Goal: Task Accomplishment & Management: Manage account settings

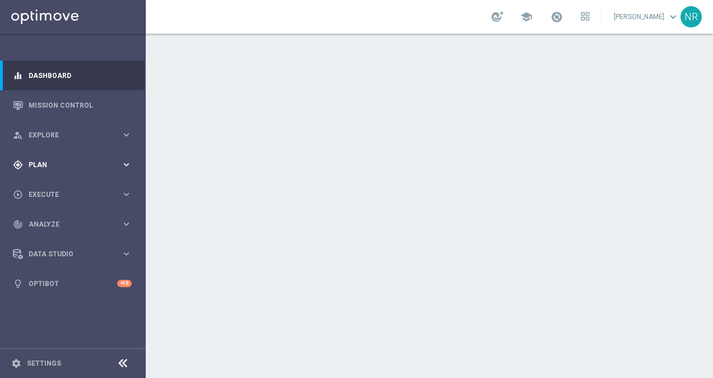
click at [81, 173] on div "gps_fixed Plan keyboard_arrow_right" at bounding box center [72, 165] width 145 height 30
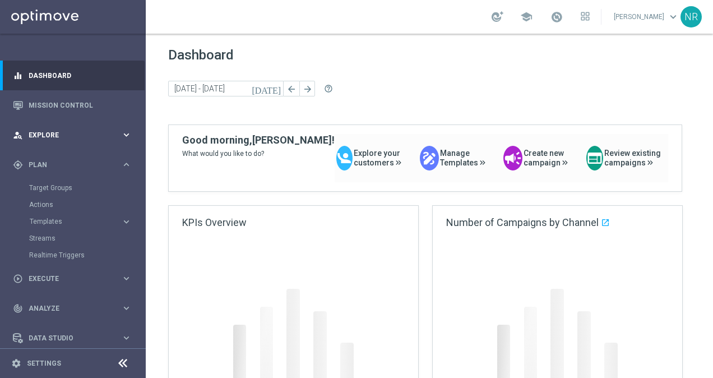
click at [89, 148] on div "person_search Explore keyboard_arrow_right" at bounding box center [72, 135] width 145 height 30
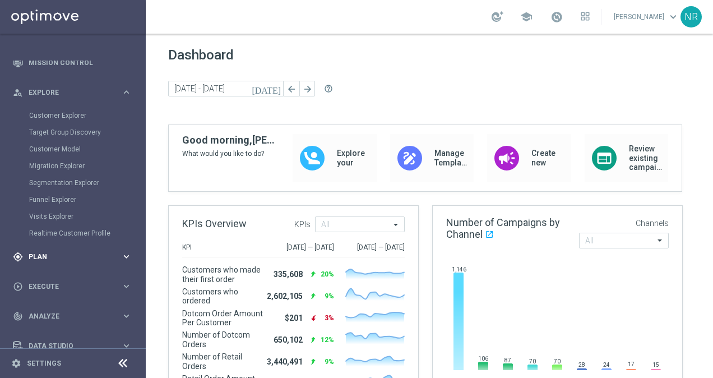
scroll to position [88, 0]
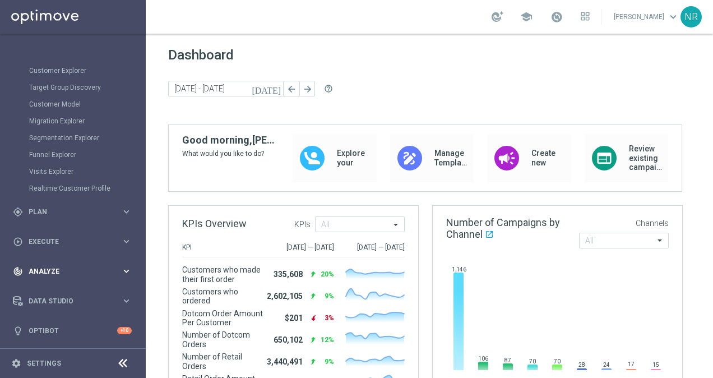
click at [54, 269] on span "Analyze" at bounding box center [75, 271] width 93 height 7
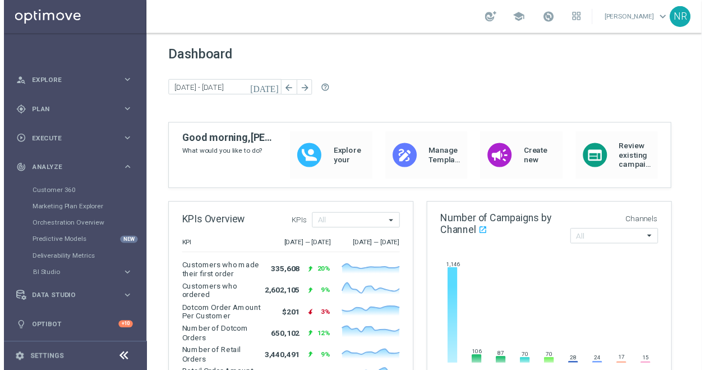
scroll to position [54, 0]
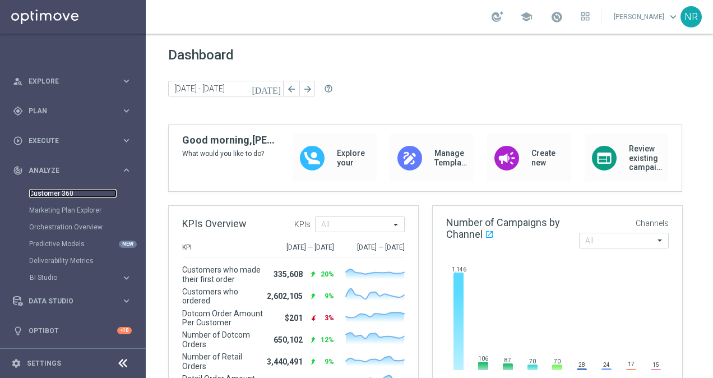
click at [63, 195] on link "Customer 360" at bounding box center [73, 193] width 88 height 9
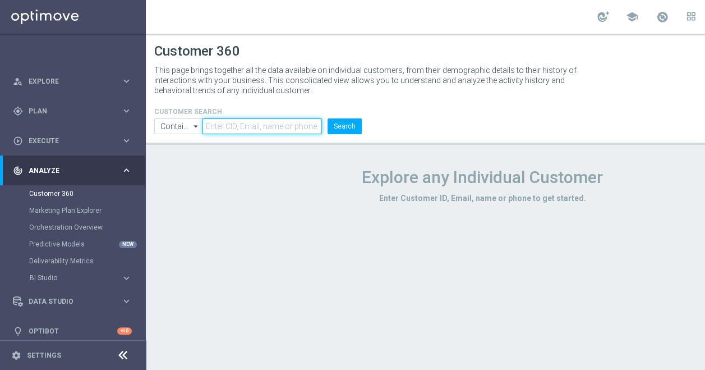
click at [223, 127] on input "text" at bounding box center [261, 126] width 119 height 16
paste input "nityamulani@gmail.com"
type input "nityamulani@gmail.com"
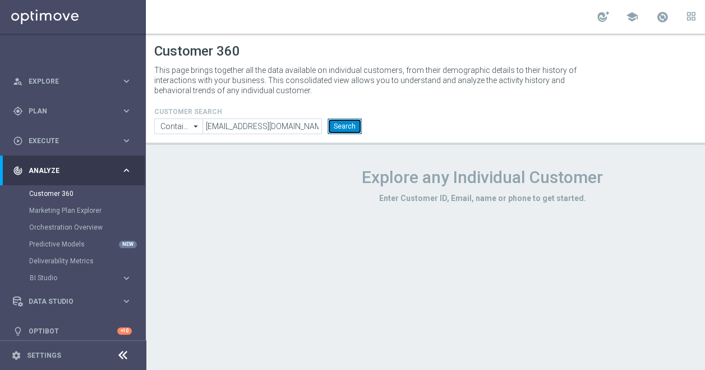
click at [357, 122] on button "Search" at bounding box center [345, 126] width 34 height 16
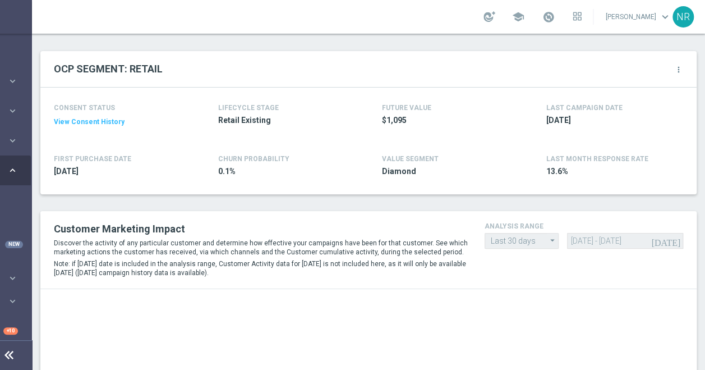
scroll to position [112, 0]
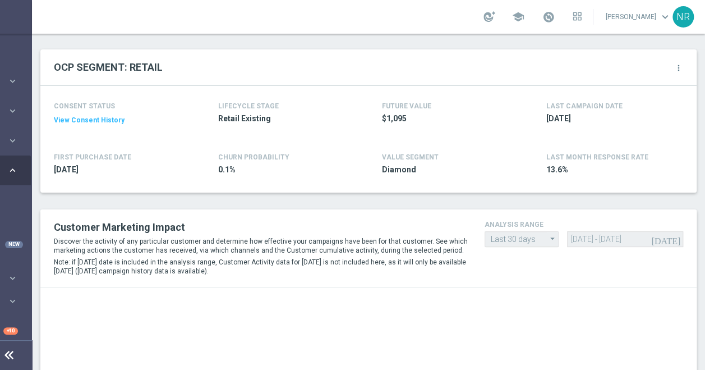
click at [665, 70] on setup-gear-button "more_vert" at bounding box center [664, 67] width 37 height 15
click at [674, 67] on icon "more_vert" at bounding box center [678, 67] width 9 height 9
click at [629, 85] on span "Change Attribute" at bounding box center [619, 86] width 52 height 8
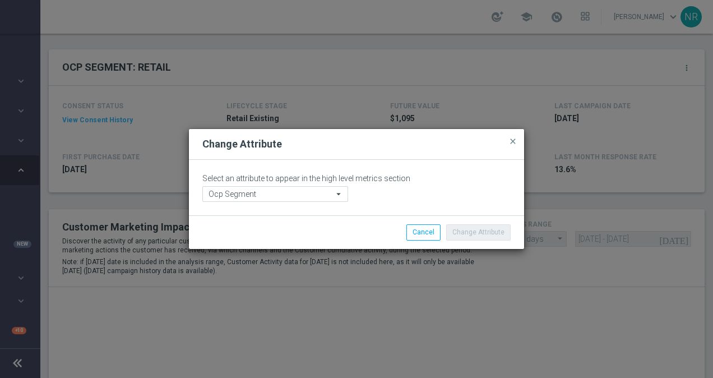
click at [339, 196] on icon "arrow_drop_down" at bounding box center [339, 194] width 11 height 15
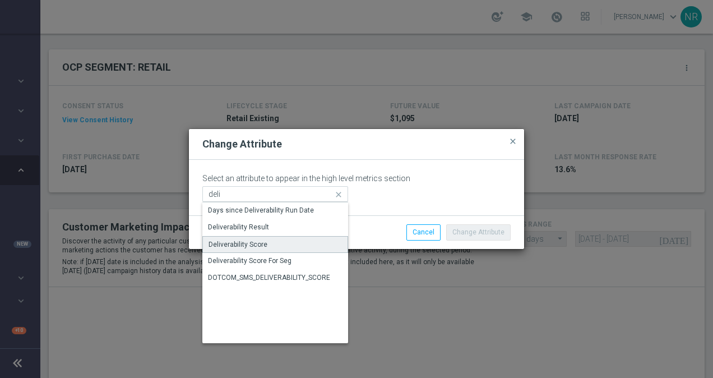
click at [270, 248] on div "Deliverability Score" at bounding box center [275, 244] width 146 height 17
type input "Deliverability Score"
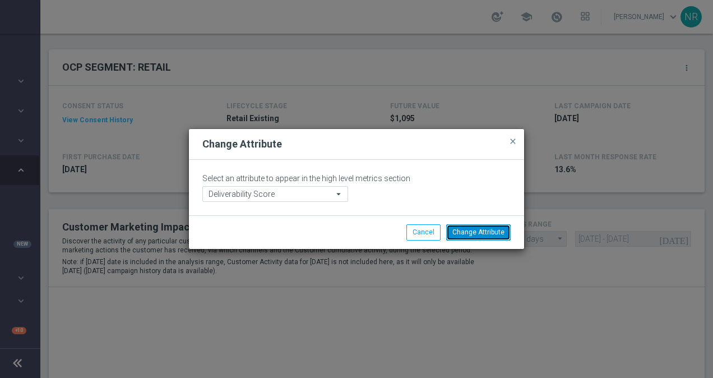
click at [475, 229] on button "Change Attribute" at bounding box center [478, 232] width 65 height 16
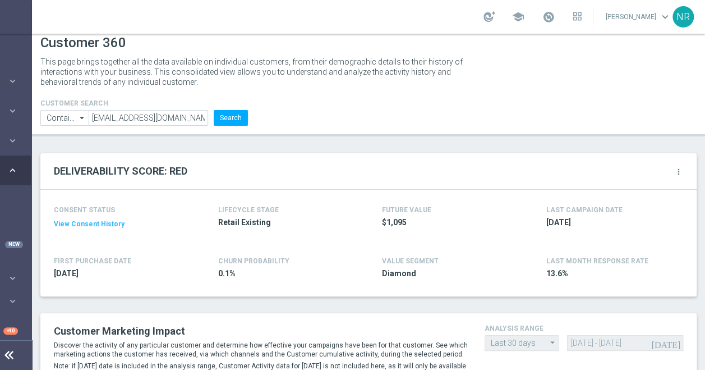
scroll to position [0, 0]
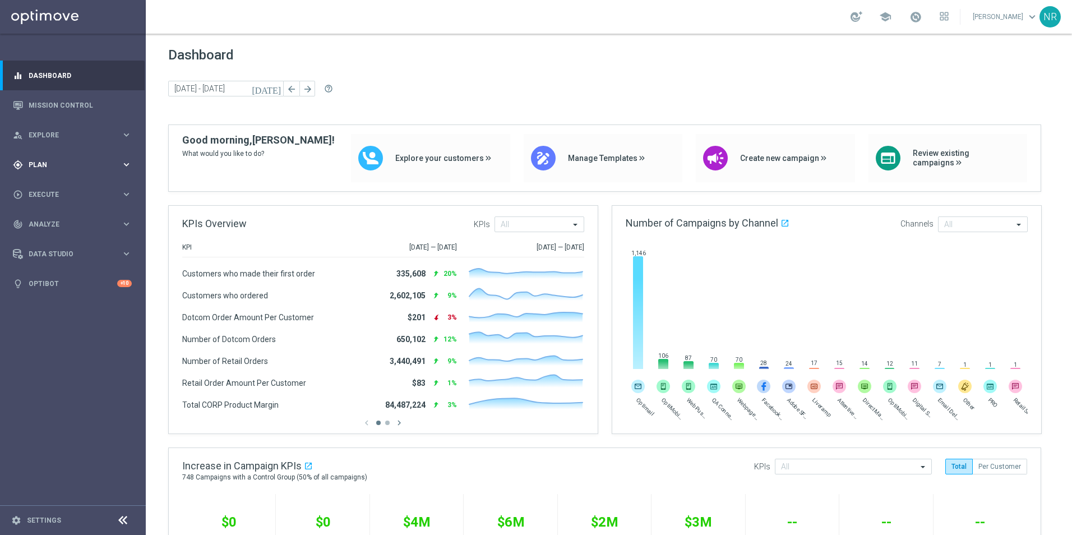
click at [38, 166] on span "Plan" at bounding box center [75, 165] width 93 height 7
click at [66, 188] on link "Target Groups" at bounding box center [73, 187] width 88 height 9
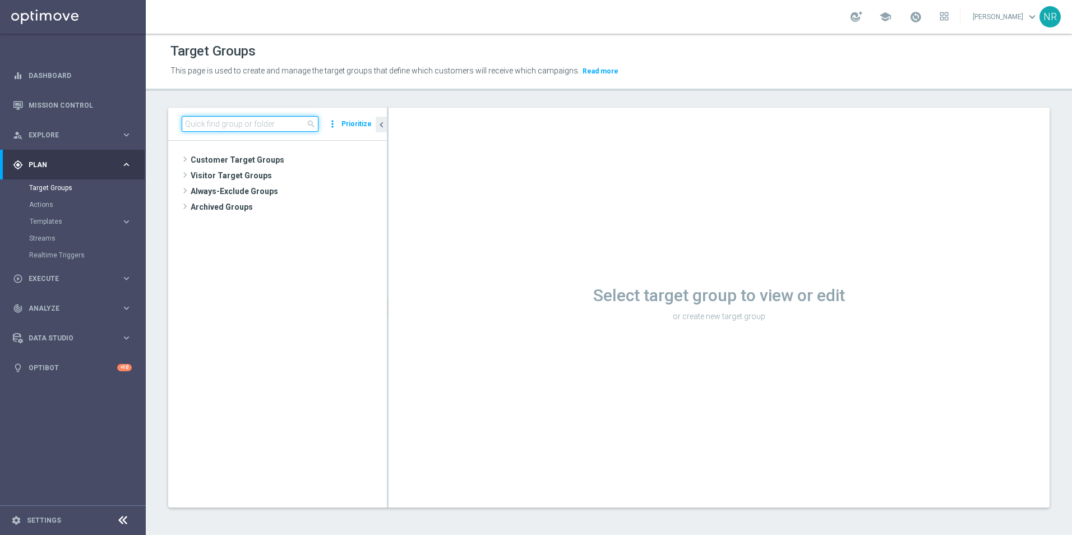
click at [242, 121] on input at bounding box center [250, 124] width 137 height 16
paste input "ER_DC_20240805_Prospects_Prod"
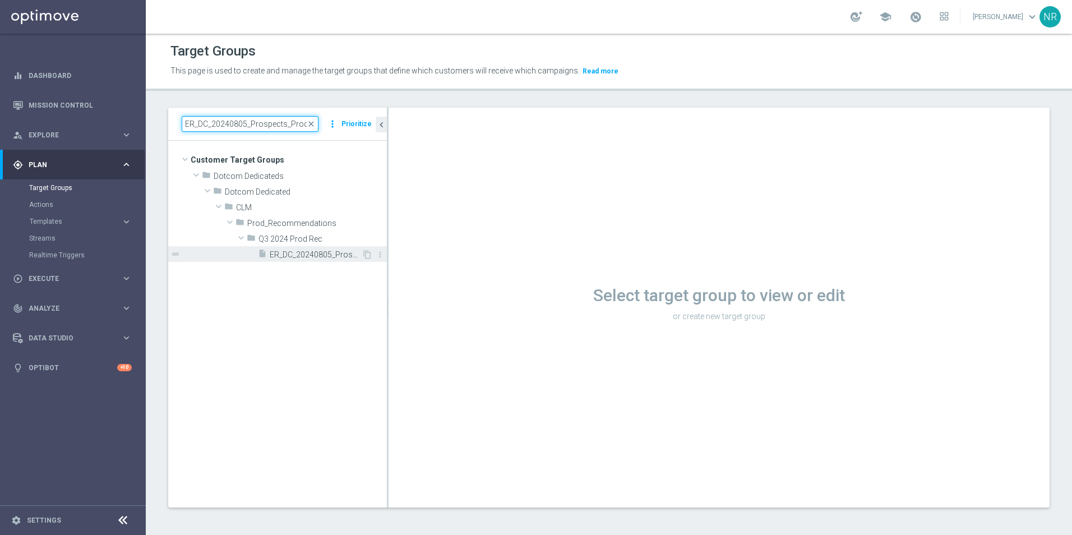
type input "ER_DC_20240805_Prospects_Prod"
click at [313, 254] on span "ER_DC_20240805_Prospects_ProdRec" at bounding box center [316, 255] width 92 height 10
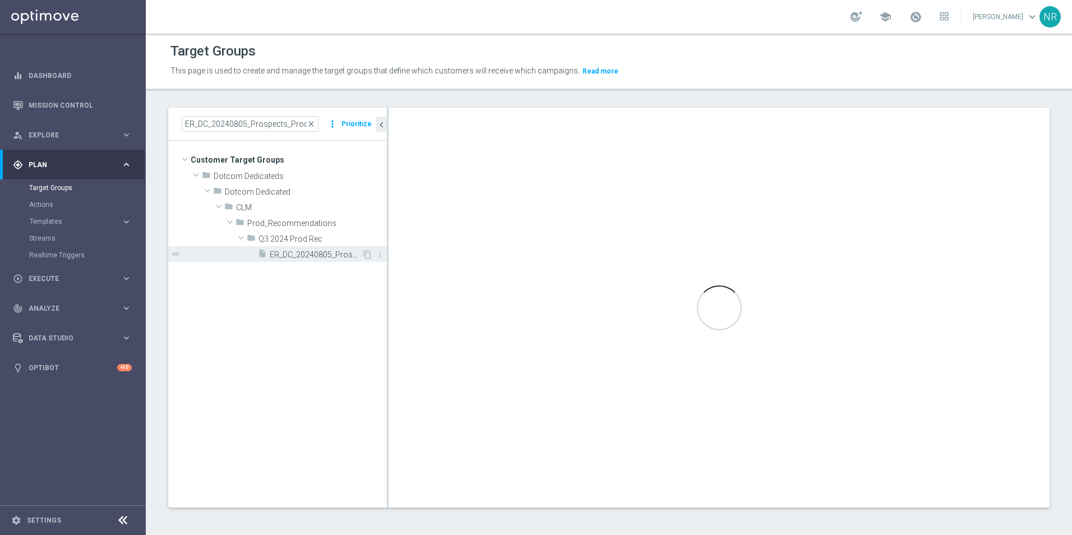
click at [306, 256] on span "ER_DC_20240805_Prospects_ProdRec" at bounding box center [316, 255] width 92 height 10
click at [326, 252] on span "ER_DC_20240805_Prospects_ProdRec" at bounding box center [316, 255] width 92 height 10
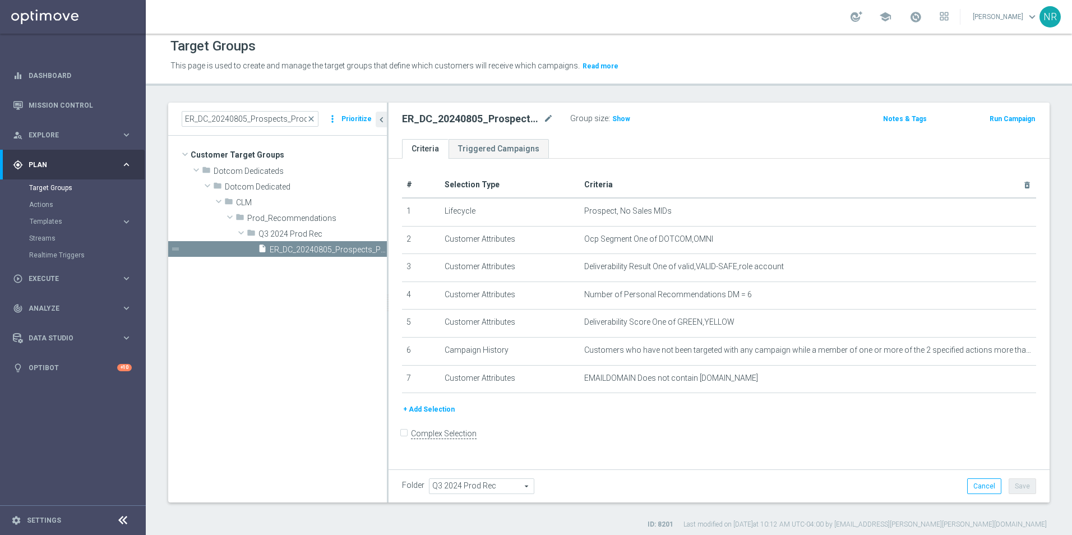
scroll to position [10, 0]
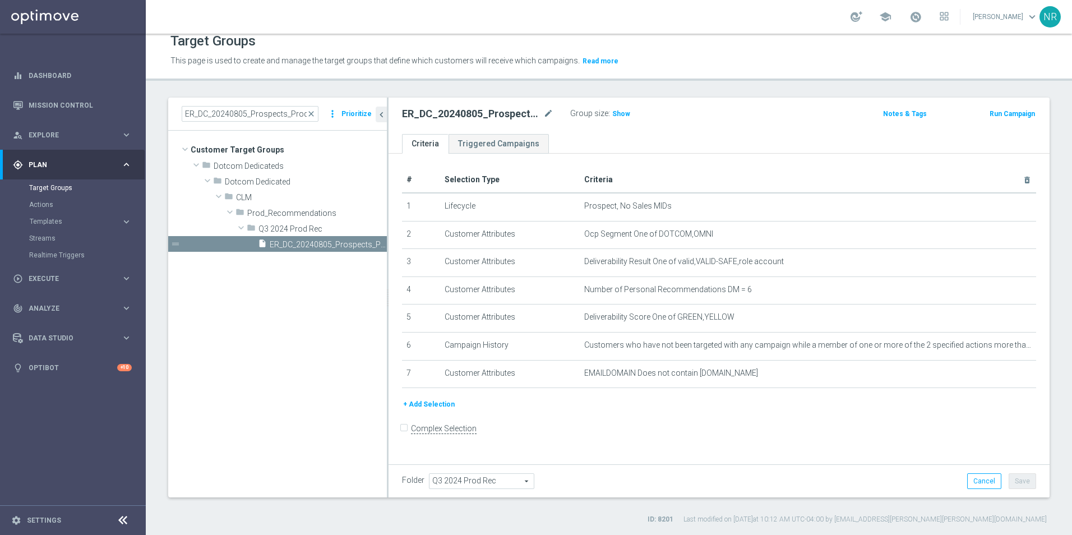
click at [821, 517] on label "Last modified on 27 Aug 2025 at 10:12 AM UTC-04:00 by skye.lewis@staples.com" at bounding box center [865, 520] width 363 height 10
click at [314, 111] on span "close" at bounding box center [311, 113] width 9 height 9
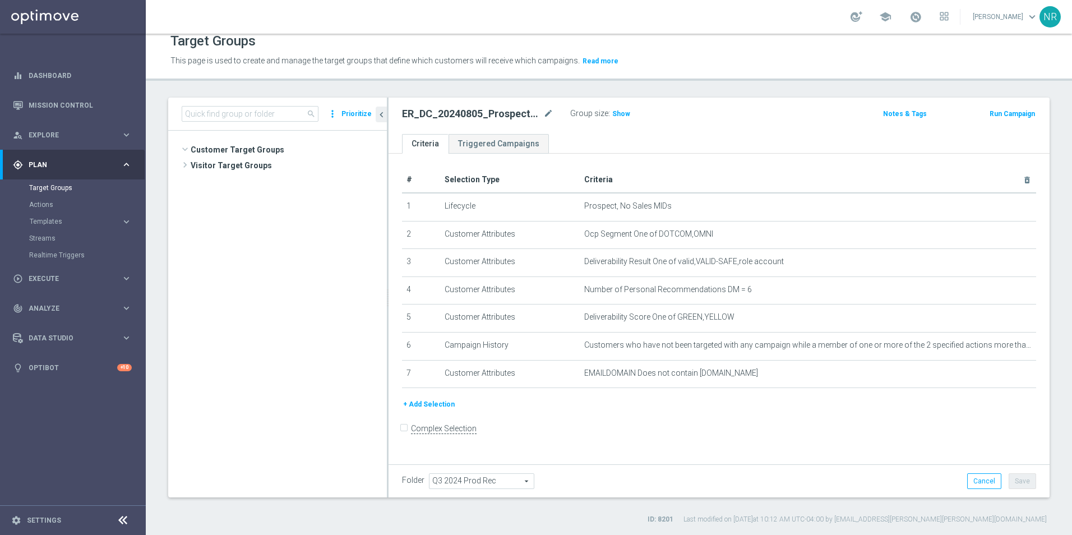
scroll to position [313, 0]
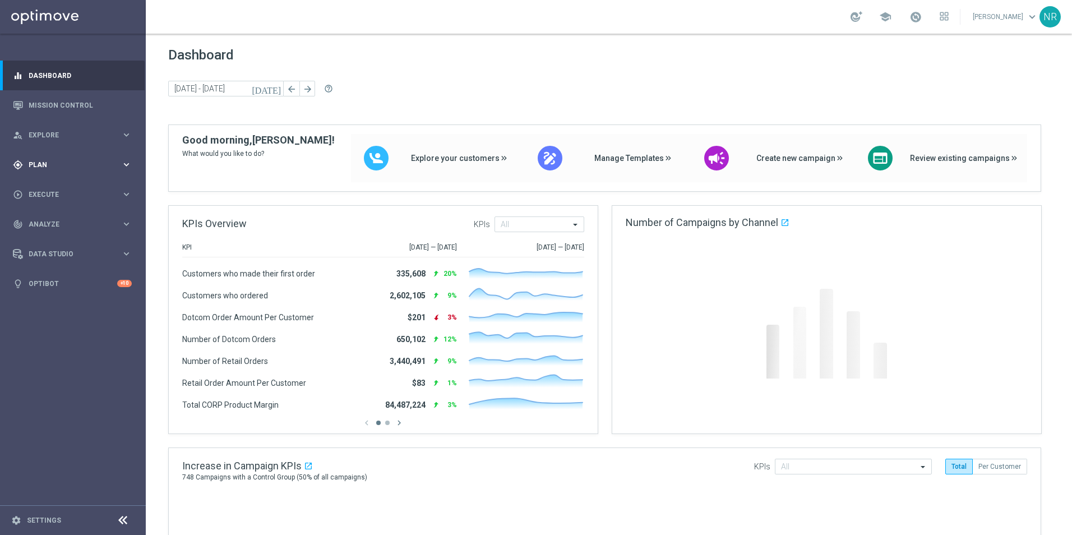
click at [84, 163] on span "Plan" at bounding box center [75, 165] width 93 height 7
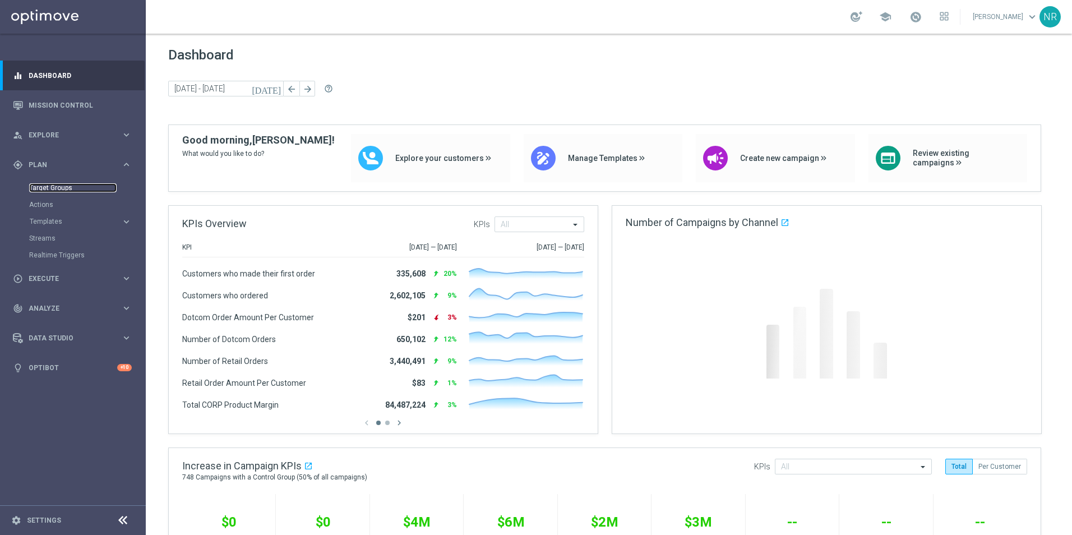
click at [57, 187] on link "Target Groups" at bounding box center [73, 187] width 88 height 9
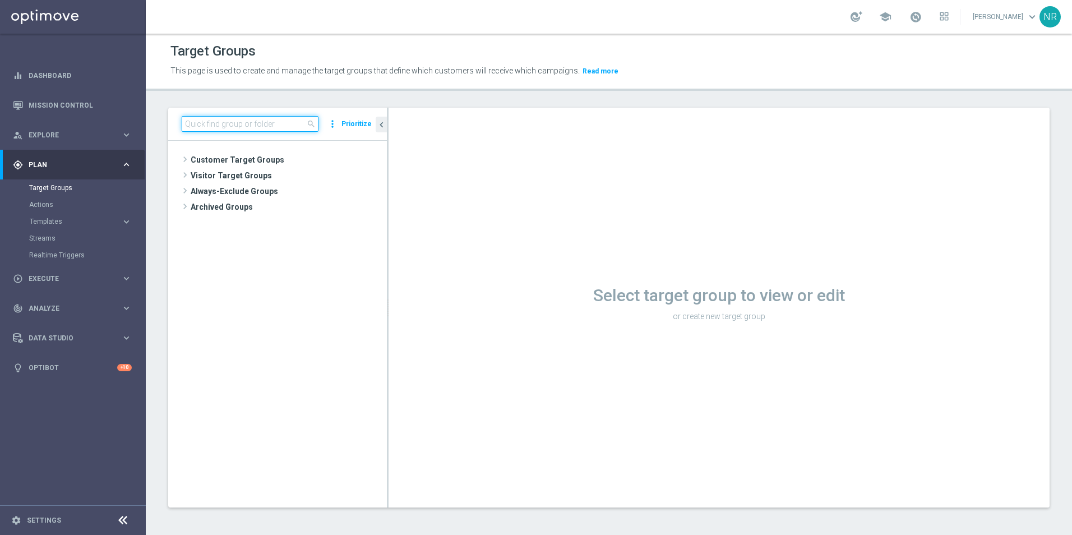
click at [219, 122] on input at bounding box center [250, 124] width 137 height 16
type input "nic"
click at [214, 75] on div "Target Groups This page is used to create and manage the target groups that def…" at bounding box center [609, 284] width 927 height 501
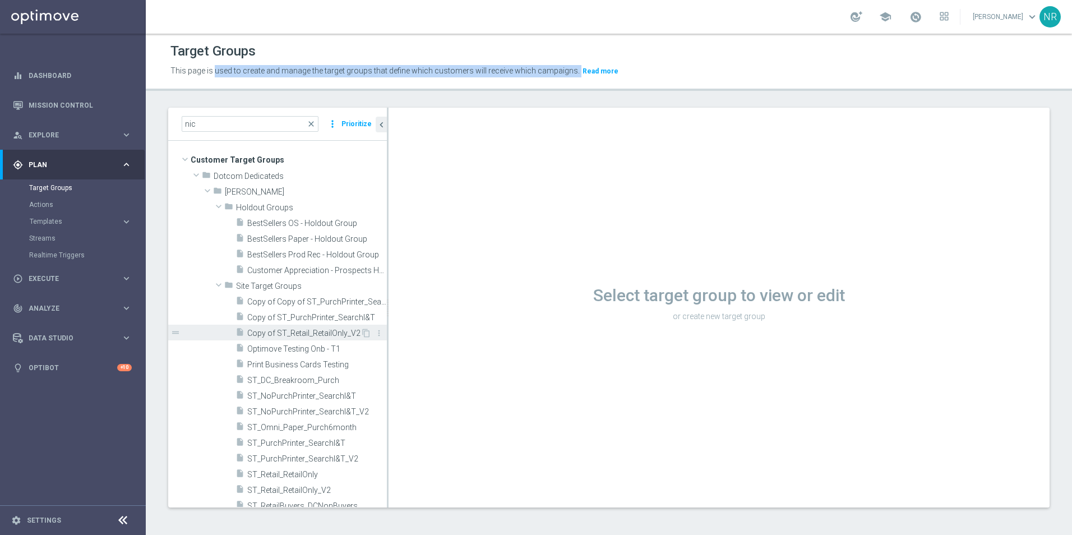
click at [320, 334] on span "Copy of ST_Retail_RetailOnly_V2" at bounding box center [303, 334] width 113 height 10
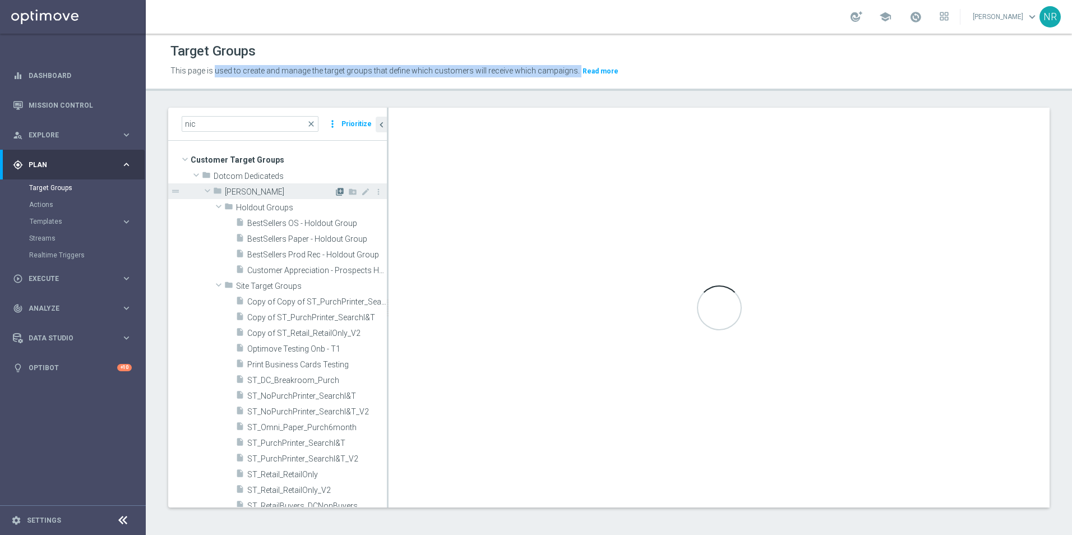
click at [335, 195] on icon "library_add" at bounding box center [339, 191] width 9 height 9
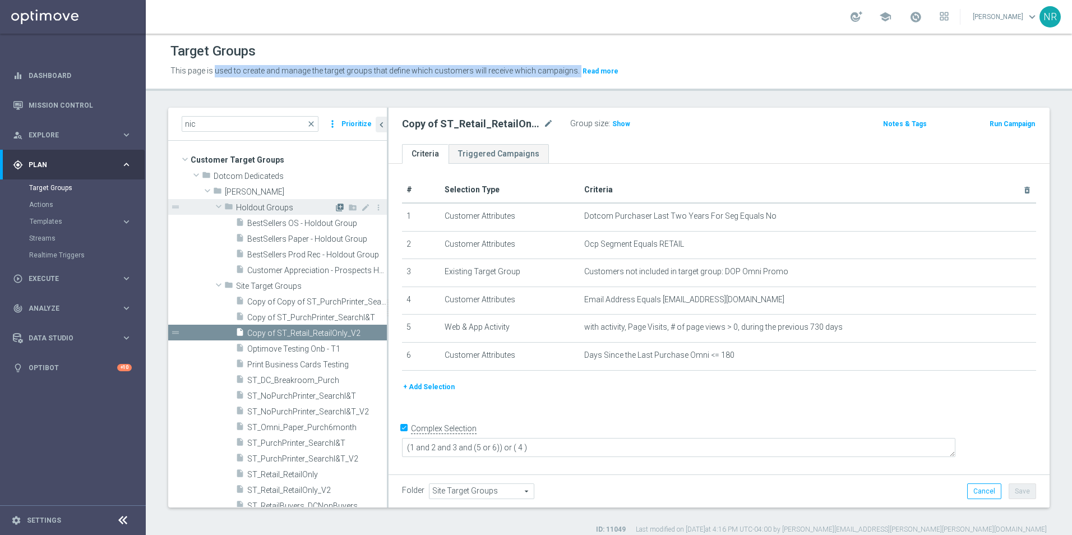
click at [335, 208] on icon "library_add" at bounding box center [339, 207] width 9 height 9
checkbox input "false"
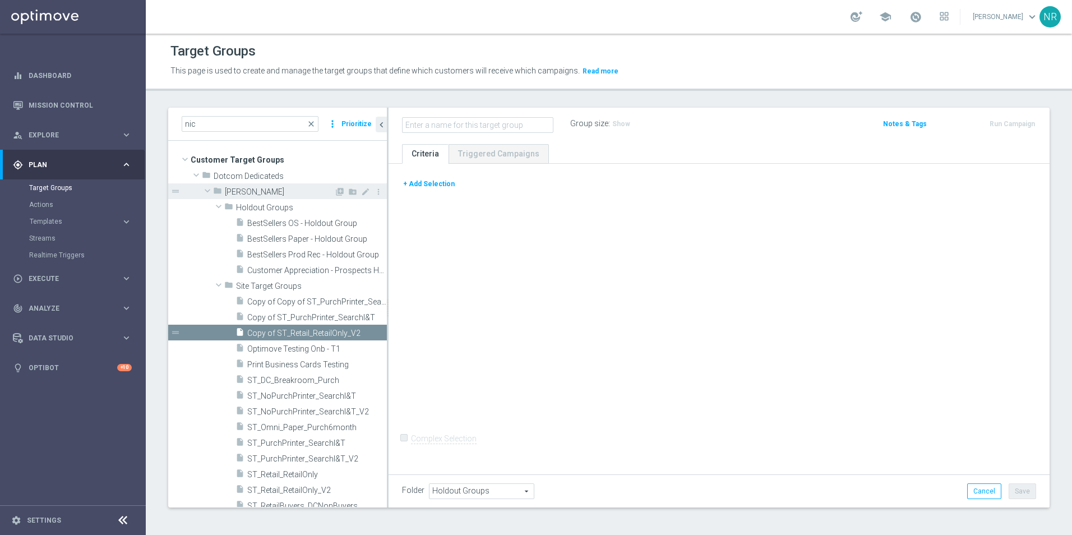
click at [248, 188] on span "Nick R" at bounding box center [279, 192] width 109 height 10
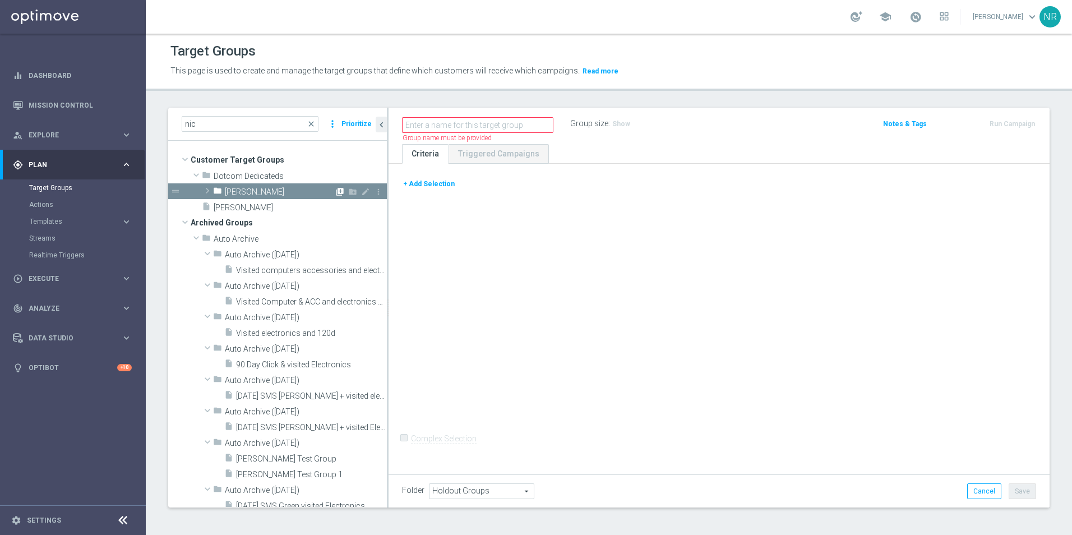
click at [335, 194] on icon "library_add" at bounding box center [339, 191] width 9 height 9
click at [254, 213] on div "insert_drive_file Nick Test" at bounding box center [281, 207] width 158 height 16
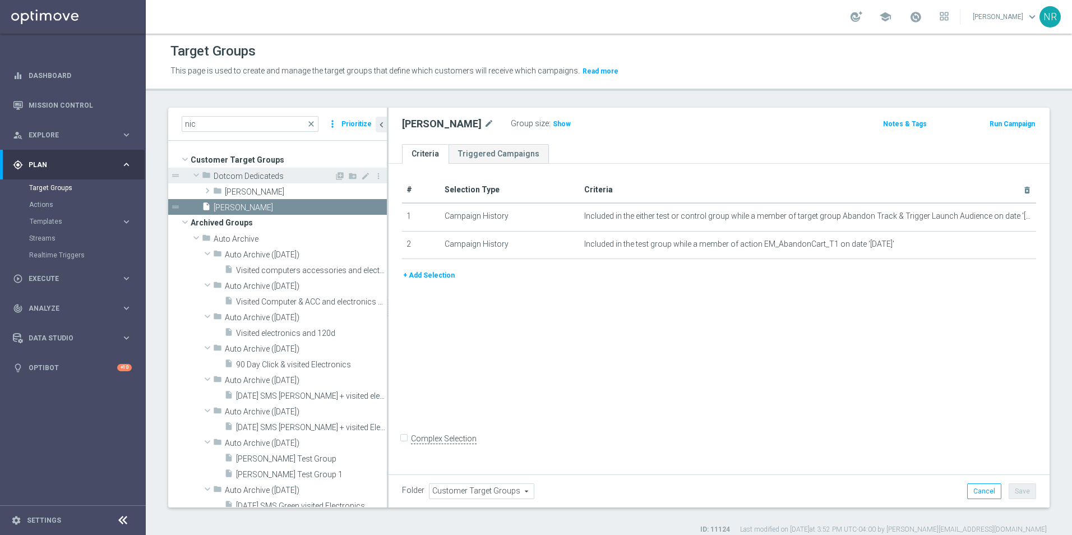
click at [256, 179] on span "Dotcom Dedicateds" at bounding box center [274, 177] width 121 height 10
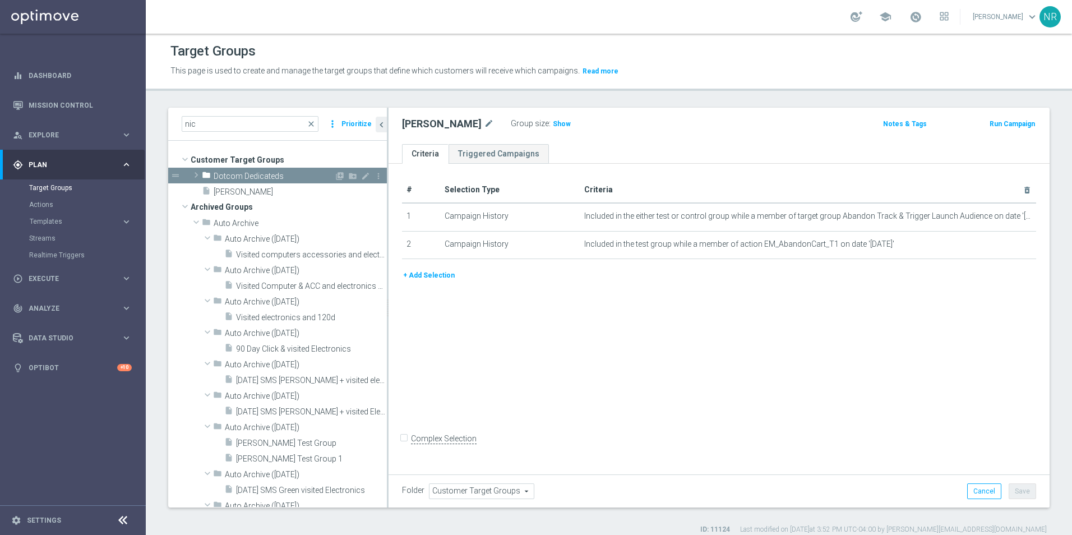
click at [197, 175] on span at bounding box center [196, 174] width 11 height 13
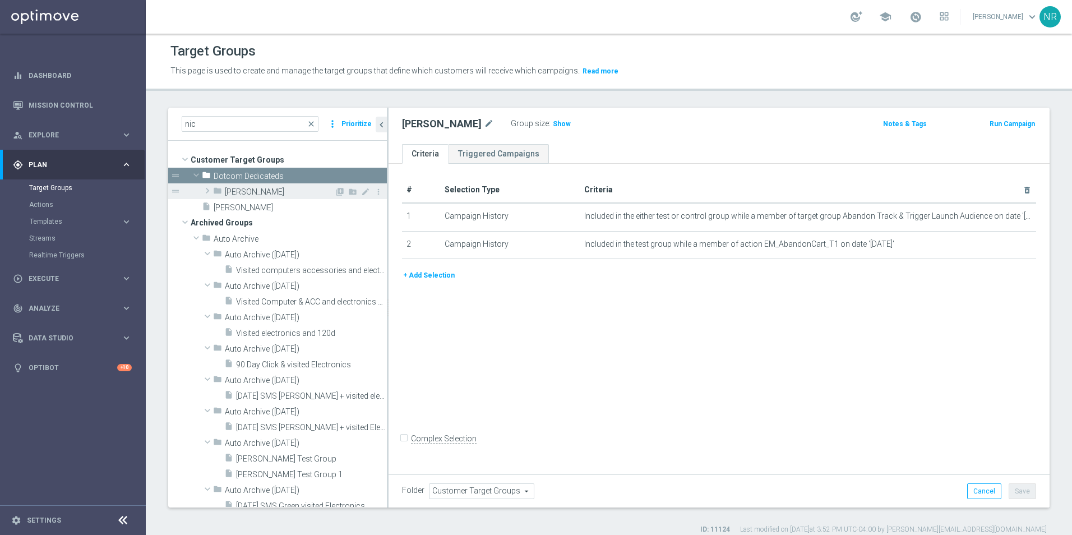
click at [232, 187] on span "Nick R" at bounding box center [279, 192] width 109 height 10
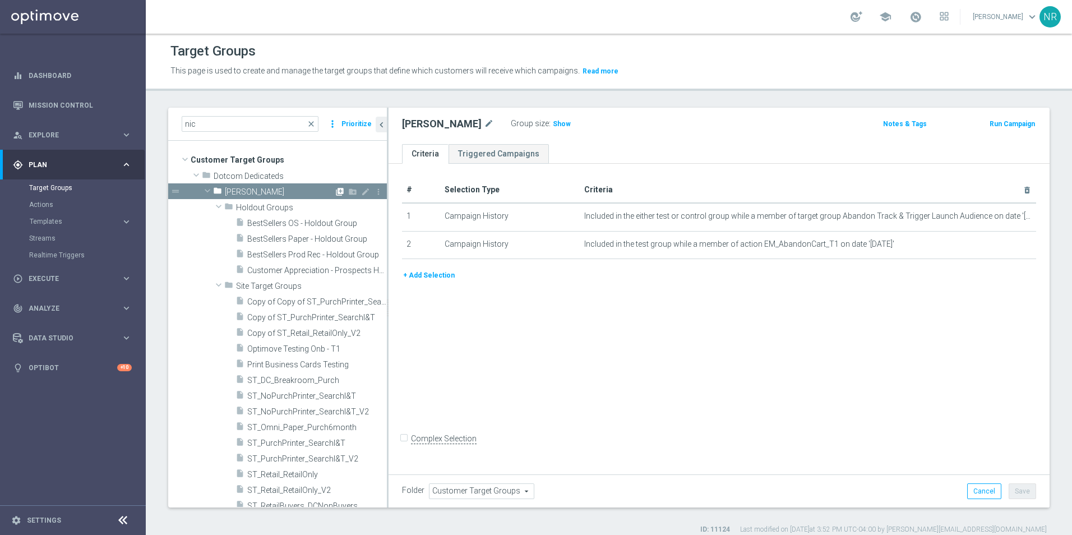
click at [335, 192] on icon "library_add" at bounding box center [339, 191] width 9 height 9
type input "Nick R"
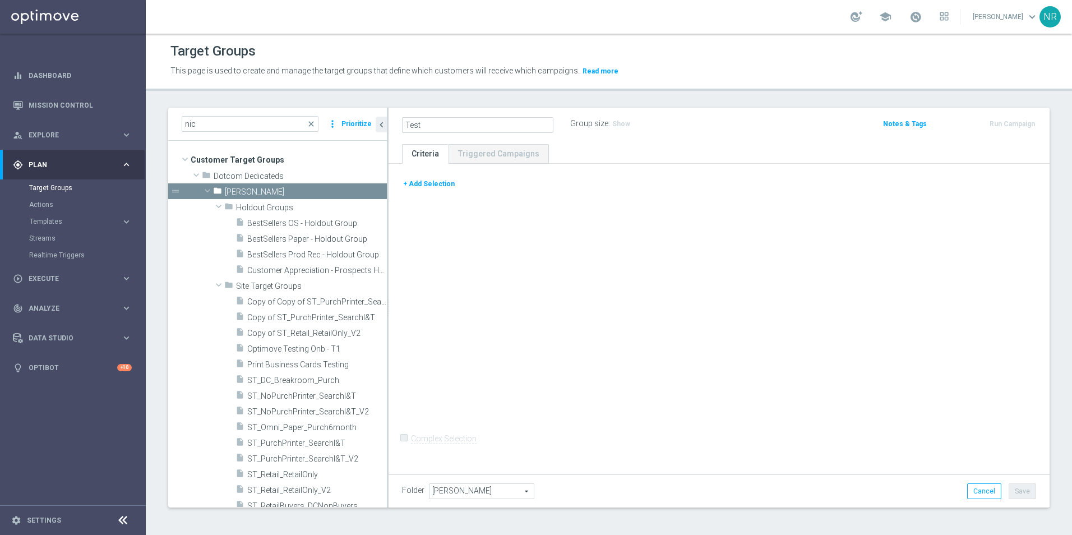
click at [438, 185] on button "+ Add Selection" at bounding box center [429, 184] width 54 height 12
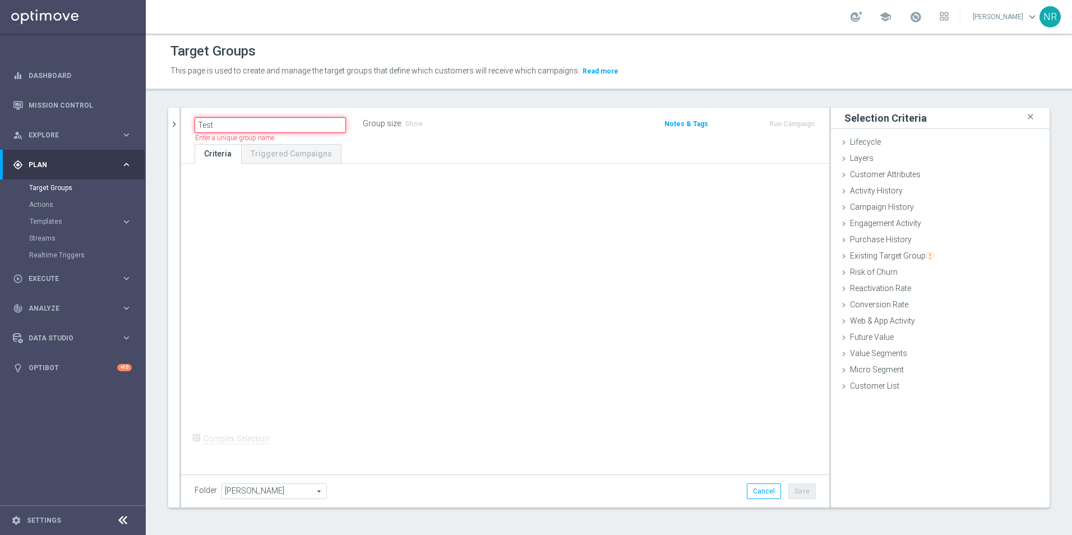
click at [255, 126] on input "Test" at bounding box center [270, 125] width 151 height 16
type input "Test OCP"
click at [442, 135] on div "Test OCP Group size : Show Notes & Tags Run Campaign" at bounding box center [505, 126] width 648 height 36
click at [178, 121] on icon "chevron_right" at bounding box center [174, 124] width 11 height 11
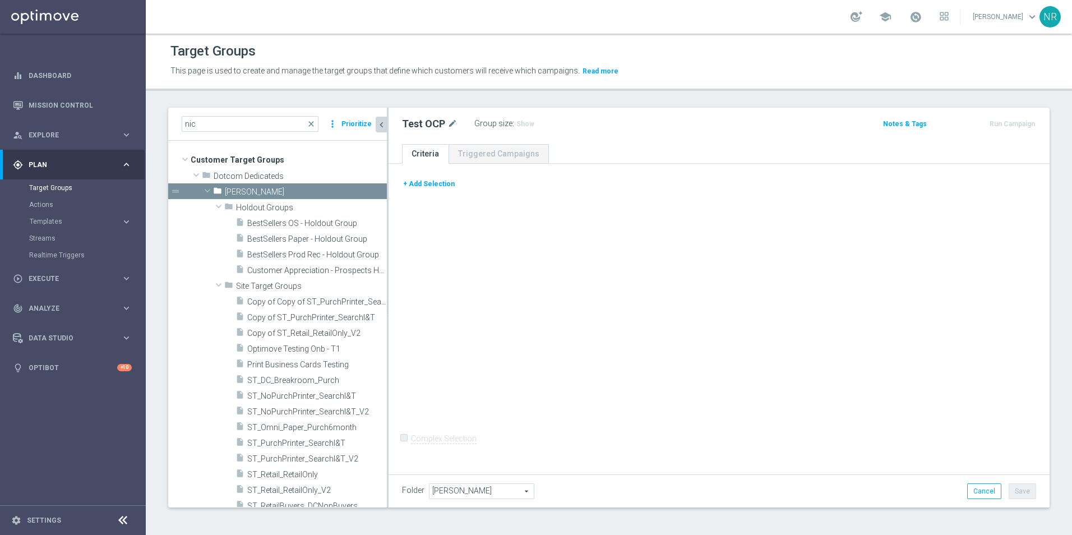
click at [450, 186] on button "+ Add Selection" at bounding box center [429, 184] width 54 height 12
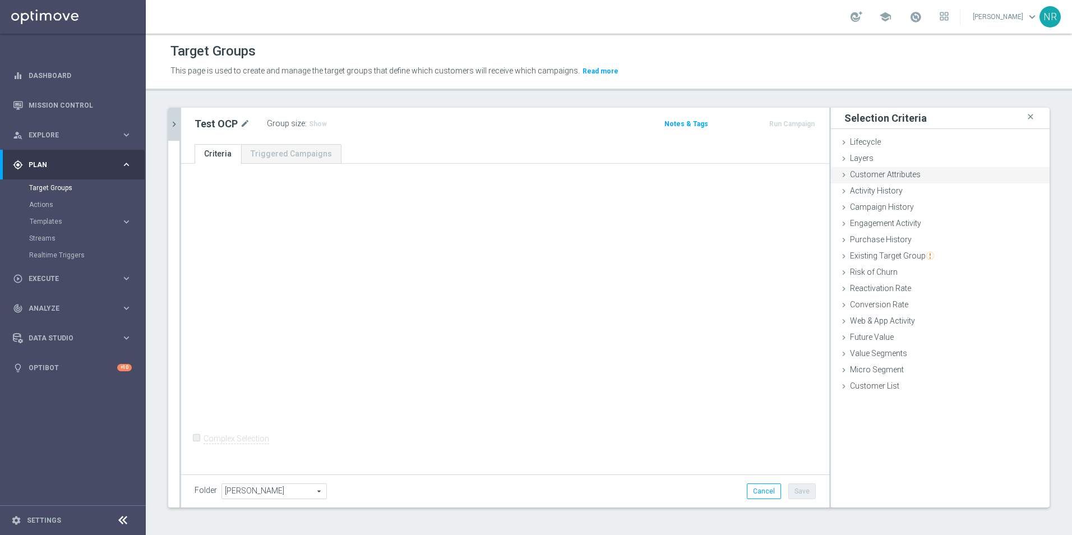
click at [713, 174] on span "Customer Attributes" at bounding box center [885, 174] width 71 height 9
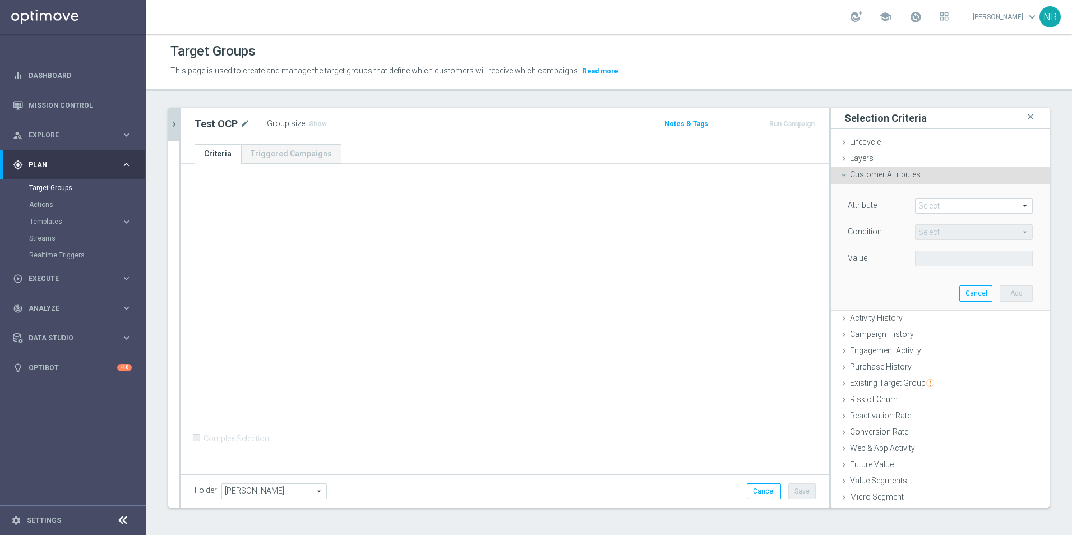
click at [713, 208] on span at bounding box center [974, 206] width 117 height 15
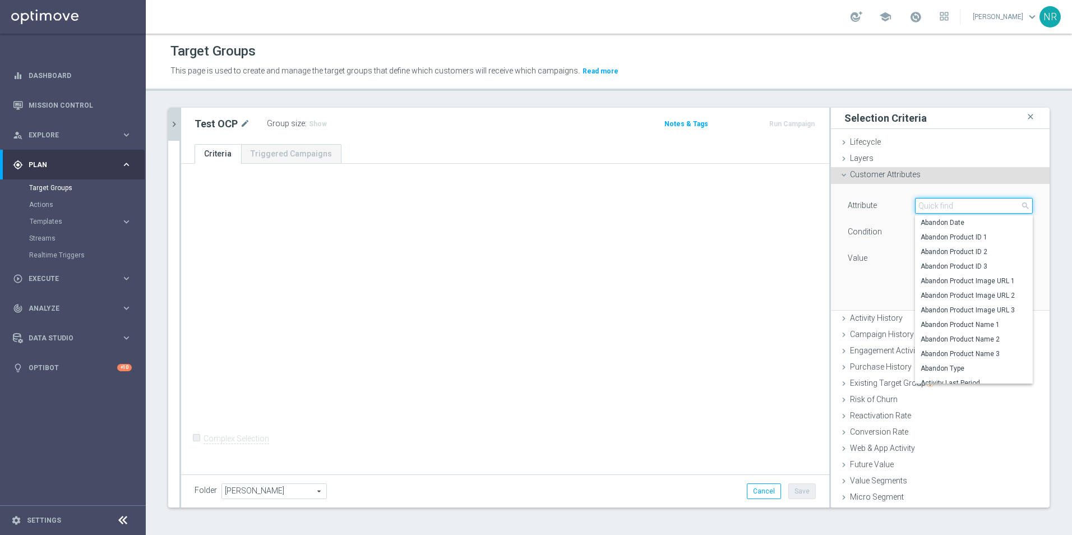
click at [713, 208] on input "search" at bounding box center [974, 206] width 118 height 16
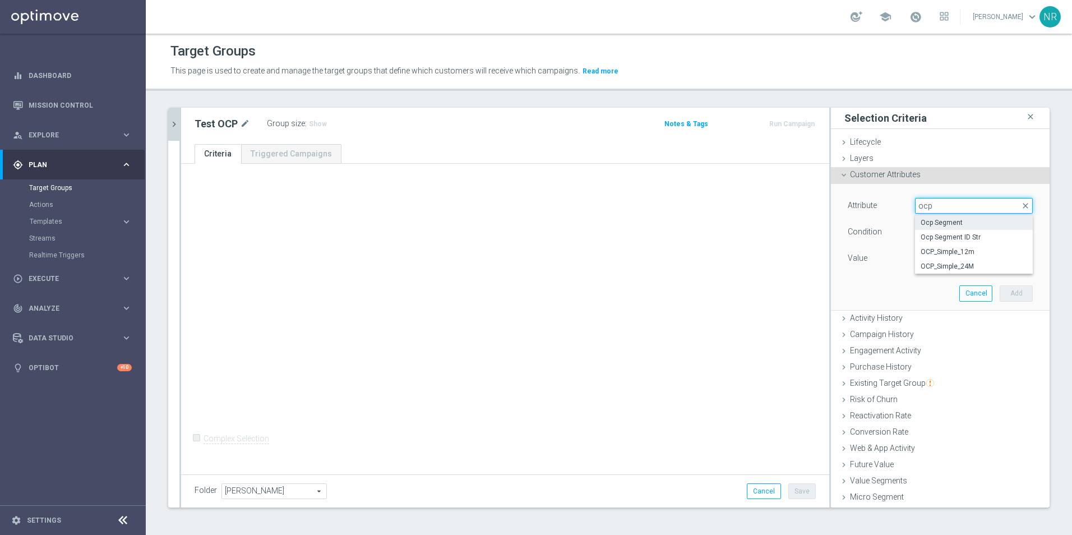
type input "ocp"
click at [713, 223] on span "Ocp Segment" at bounding box center [974, 222] width 107 height 9
type input "Ocp Segment"
type input "Equals"
click at [713, 254] on span at bounding box center [974, 258] width 117 height 15
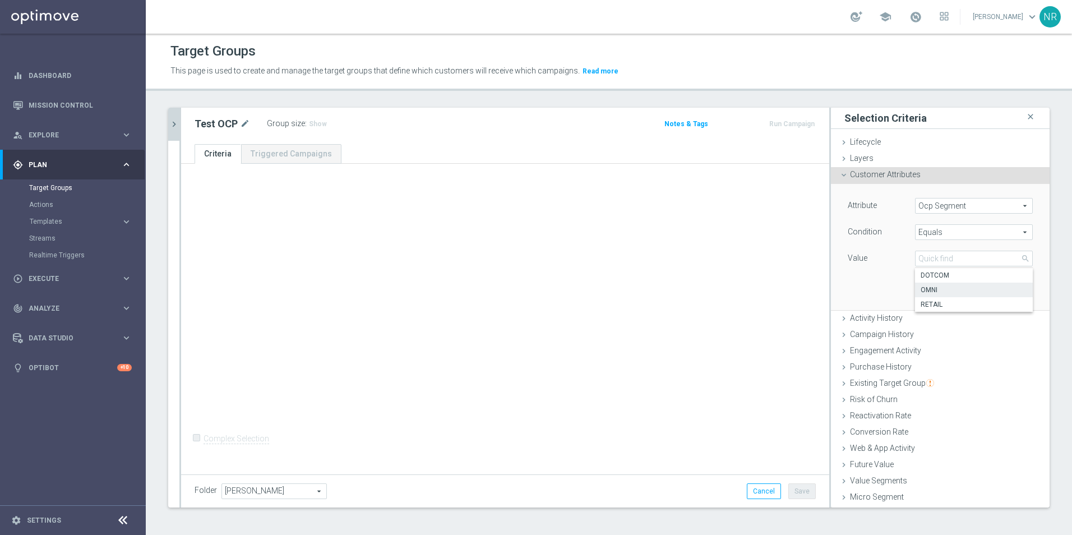
click at [713, 285] on label "OMNI" at bounding box center [974, 290] width 118 height 15
type input "OMNI"
click at [713, 291] on button "Add" at bounding box center [1016, 294] width 33 height 16
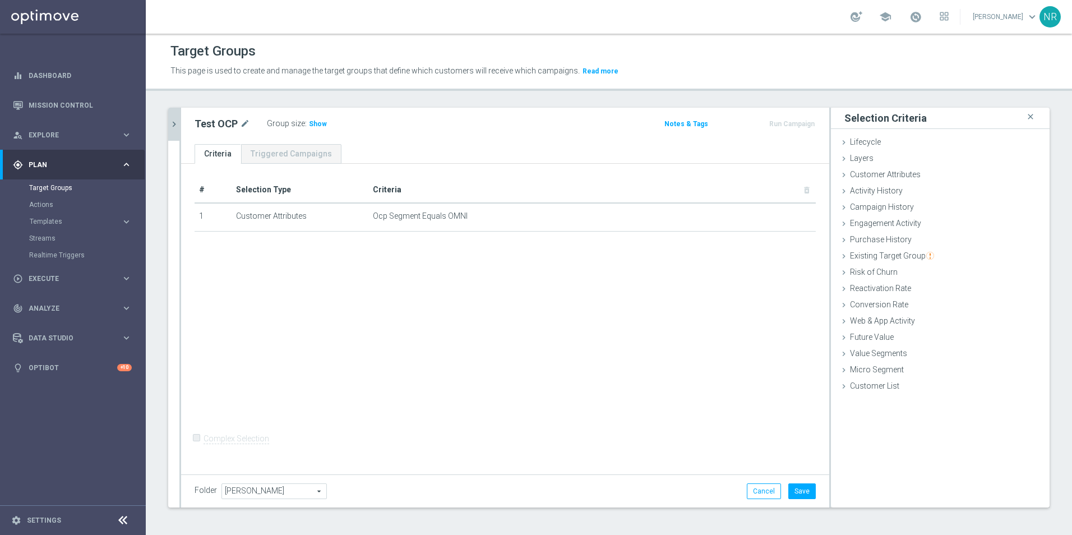
click at [176, 128] on icon "chevron_right" at bounding box center [174, 124] width 11 height 11
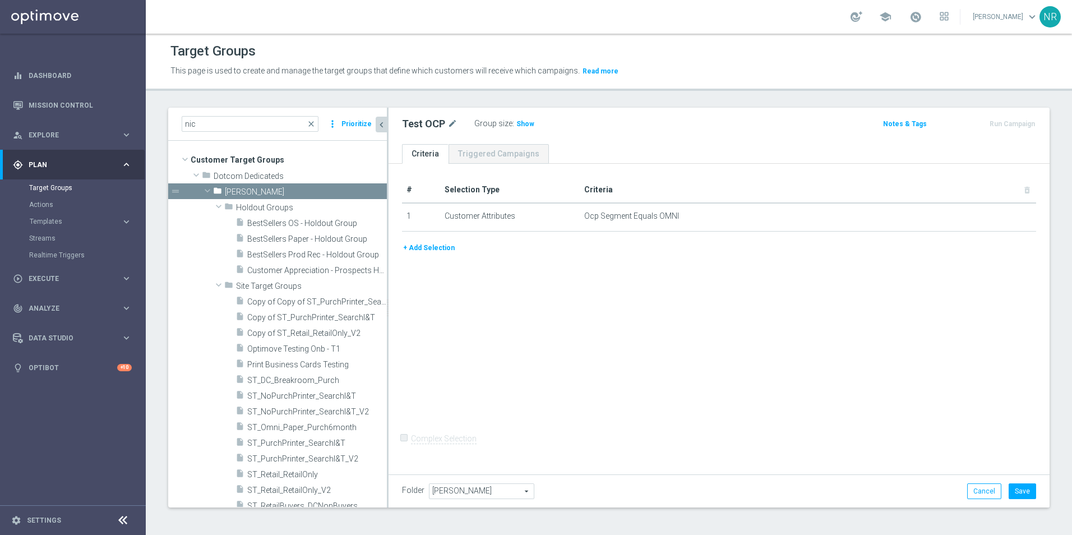
click at [439, 252] on button "+ Add Selection" at bounding box center [429, 248] width 54 height 12
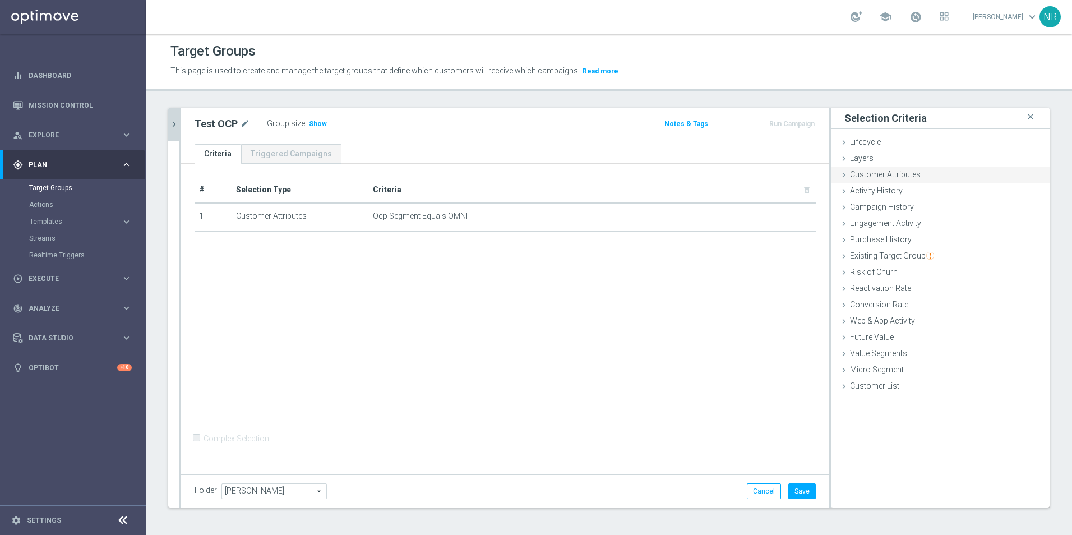
click at [713, 174] on div "Customer Attributes done selection saved" at bounding box center [940, 175] width 219 height 17
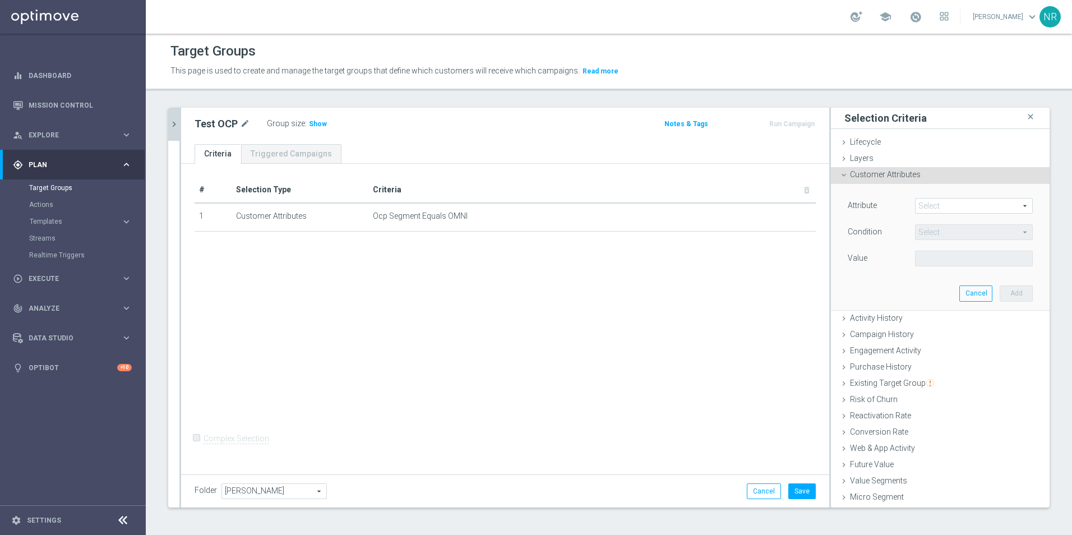
click at [713, 202] on span at bounding box center [974, 206] width 117 height 15
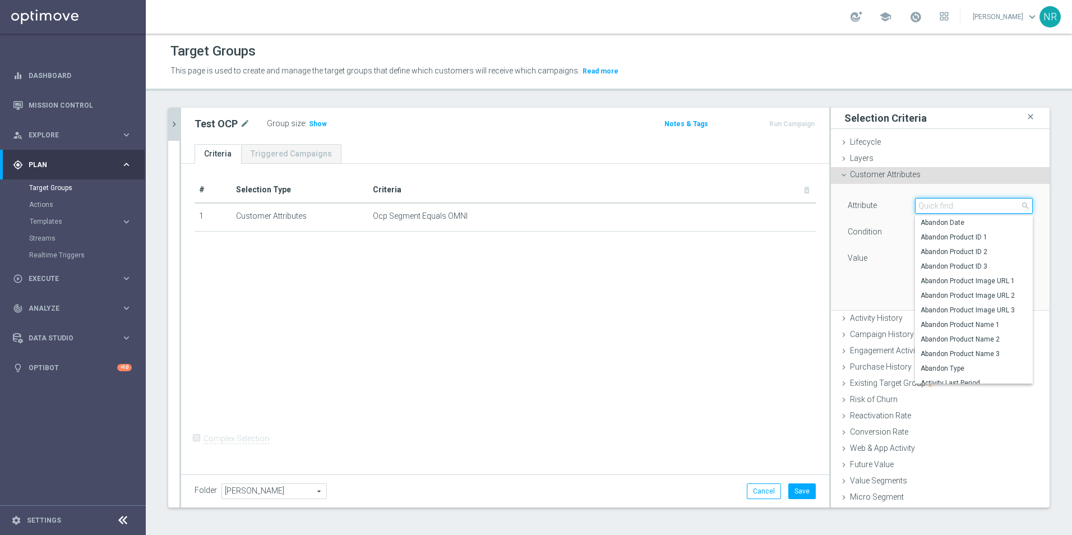
click at [713, 202] on input "search" at bounding box center [974, 206] width 118 height 16
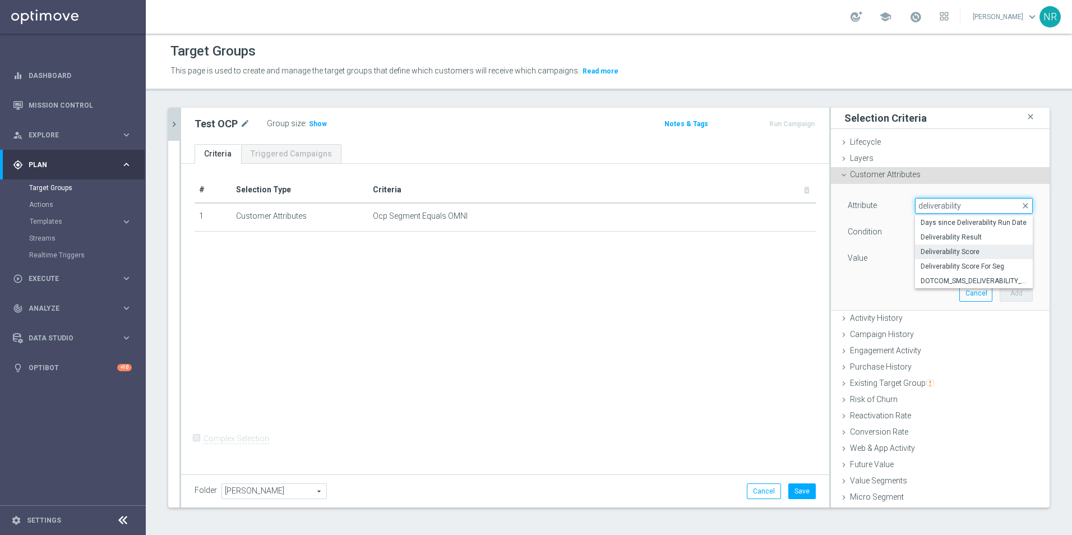
type input "deliverability"
click at [713, 249] on span "Deliverability Score" at bounding box center [974, 251] width 107 height 9
type input "Deliverability Score"
type input "Equals"
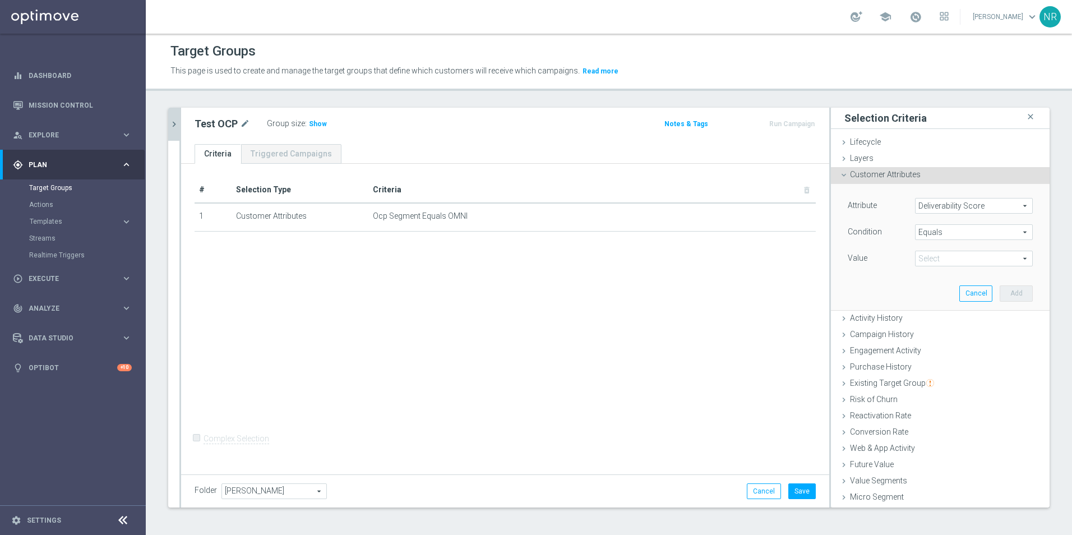
click at [713, 255] on span at bounding box center [974, 258] width 117 height 15
click at [713, 304] on span "GREEN" at bounding box center [974, 304] width 107 height 9
type input "GREEN"
click at [713, 292] on button "Add" at bounding box center [1016, 294] width 33 height 16
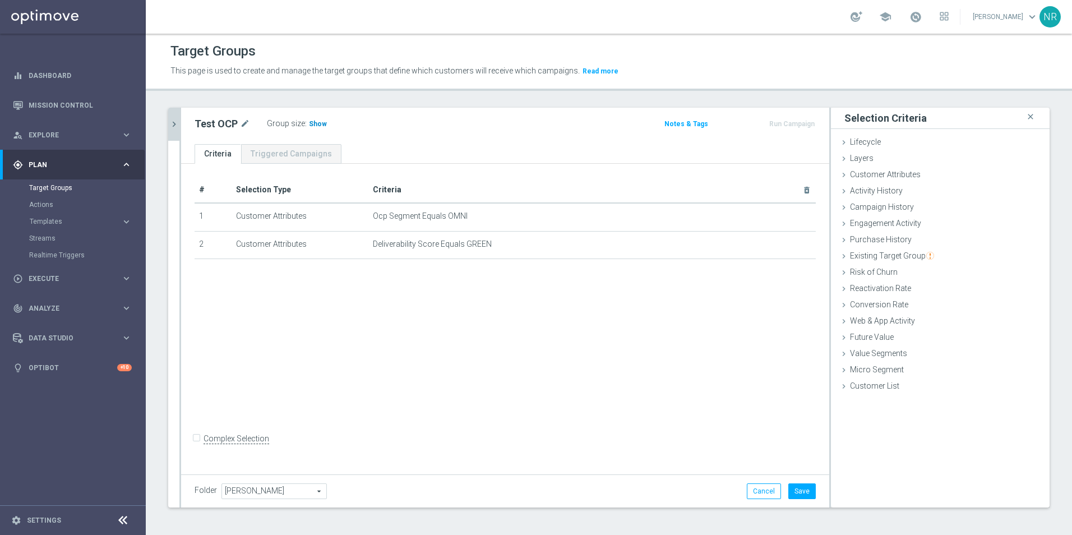
click at [314, 120] on span "Show" at bounding box center [318, 124] width 18 height 8
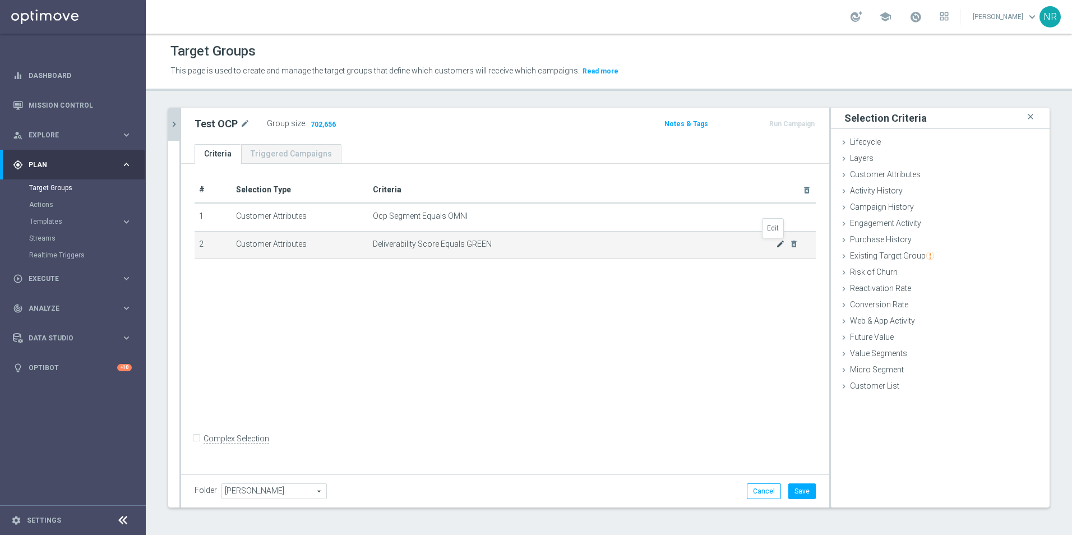
click at [713, 245] on icon "mode_edit" at bounding box center [780, 244] width 9 height 9
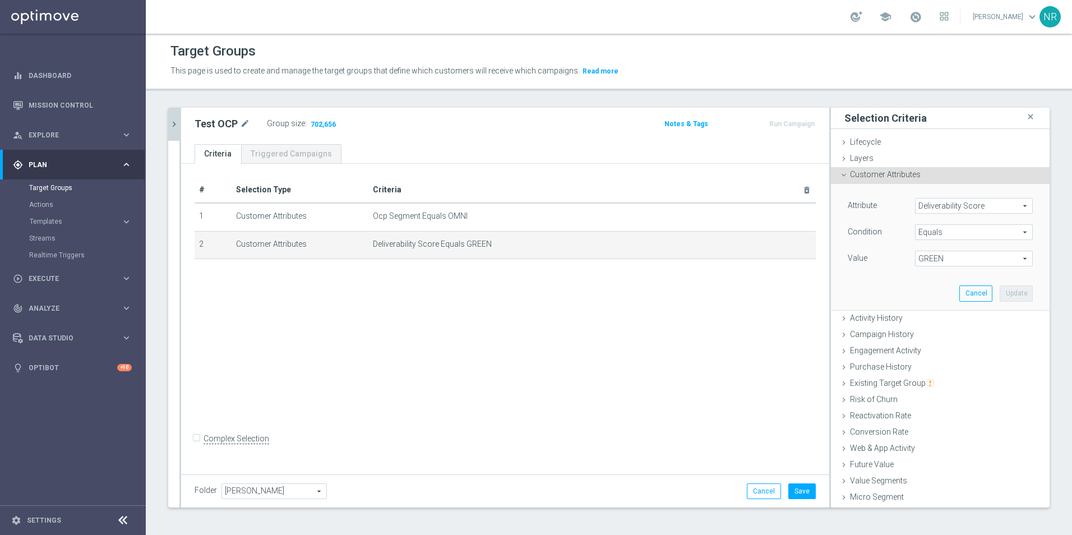
click at [713, 259] on span "GREEN" at bounding box center [974, 258] width 117 height 15
click at [713, 319] on span "RED" at bounding box center [974, 319] width 107 height 9
type input "RED"
click at [713, 293] on button "Update" at bounding box center [1016, 294] width 33 height 16
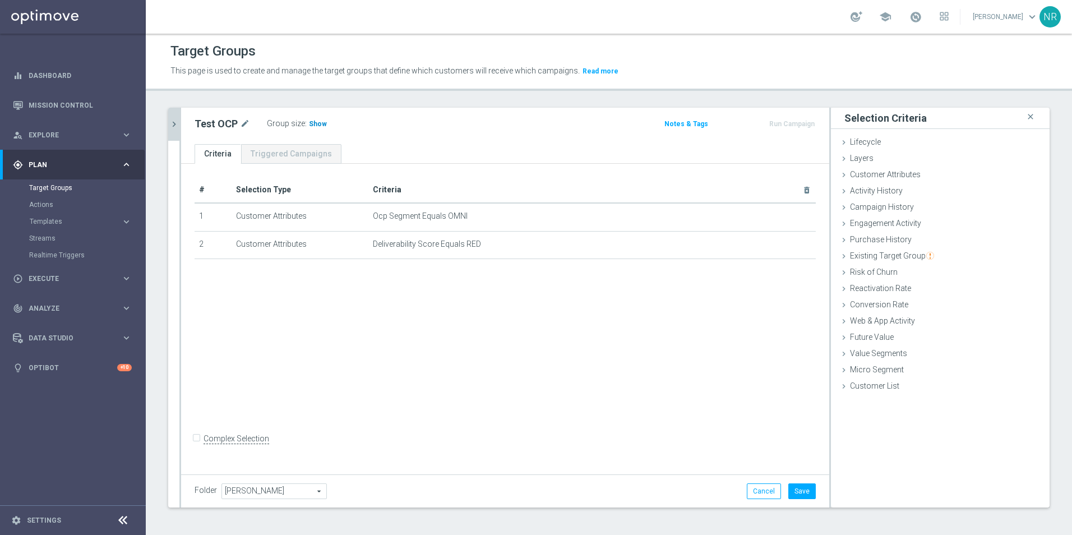
click at [314, 125] on span "Show" at bounding box center [318, 124] width 18 height 8
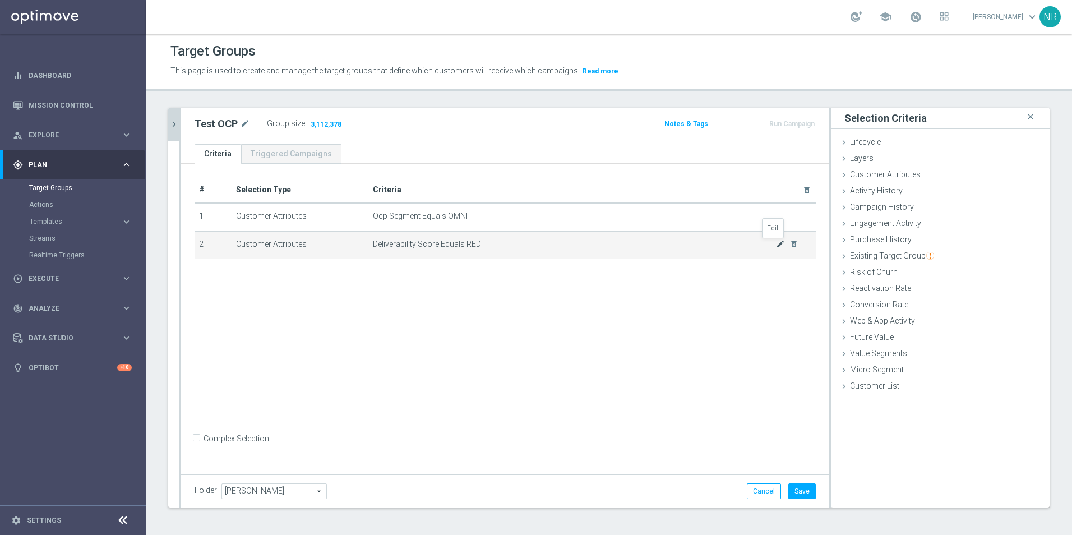
click at [713, 241] on icon "mode_edit" at bounding box center [780, 244] width 9 height 9
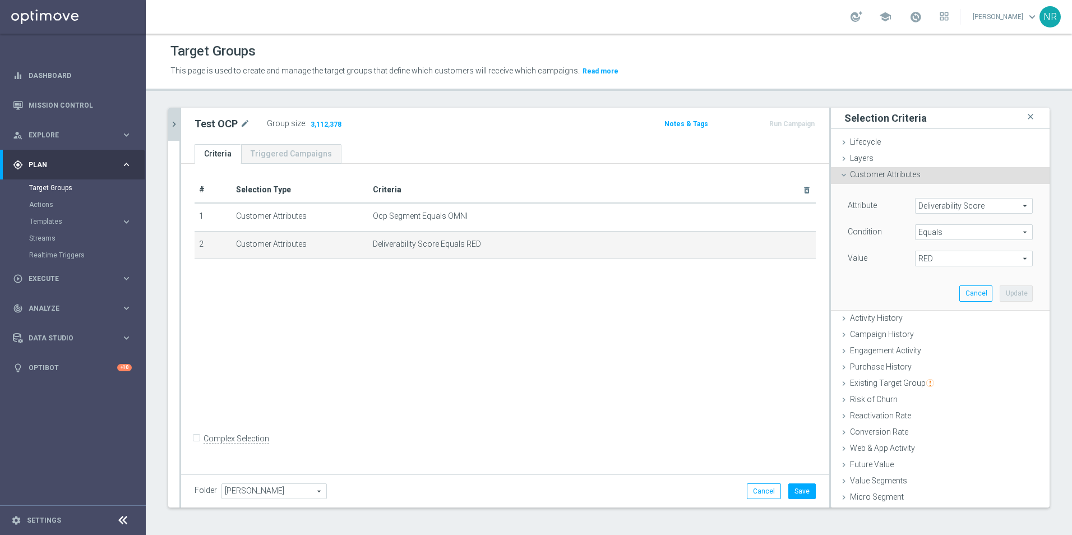
click at [713, 271] on div "Attribute Deliverability Score Deliverability Score arrow_drop_down search Cond…" at bounding box center [941, 247] width 202 height 126
click at [713, 264] on span "RED" at bounding box center [974, 258] width 117 height 15
click at [713, 334] on span "YELLOW" at bounding box center [974, 333] width 107 height 9
type input "YELLOW"
click at [713, 305] on div "Attribute Deliverability Score Deliverability Score arrow_drop_down search Cond…" at bounding box center [941, 247] width 202 height 126
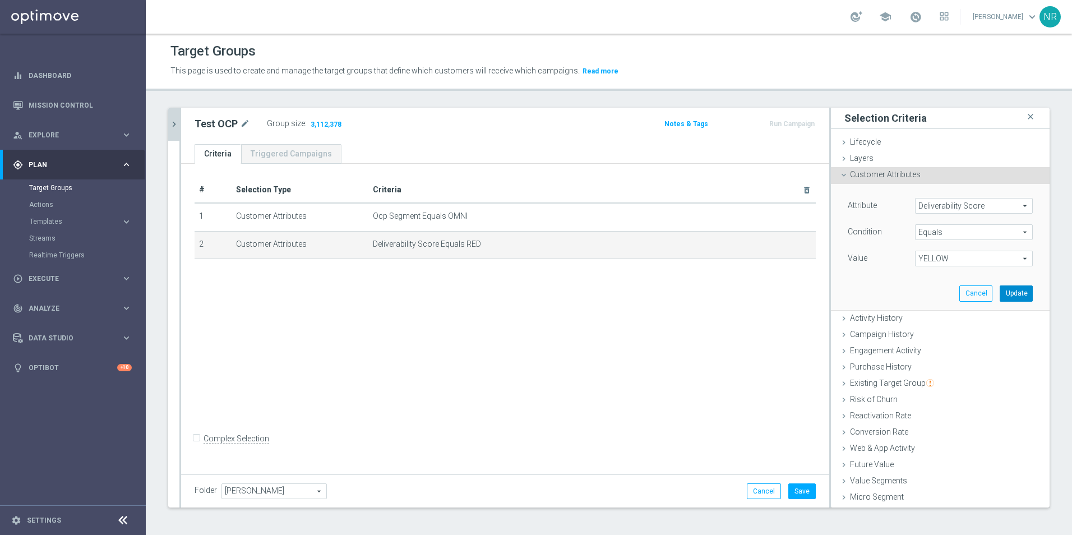
click at [713, 299] on button "Update" at bounding box center [1016, 294] width 33 height 16
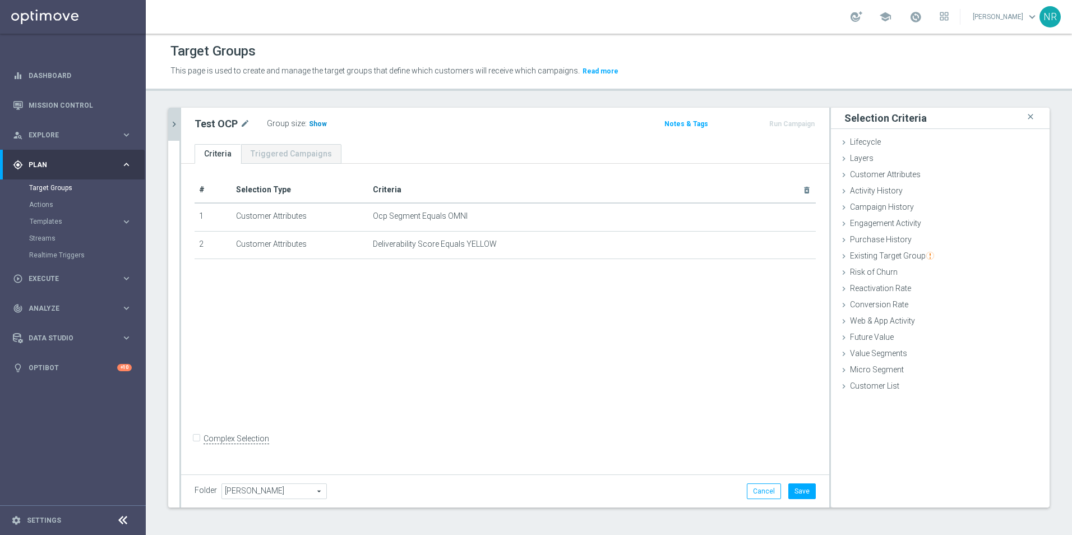
click at [320, 122] on span "Show" at bounding box center [318, 124] width 18 height 8
click at [713, 211] on td "Ocp Segment Equals OMNI mode_edit delete_forever" at bounding box center [593, 217] width 448 height 28
click at [713, 218] on icon "mode_edit" at bounding box center [780, 216] width 9 height 9
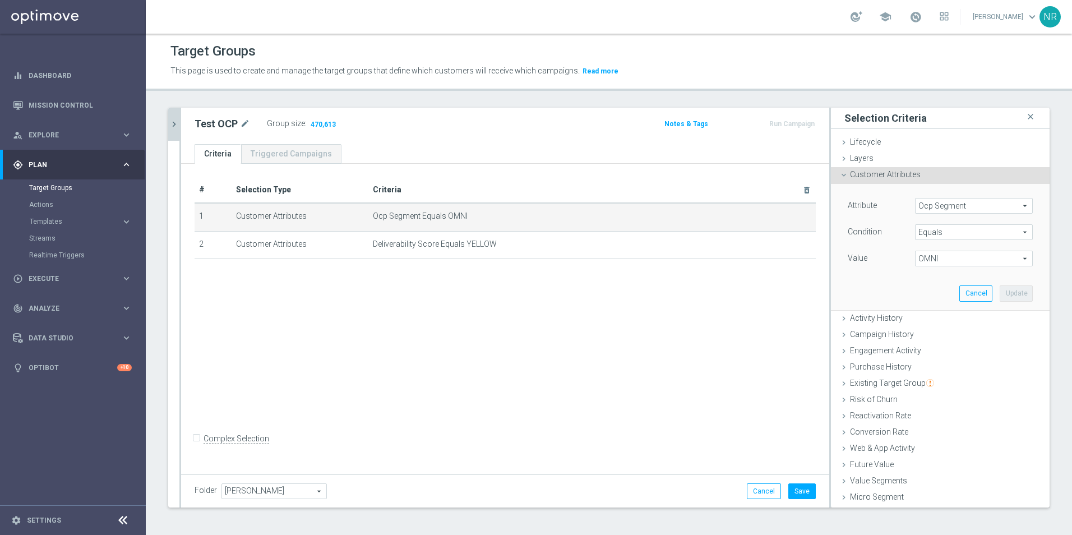
click at [713, 260] on span "OMNI" at bounding box center [974, 258] width 117 height 15
click at [713, 277] on span "DOTCOM" at bounding box center [974, 275] width 107 height 9
type input "DOTCOM"
click at [713, 291] on button "Update" at bounding box center [1016, 294] width 33 height 16
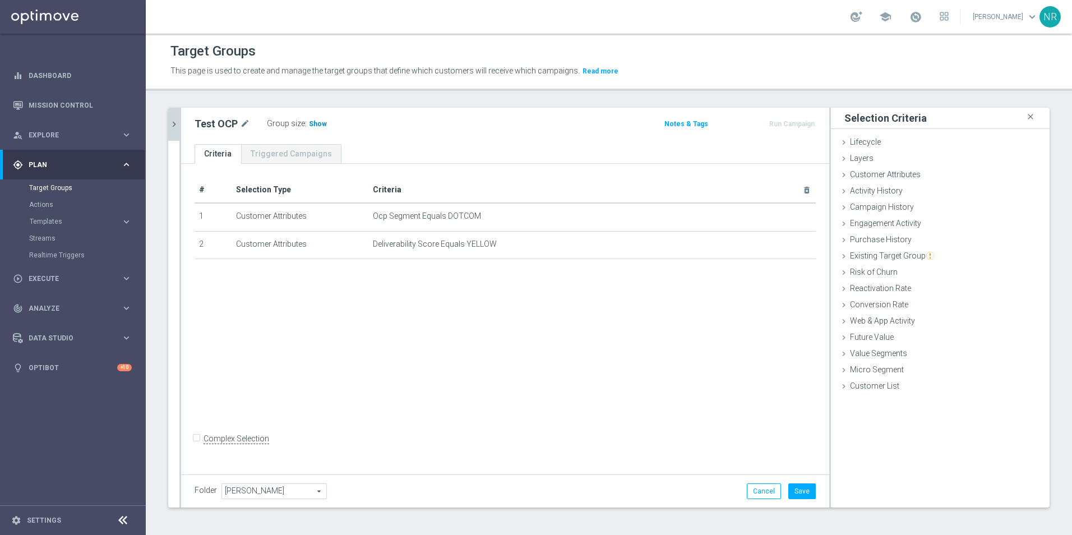
click at [319, 123] on span "Show" at bounding box center [318, 124] width 18 height 8
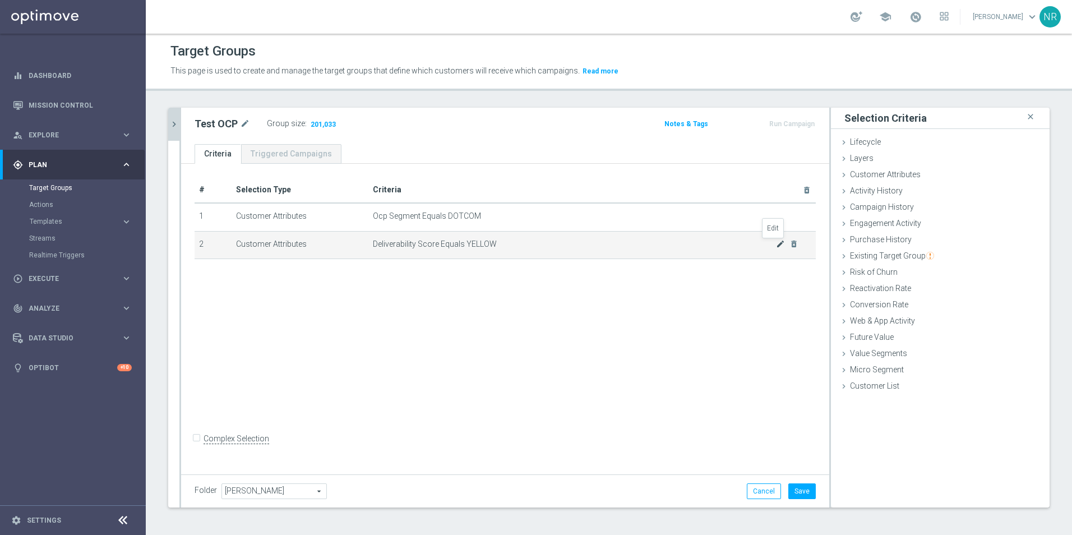
click at [713, 244] on icon "mode_edit" at bounding box center [780, 244] width 9 height 9
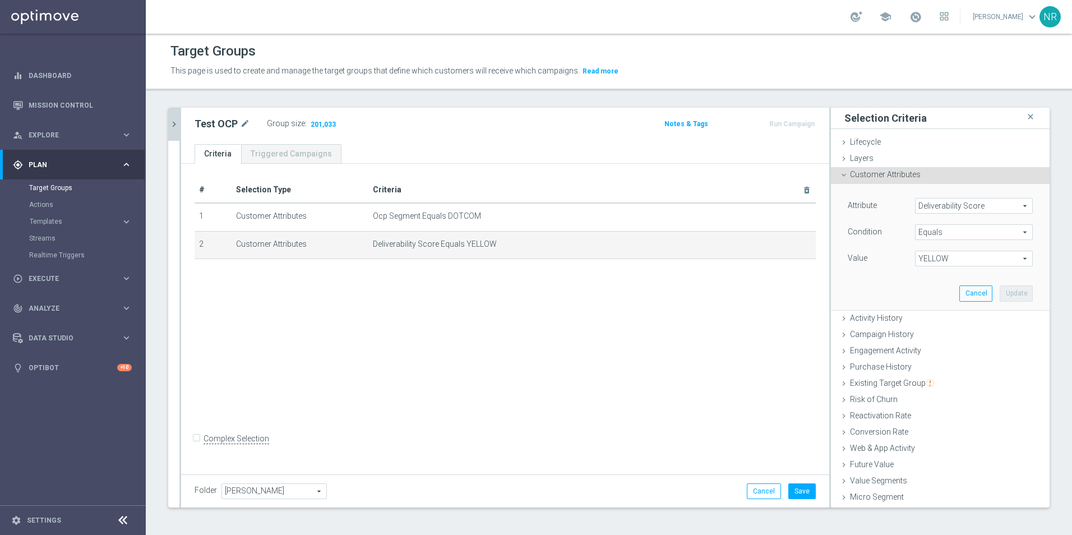
click at [713, 259] on span "YELLOW" at bounding box center [974, 258] width 117 height 15
click at [713, 321] on span "RED" at bounding box center [974, 319] width 107 height 9
type input "RED"
click at [713, 291] on button "Update" at bounding box center [1016, 294] width 33 height 16
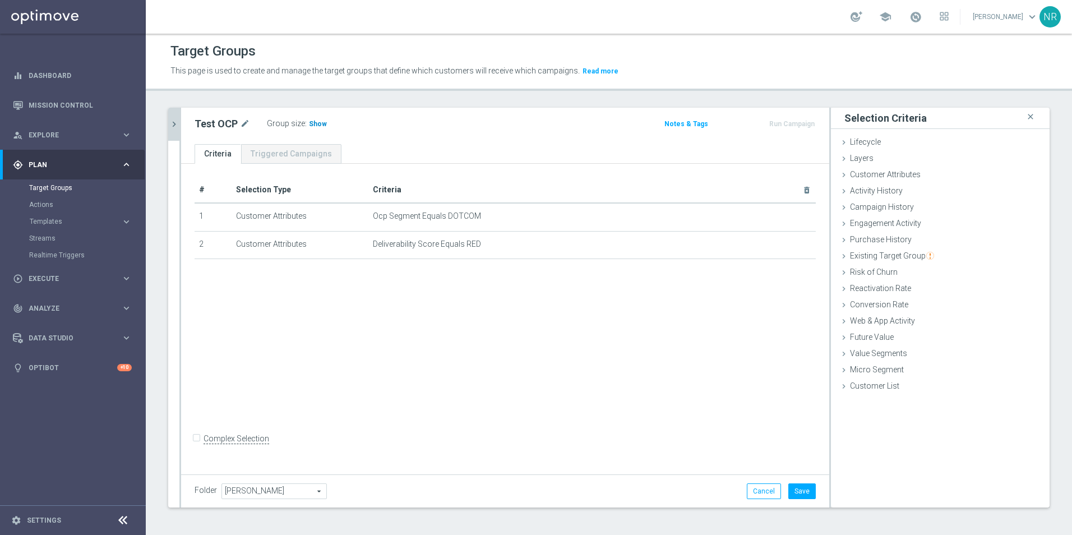
click at [315, 120] on span "Show" at bounding box center [318, 124] width 18 height 8
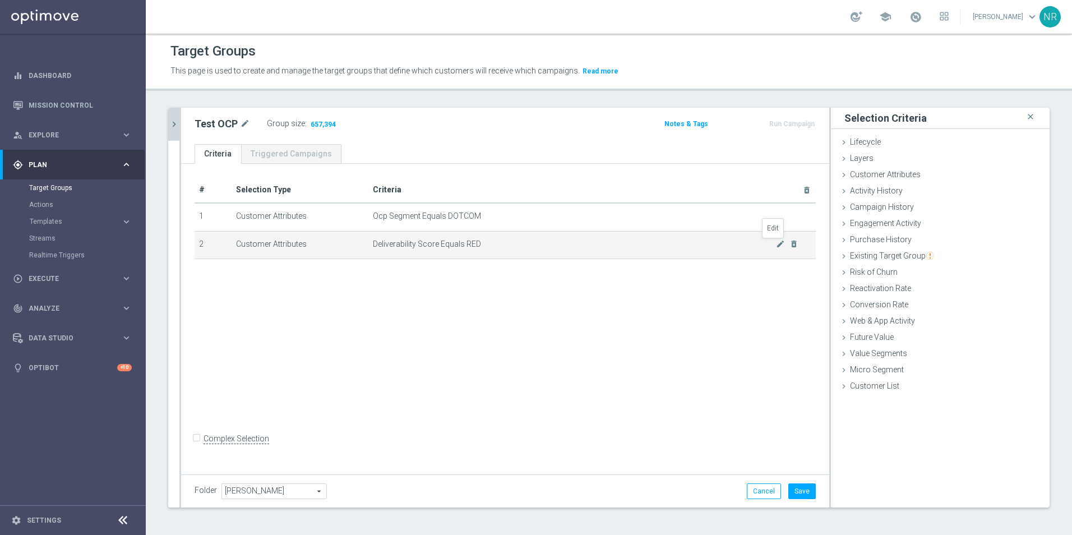
drag, startPoint x: 774, startPoint y: 242, endPoint x: 795, endPoint y: 251, distance: 23.1
click at [713, 242] on icon "mode_edit" at bounding box center [780, 244] width 9 height 9
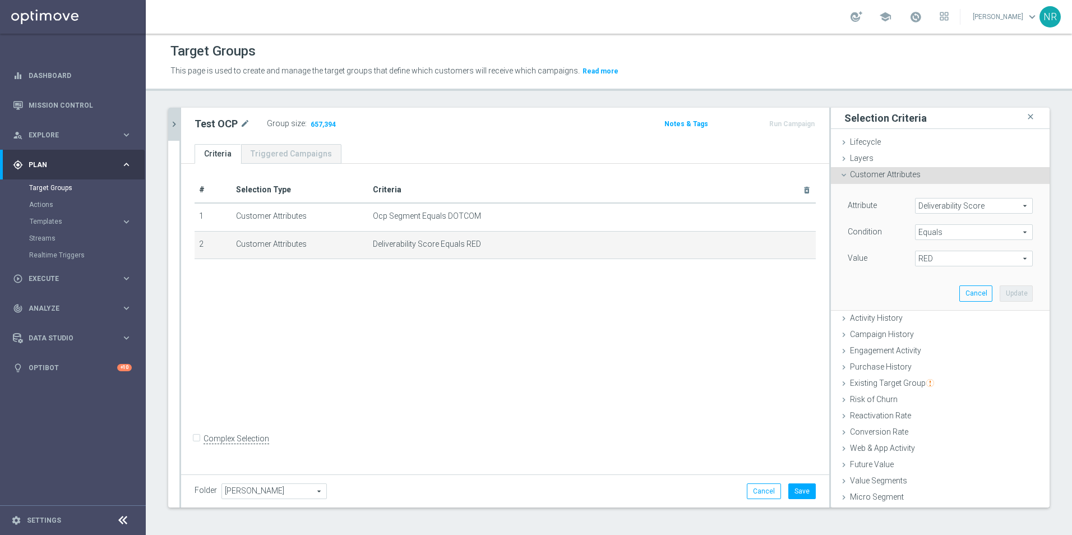
click at [713, 257] on span "RED" at bounding box center [974, 258] width 117 height 15
click at [713, 301] on span "GREEN" at bounding box center [974, 304] width 107 height 9
type input "GREEN"
click at [713, 292] on button "Update" at bounding box center [1016, 294] width 33 height 16
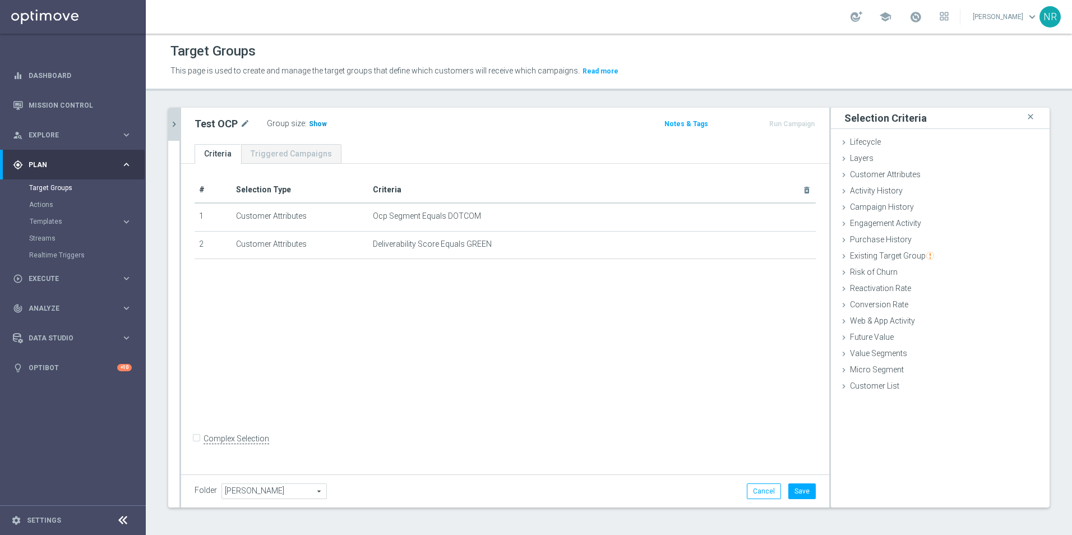
click at [316, 122] on span "Show" at bounding box center [318, 124] width 18 height 8
click at [713, 216] on icon "mode_edit" at bounding box center [780, 216] width 9 height 9
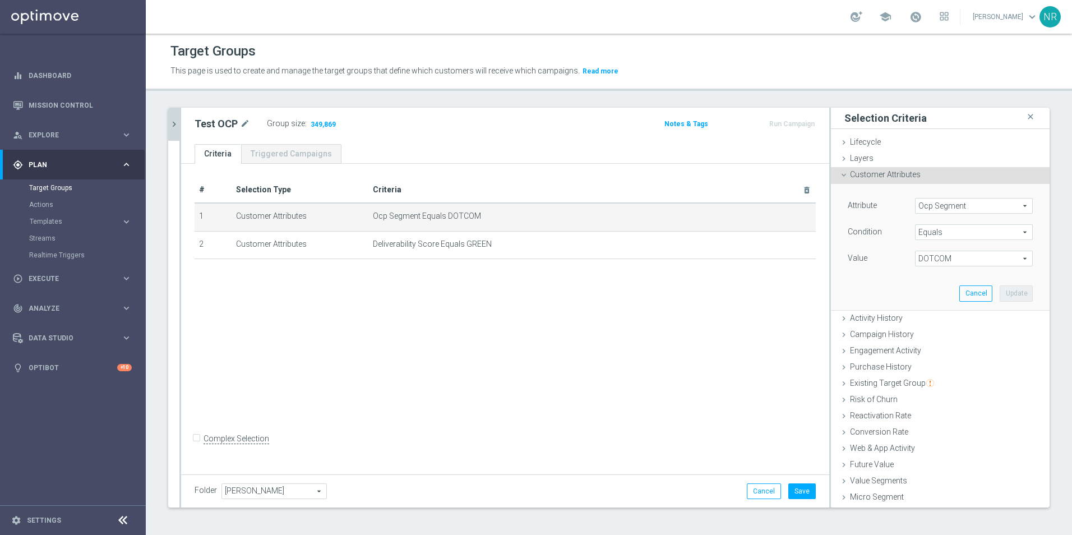
click at [713, 254] on span "DOTCOM" at bounding box center [974, 258] width 117 height 15
click at [713, 300] on label "RETAIL" at bounding box center [974, 304] width 118 height 15
type input "RETAIL"
click at [713, 285] on div "Attribute Ocp Segment Ocp Segment arrow_drop_down search Condition Equals Equal…" at bounding box center [941, 247] width 202 height 126
click at [713, 290] on button "Update" at bounding box center [1016, 294] width 33 height 16
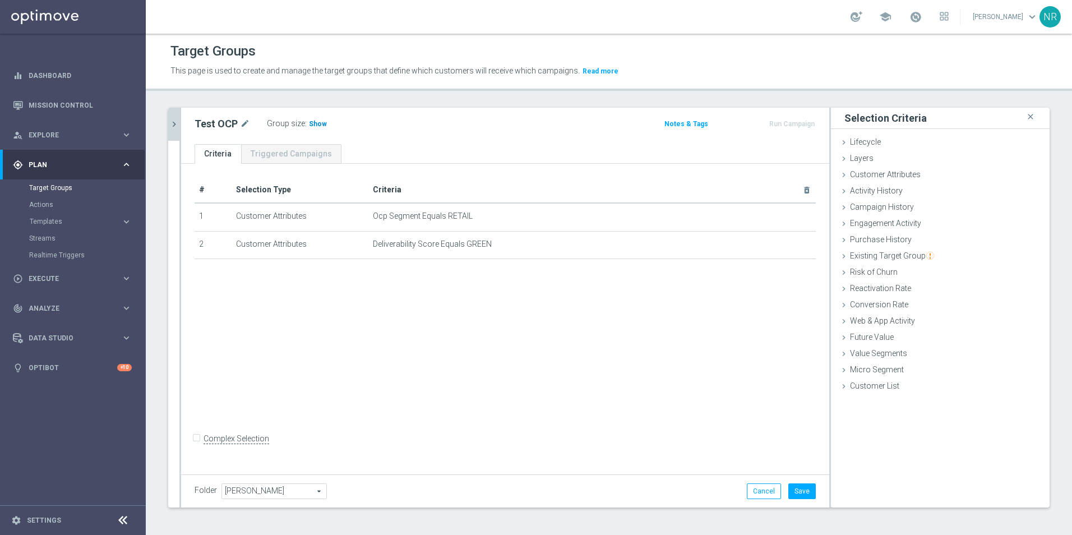
click at [323, 123] on span "Show" at bounding box center [318, 124] width 18 height 8
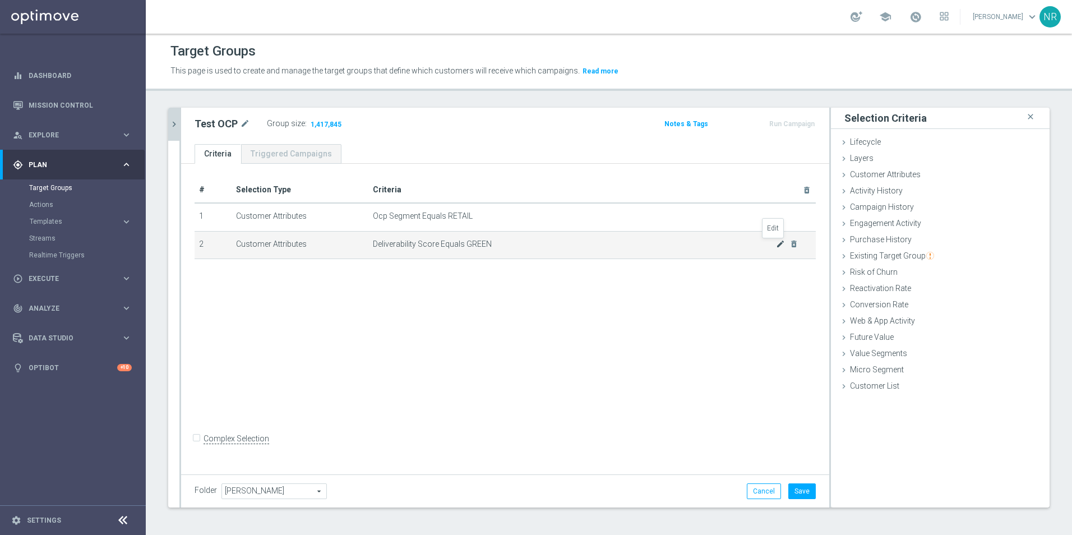
click at [713, 247] on icon "mode_edit" at bounding box center [780, 244] width 9 height 9
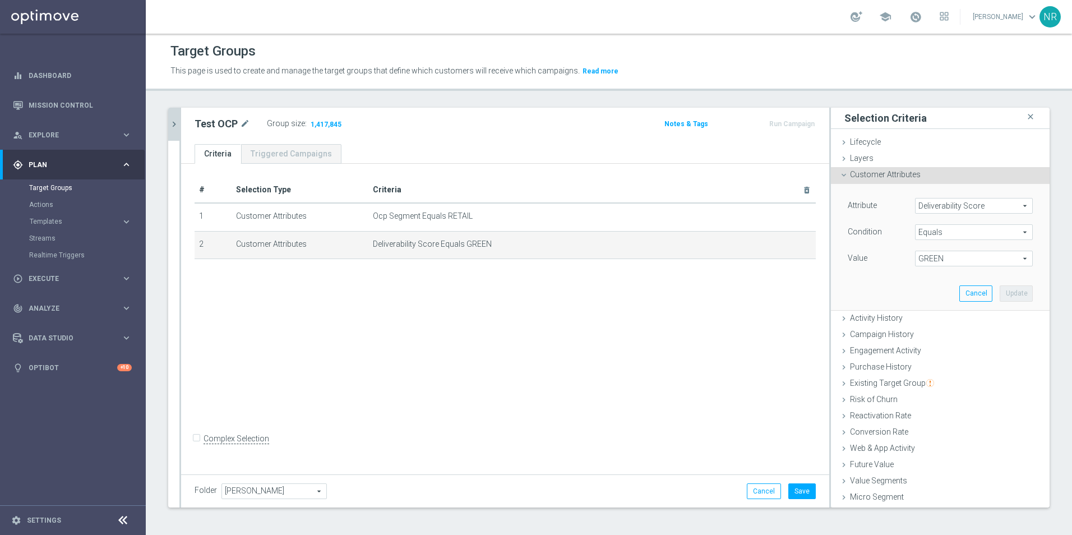
click at [713, 261] on span "GREEN" at bounding box center [974, 258] width 117 height 15
click at [713, 327] on label "YELLOW" at bounding box center [974, 333] width 118 height 15
type input "YELLOW"
click at [713, 291] on button "Update" at bounding box center [1016, 294] width 33 height 16
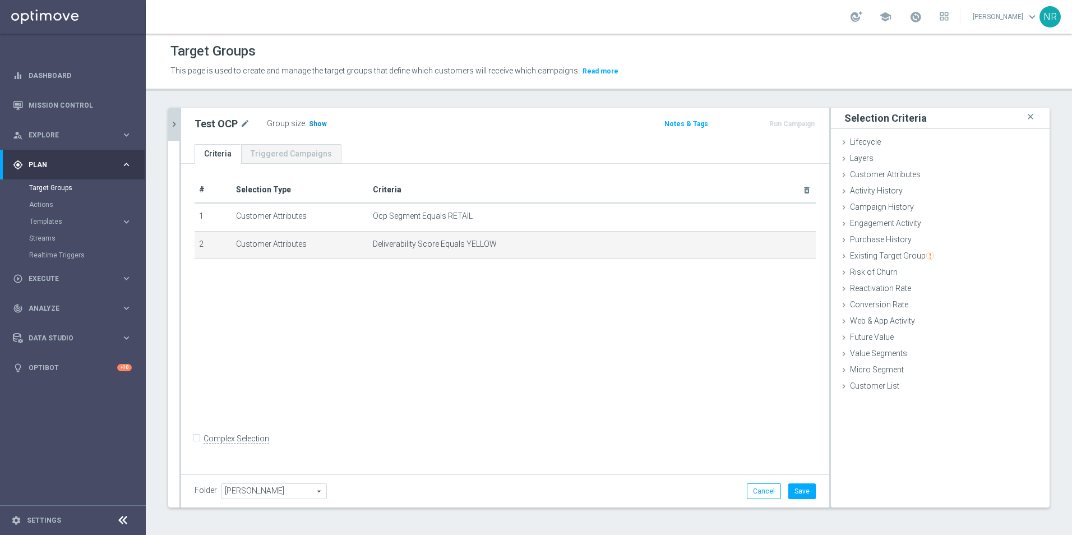
click at [316, 122] on span "Show" at bounding box center [318, 124] width 18 height 8
click at [713, 242] on icon "mode_edit" at bounding box center [780, 244] width 9 height 9
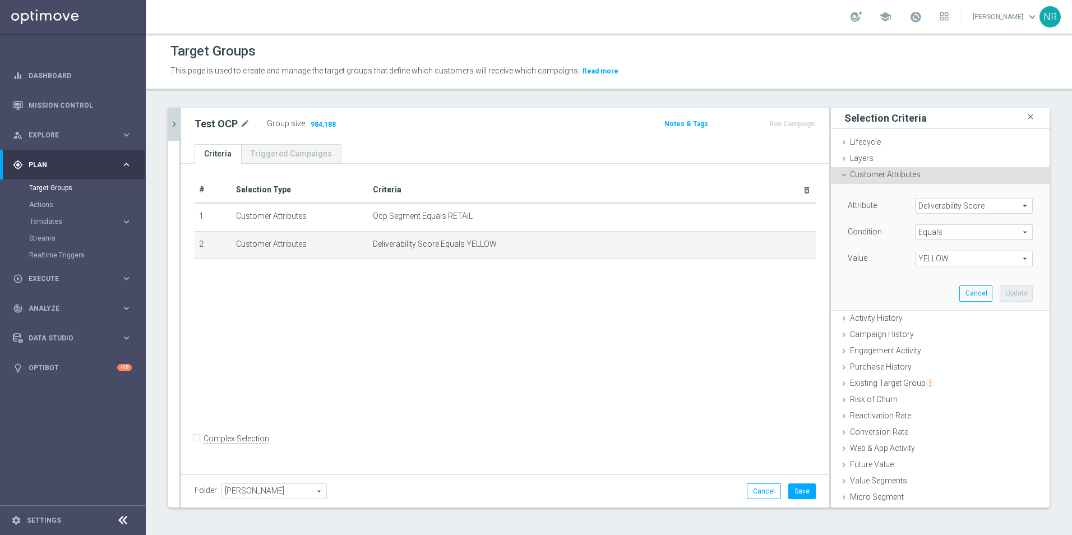
click at [713, 265] on span "YELLOW" at bounding box center [974, 258] width 117 height 15
click at [713, 324] on span "RED" at bounding box center [974, 319] width 107 height 9
type input "RED"
click at [713, 293] on button "Update" at bounding box center [1016, 294] width 33 height 16
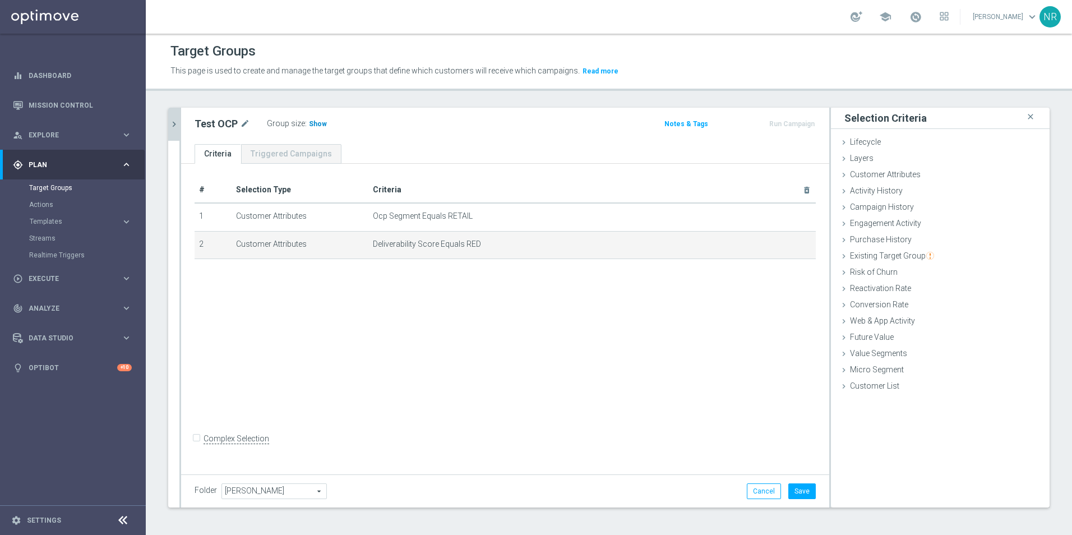
click at [312, 126] on span "Show" at bounding box center [318, 124] width 18 height 8
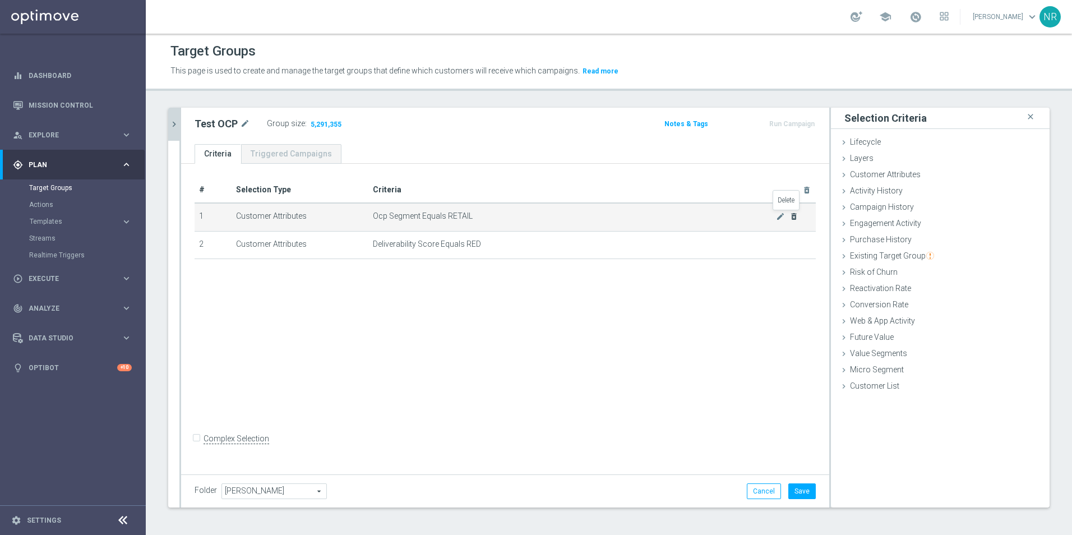
click at [713, 215] on icon "delete_forever" at bounding box center [794, 216] width 9 height 9
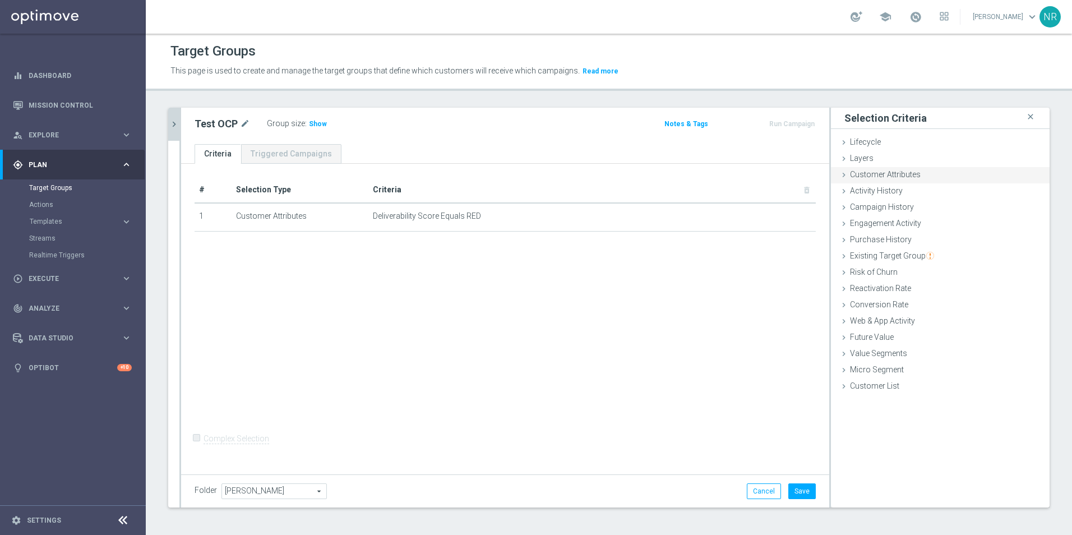
click at [713, 171] on span "Customer Attributes" at bounding box center [885, 174] width 71 height 9
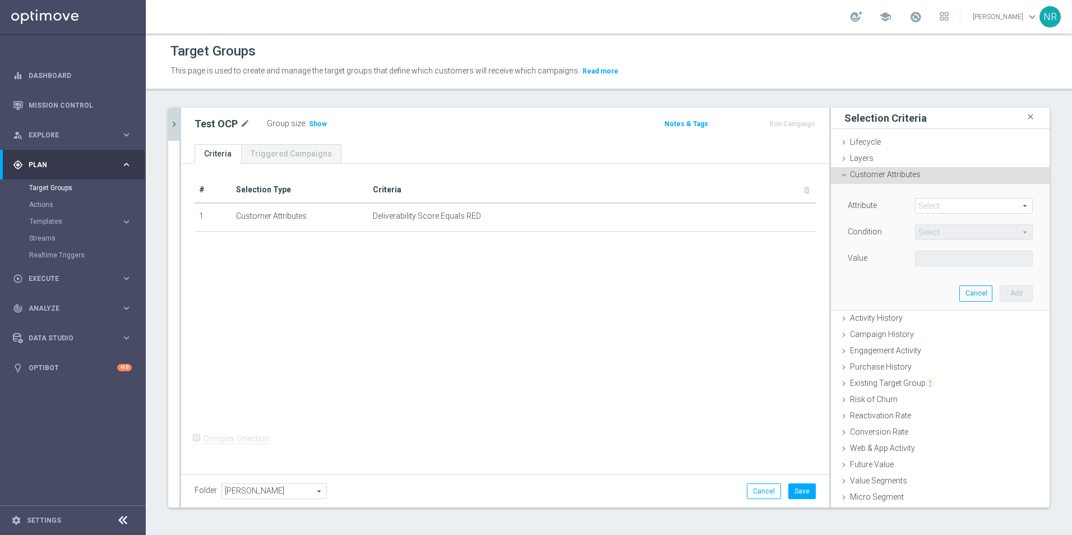
click at [713, 204] on span at bounding box center [974, 206] width 117 height 15
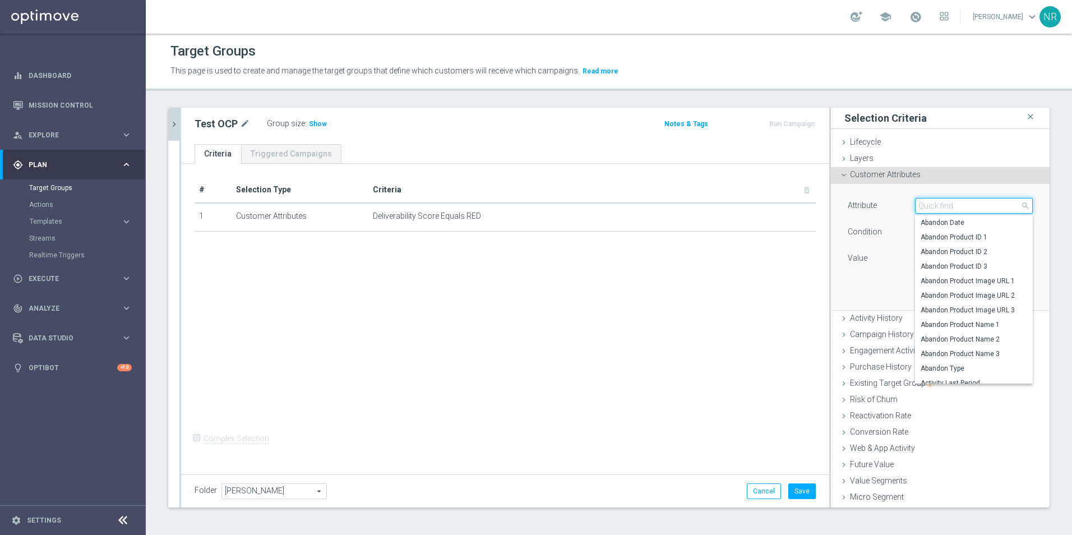
click at [713, 206] on input "search" at bounding box center [974, 206] width 118 height 16
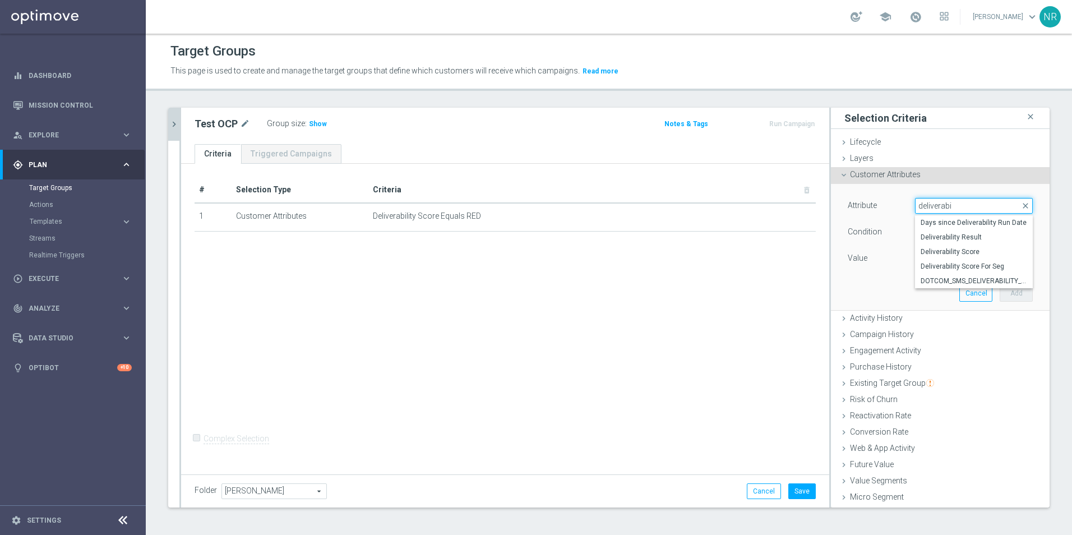
drag, startPoint x: 947, startPoint y: 204, endPoint x: 851, endPoint y: 198, distance: 96.7
click at [713, 202] on div "Attribute Select arrow_drop_down deliverabi close Days since Deliverability Run…" at bounding box center [941, 207] width 202 height 18
type input "deliverabi"
click at [713, 206] on span at bounding box center [974, 206] width 117 height 15
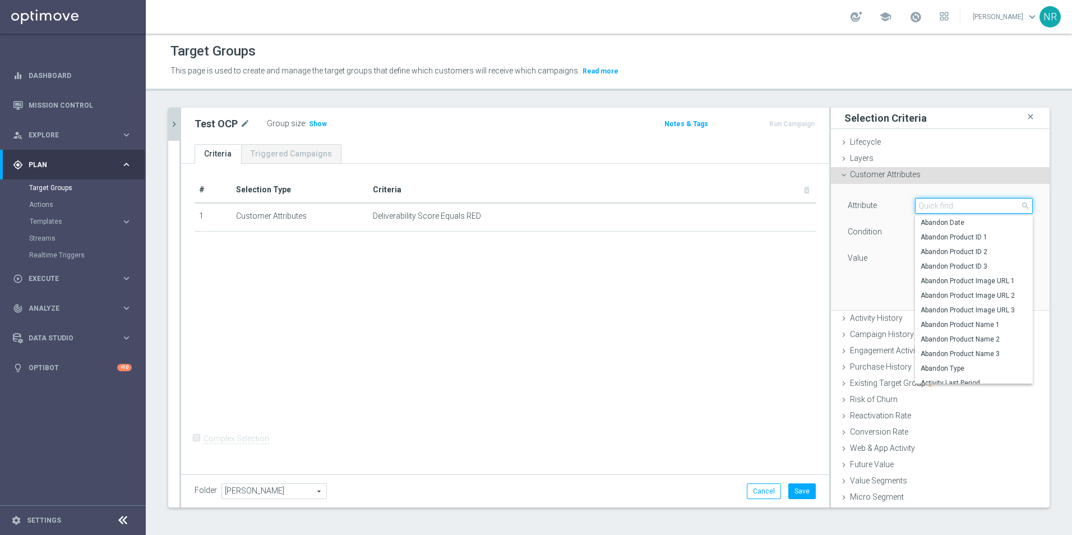
click at [713, 206] on input "search" at bounding box center [974, 206] width 118 height 16
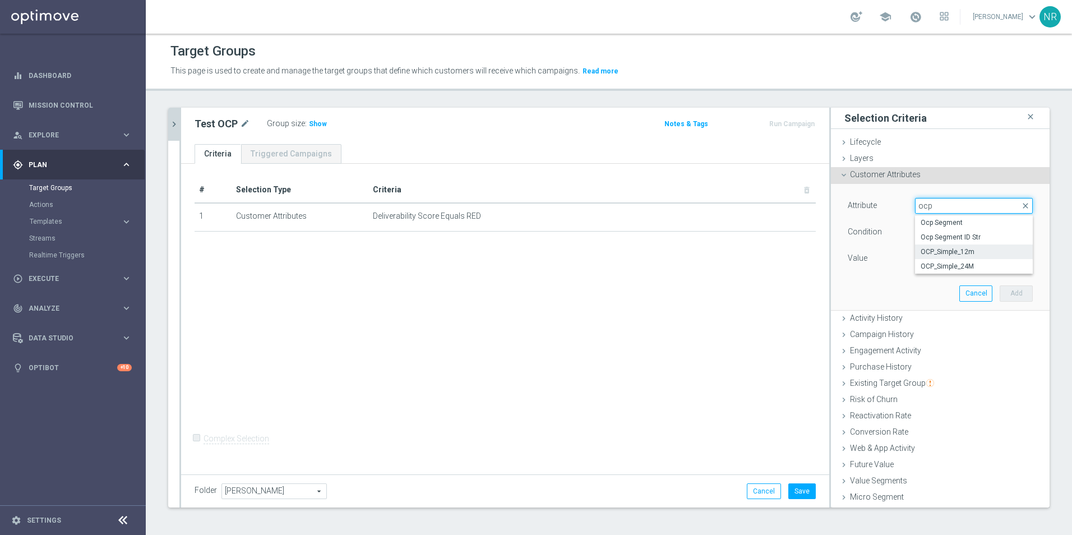
type input "ocp"
click at [713, 248] on span "OCP_Simple_12m" at bounding box center [974, 251] width 107 height 9
type input "OCP_Simple_12m"
type input "Equals"
click at [713, 263] on input "text" at bounding box center [974, 259] width 118 height 16
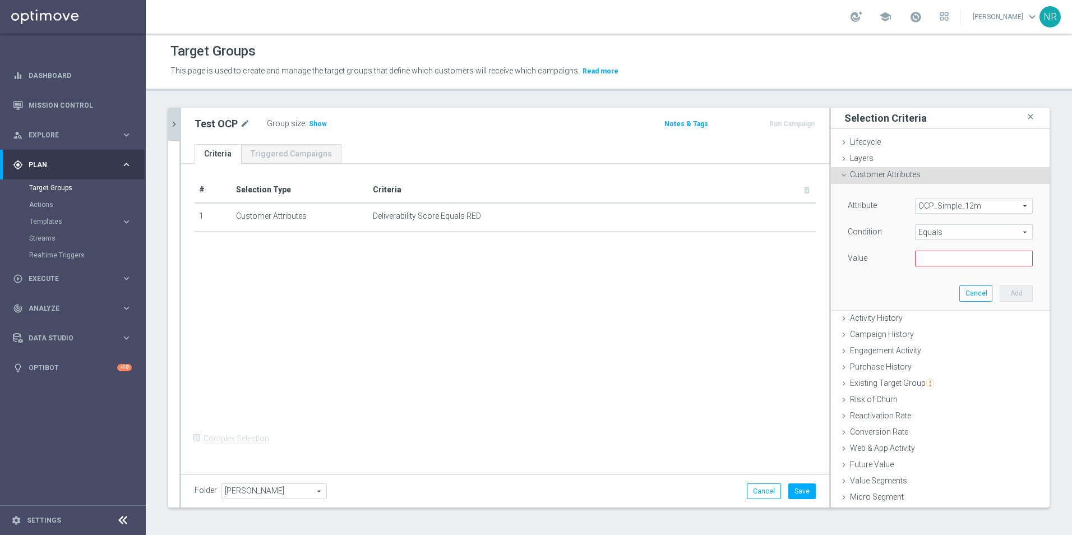
click at [713, 254] on label "Value" at bounding box center [858, 258] width 20 height 10
click at [713, 255] on input "text" at bounding box center [974, 259] width 118 height 16
type input "Omni"
click at [713, 292] on button "Add" at bounding box center [1016, 294] width 33 height 16
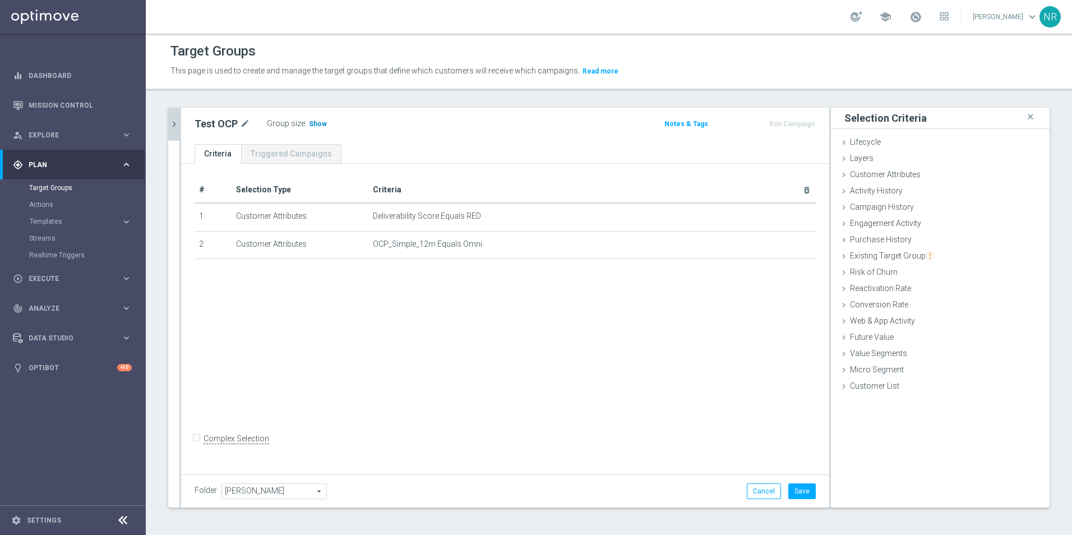
click at [315, 127] on span "Show" at bounding box center [318, 124] width 18 height 8
click at [713, 219] on icon "mode_edit" at bounding box center [780, 216] width 9 height 9
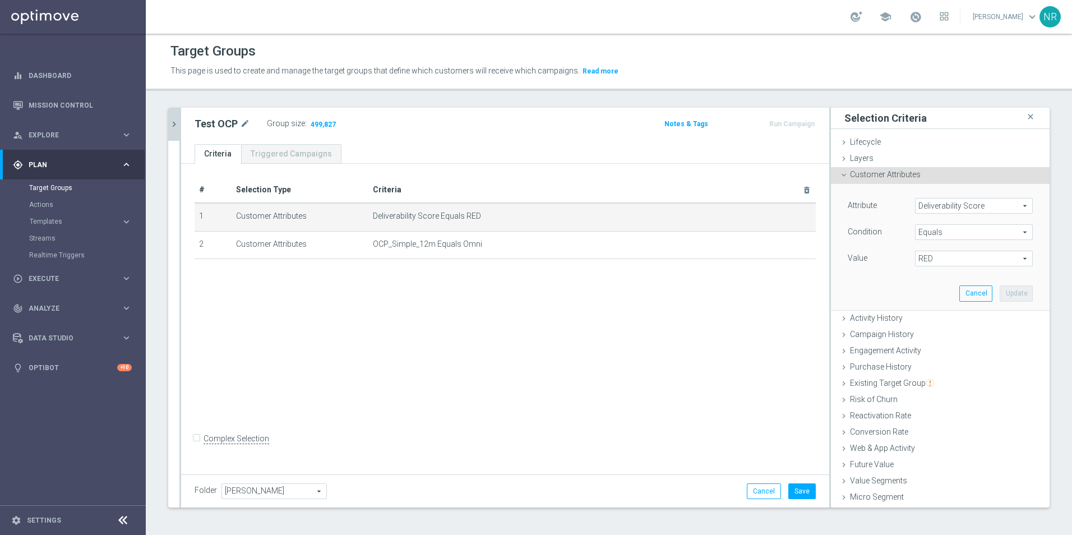
click at [713, 260] on span "RED" at bounding box center [974, 258] width 117 height 15
click at [713, 302] on span "GREEN" at bounding box center [974, 304] width 107 height 9
type input "GREEN"
click at [713, 287] on button "Update" at bounding box center [1016, 294] width 33 height 16
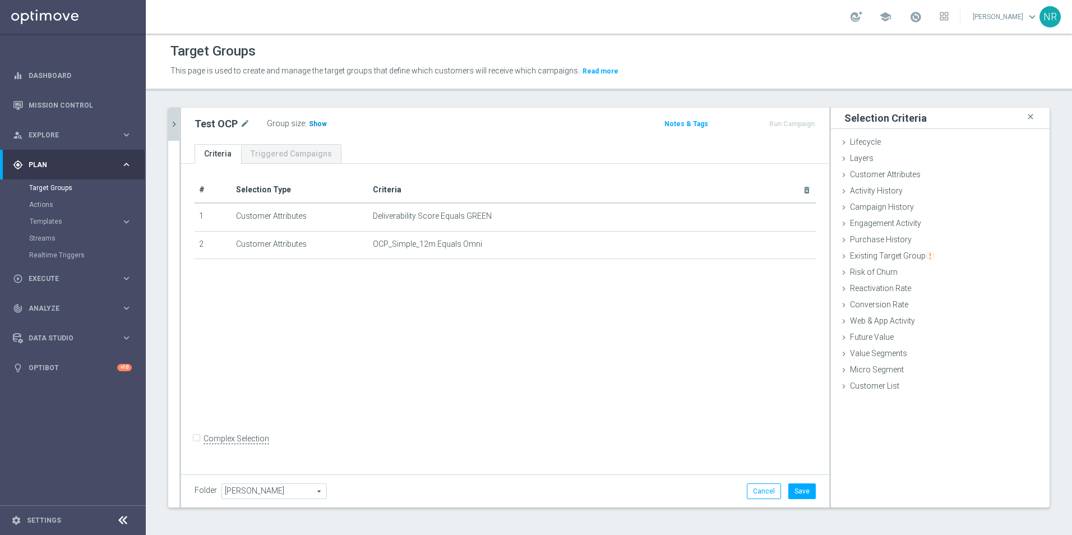
click at [315, 128] on h3 "Show" at bounding box center [318, 124] width 20 height 12
click at [713, 223] on td "Deliverability Score Equals GREEN mode_edit delete_forever" at bounding box center [593, 217] width 448 height 28
click at [713, 218] on icon "mode_edit" at bounding box center [780, 216] width 9 height 9
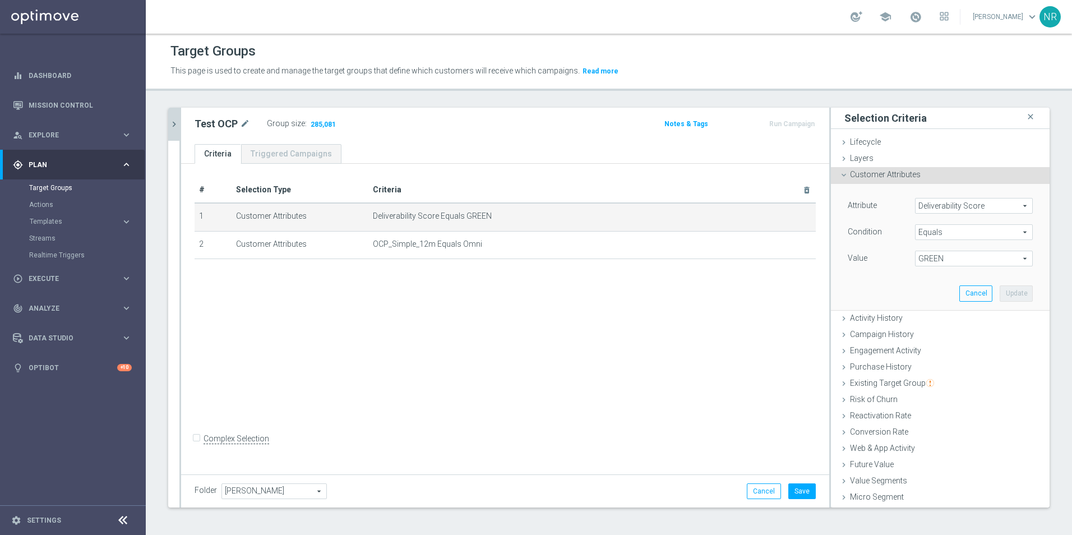
click at [713, 260] on span "GREEN" at bounding box center [974, 258] width 117 height 15
click at [713, 323] on span "RED" at bounding box center [974, 319] width 107 height 9
click at [713, 257] on span "RED" at bounding box center [974, 258] width 117 height 15
click at [713, 341] on label "YELLOW" at bounding box center [974, 333] width 118 height 15
type input "YELLOW"
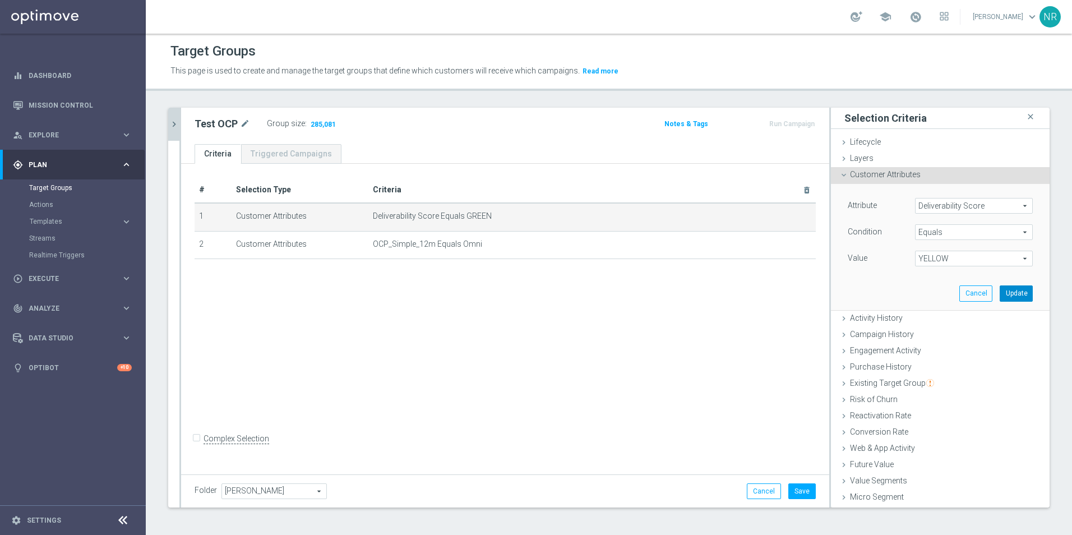
click at [713, 288] on button "Update" at bounding box center [1016, 294] width 33 height 16
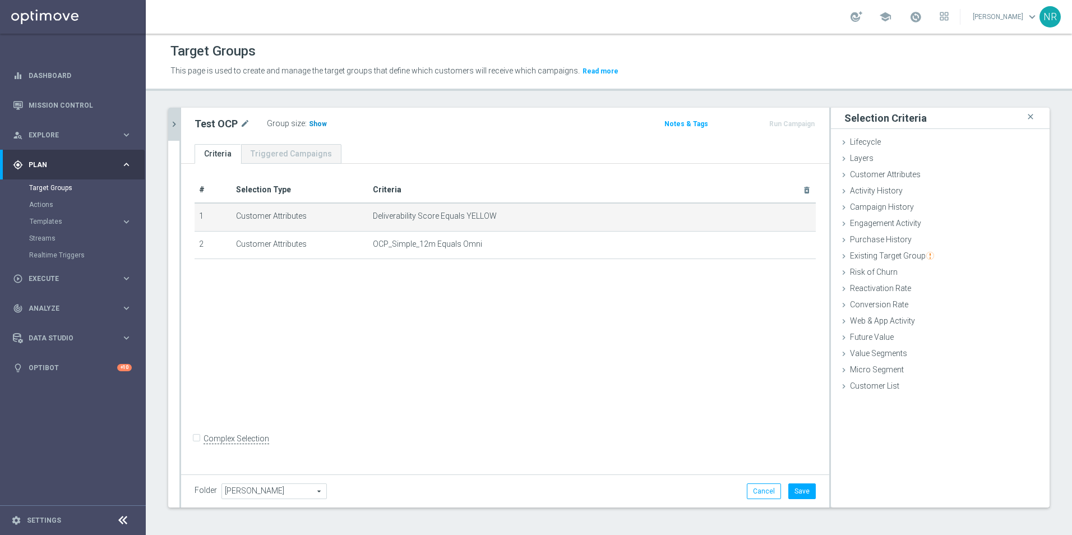
click at [313, 121] on span "Show" at bounding box center [318, 124] width 18 height 8
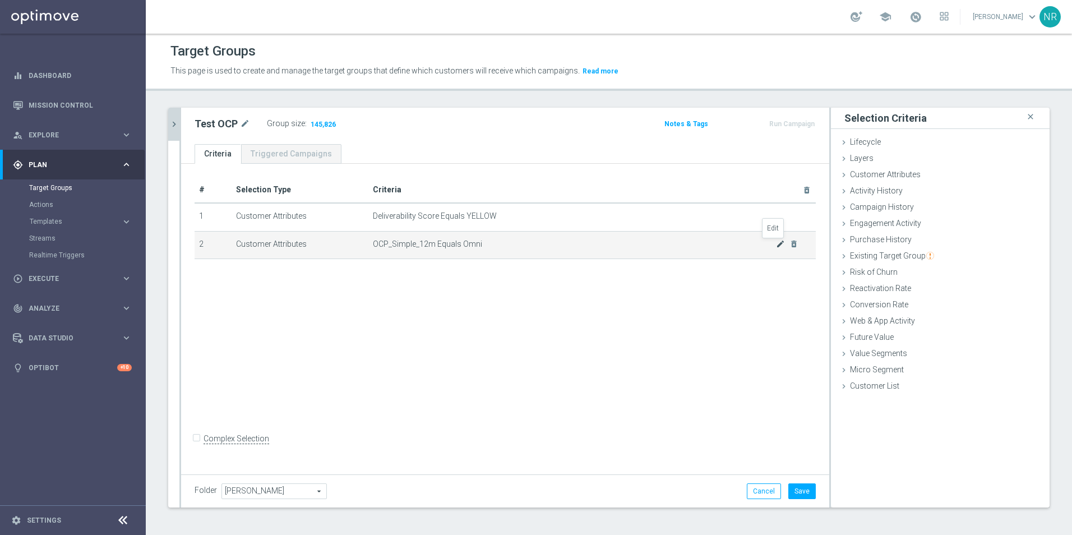
click at [713, 243] on icon "mode_edit" at bounding box center [780, 244] width 9 height 9
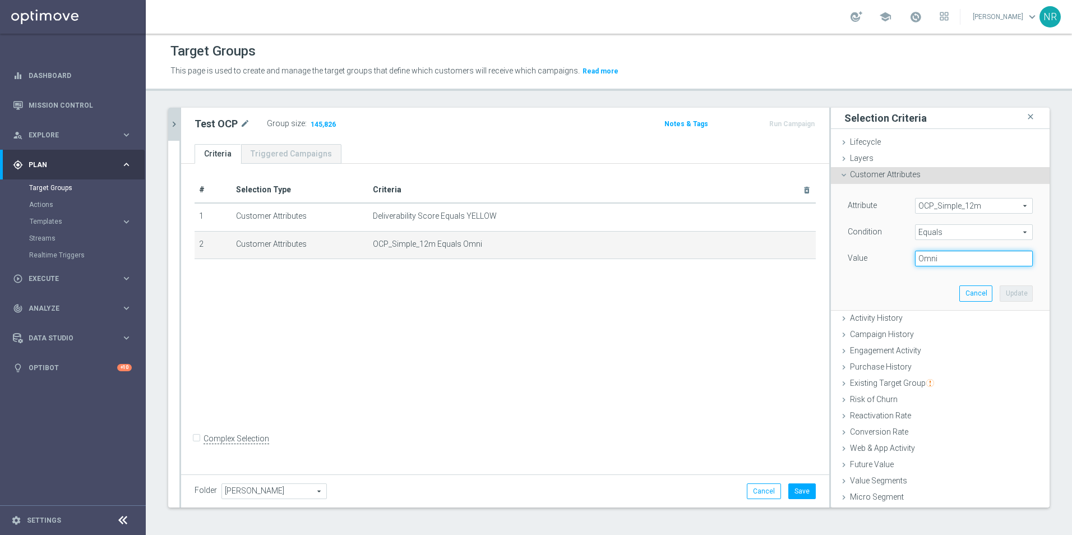
click at [713, 262] on input "Omni" at bounding box center [974, 259] width 118 height 16
drag, startPoint x: 950, startPoint y: 260, endPoint x: 881, endPoint y: 257, distance: 69.1
click at [713, 257] on div "Value Omni" at bounding box center [941, 260] width 202 height 18
type input "Retail"
click at [713, 289] on button "Update" at bounding box center [1016, 294] width 33 height 16
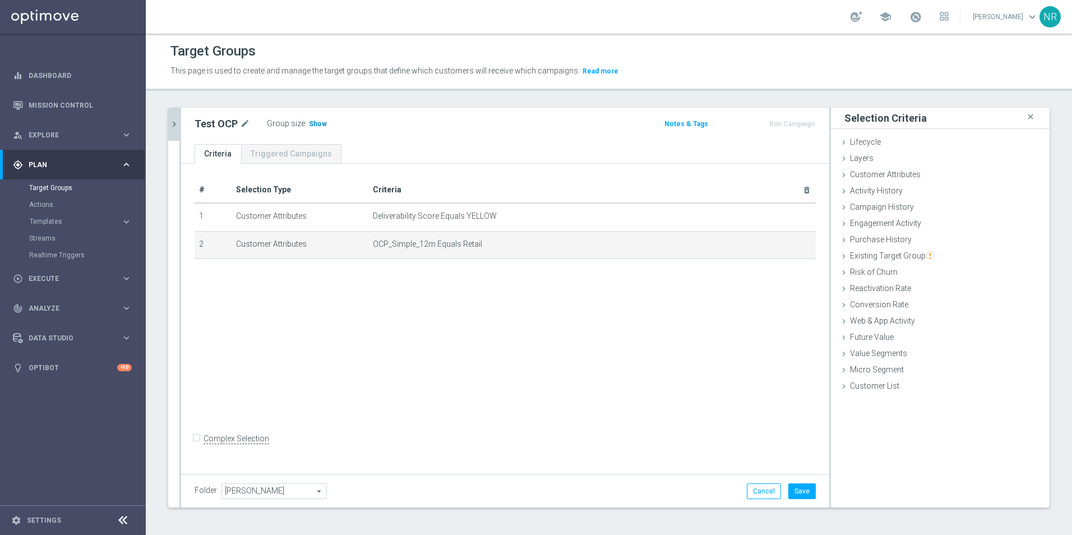
click at [312, 121] on span "Show" at bounding box center [318, 124] width 18 height 8
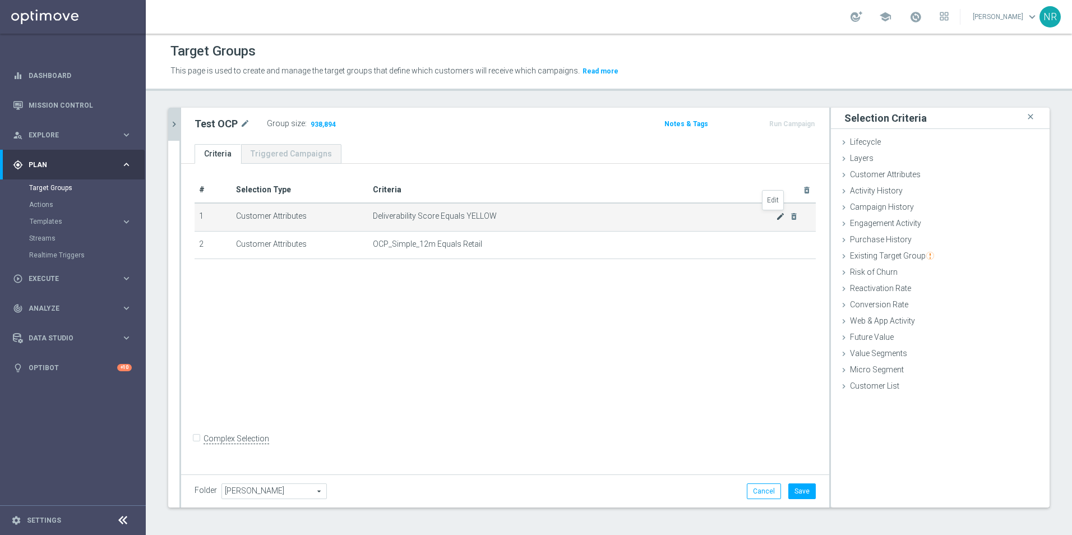
click at [713, 219] on icon "mode_edit" at bounding box center [780, 216] width 9 height 9
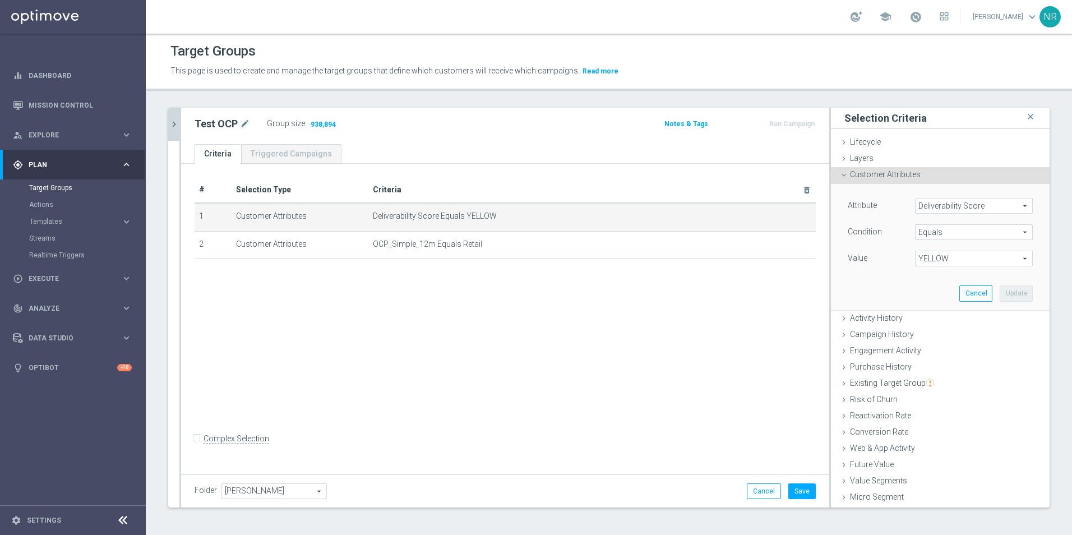
click at [713, 245] on div "Attribute Deliverability Score Deliverability Score arrow_drop_down search Cond…" at bounding box center [940, 233] width 185 height 71
click at [713, 258] on span "YELLOW" at bounding box center [974, 258] width 117 height 15
click at [713, 321] on span "RED" at bounding box center [974, 319] width 107 height 9
type input "RED"
click at [713, 288] on button "Update" at bounding box center [1016, 294] width 33 height 16
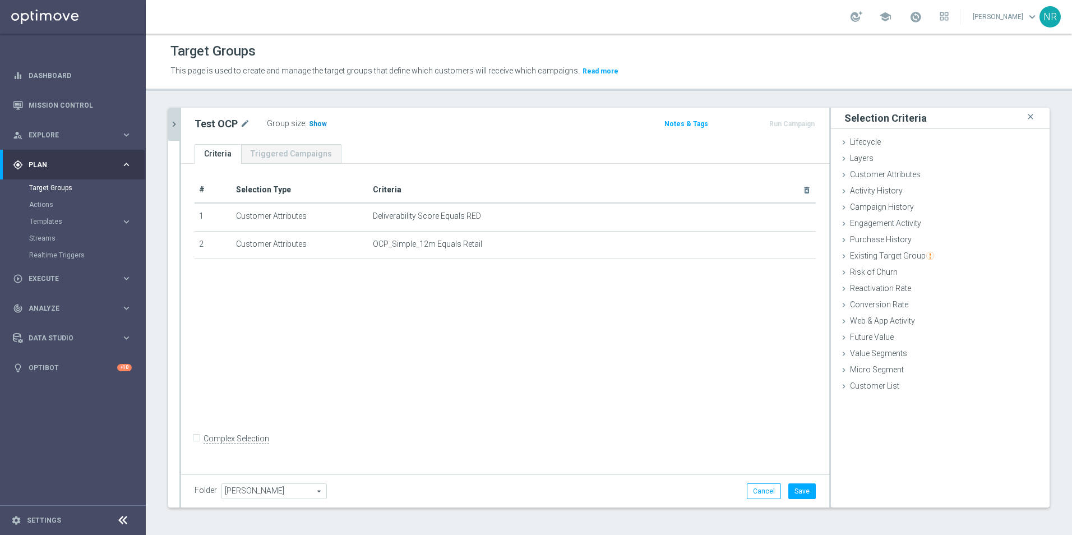
click at [315, 122] on span "Show" at bounding box center [318, 124] width 18 height 8
click at [713, 213] on icon "mode_edit" at bounding box center [780, 216] width 9 height 9
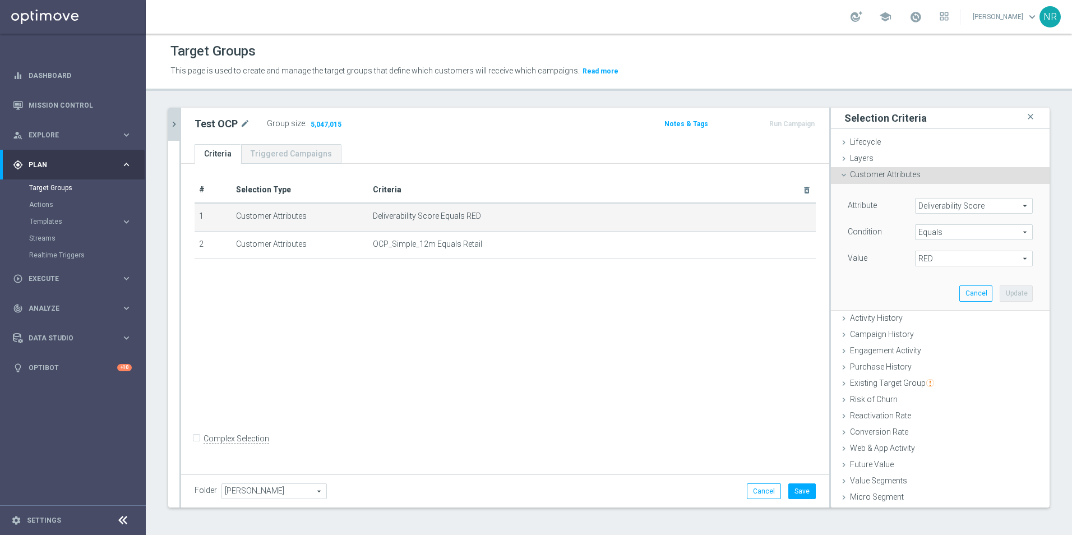
click at [713, 260] on span "RED" at bounding box center [974, 258] width 117 height 15
click at [713, 305] on span "GREEN" at bounding box center [974, 304] width 107 height 9
type input "GREEN"
click at [713, 290] on button "Update" at bounding box center [1016, 294] width 33 height 16
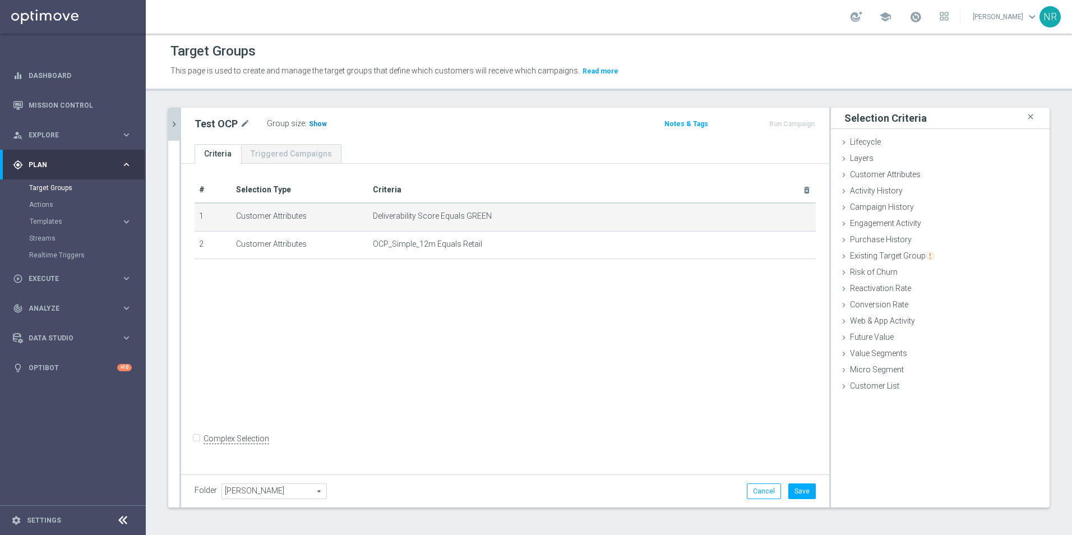
click at [314, 122] on span "Show" at bounding box center [318, 124] width 18 height 8
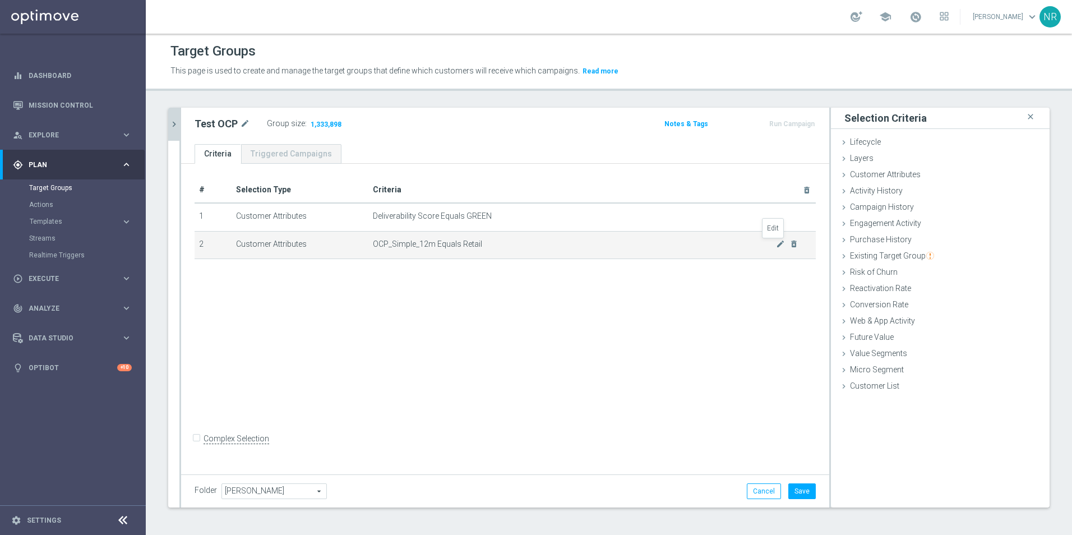
drag, startPoint x: 774, startPoint y: 246, endPoint x: 780, endPoint y: 245, distance: 6.2
click at [713, 246] on icon "mode_edit" at bounding box center [780, 244] width 9 height 9
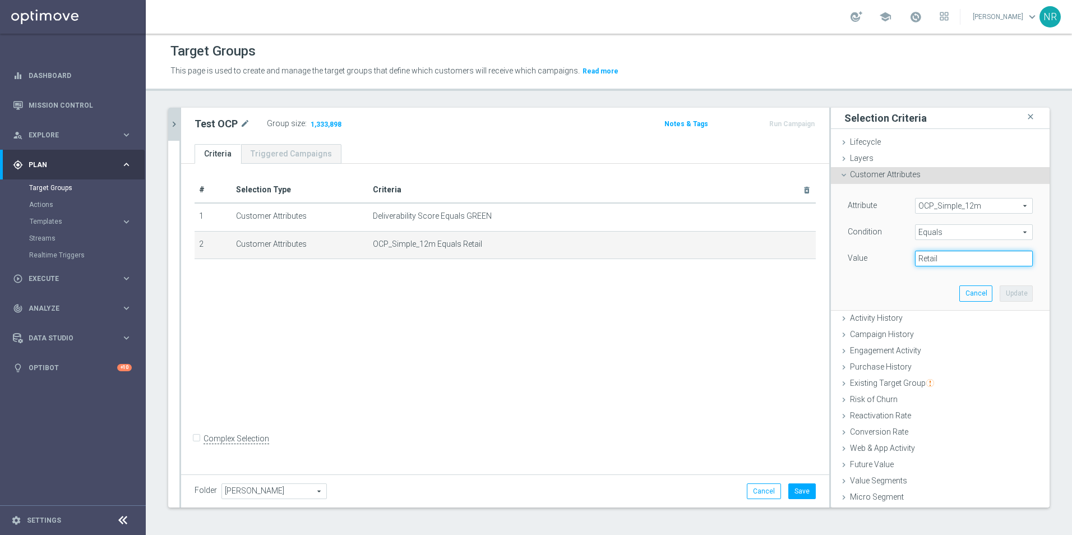
click at [713, 257] on input "Retail" at bounding box center [974, 259] width 118 height 16
drag, startPoint x: 940, startPoint y: 257, endPoint x: 876, endPoint y: 257, distance: 63.4
click at [713, 257] on div "Value Retail" at bounding box center [941, 260] width 202 height 18
type input "Dotcom"
click at [713, 298] on button "Update" at bounding box center [1016, 294] width 33 height 16
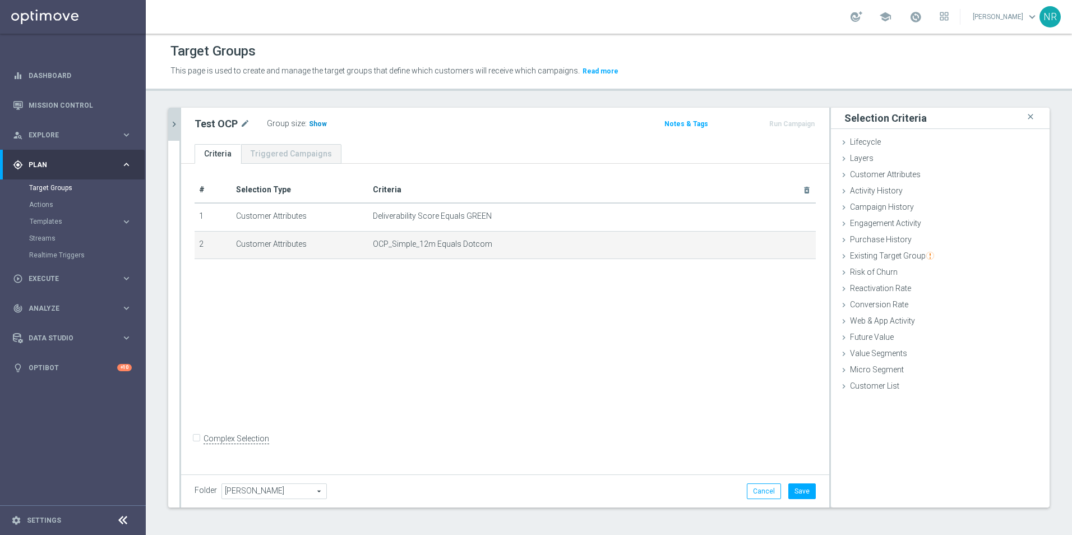
click at [310, 119] on h3 "Show" at bounding box center [318, 124] width 20 height 12
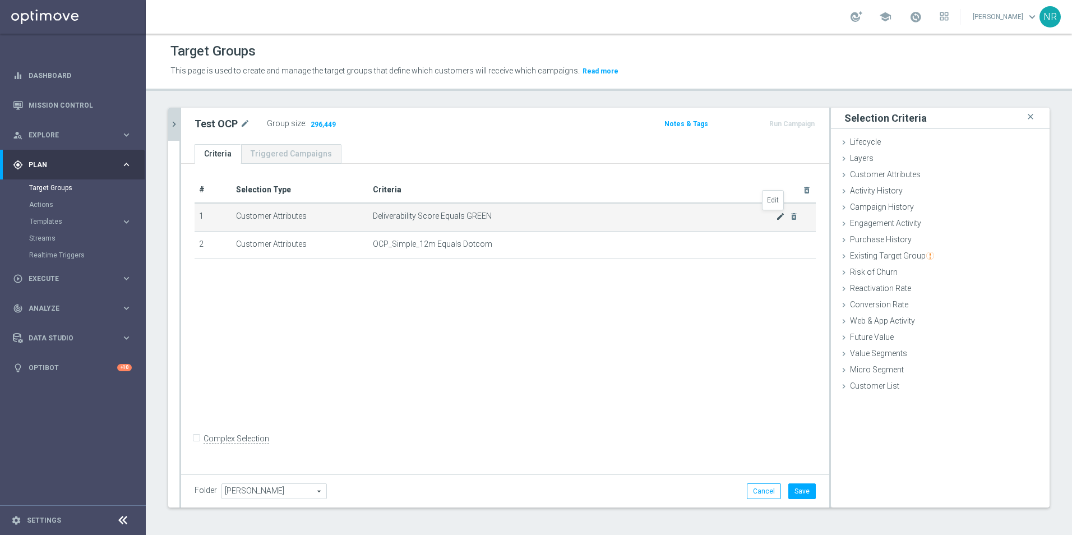
click at [713, 218] on icon "mode_edit" at bounding box center [780, 216] width 9 height 9
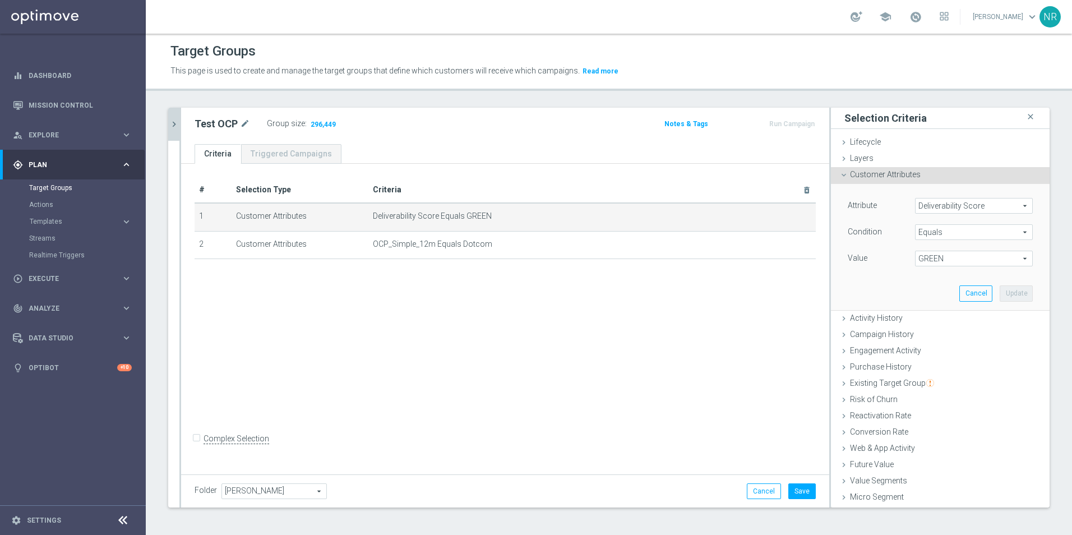
click at [713, 259] on span "GREEN" at bounding box center [974, 258] width 117 height 15
click at [713, 312] on label "RED" at bounding box center [974, 319] width 118 height 15
type input "RED"
click at [713, 296] on button "Update" at bounding box center [1016, 294] width 33 height 16
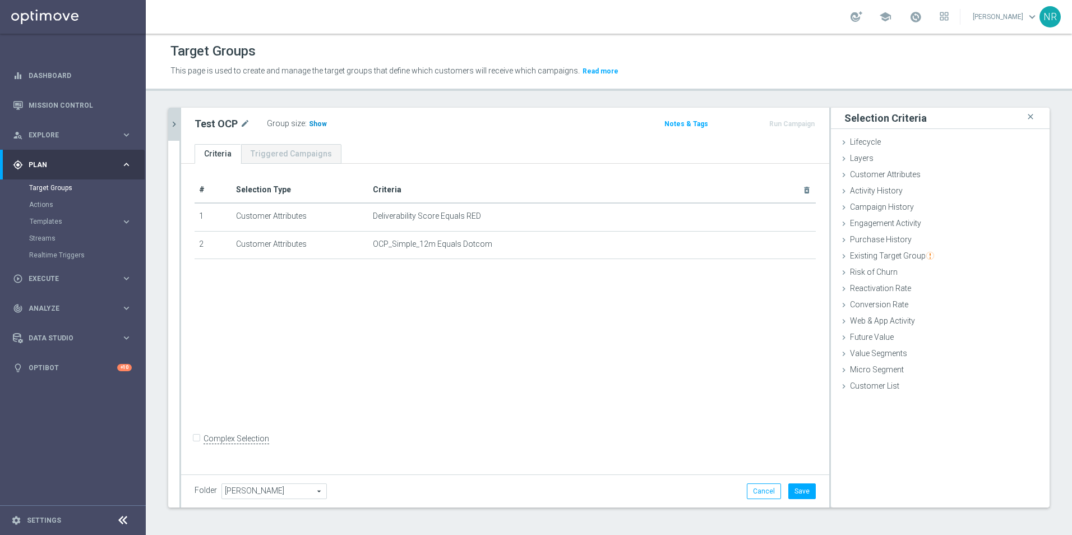
click at [317, 121] on span "Show" at bounding box center [318, 124] width 18 height 8
click at [713, 213] on icon "mode_edit" at bounding box center [780, 216] width 9 height 9
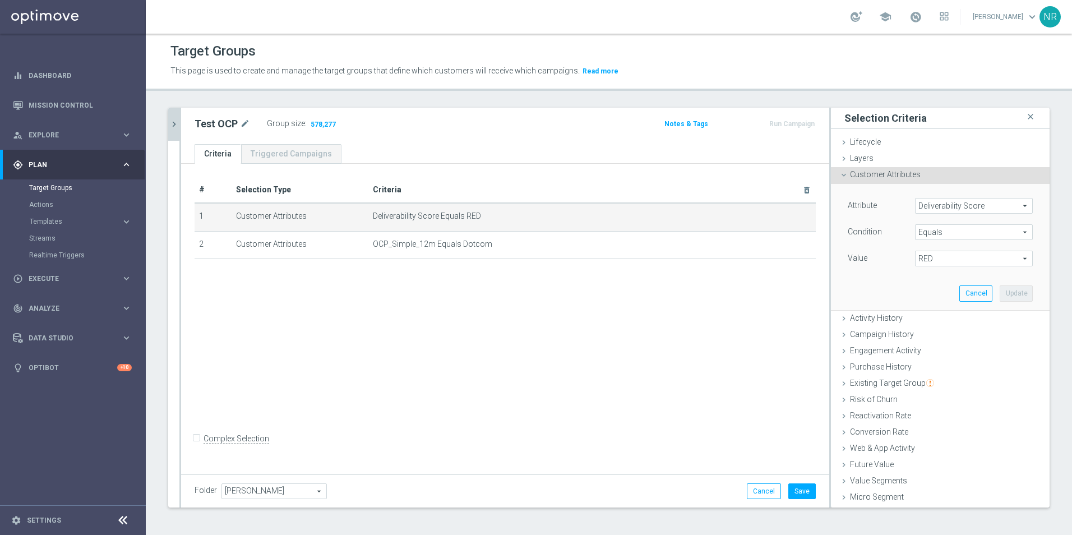
click at [713, 260] on span "RED" at bounding box center [974, 258] width 117 height 15
click at [713, 329] on label "YELLOW" at bounding box center [974, 333] width 118 height 15
type input "YELLOW"
click at [713, 299] on button "Update" at bounding box center [1016, 294] width 33 height 16
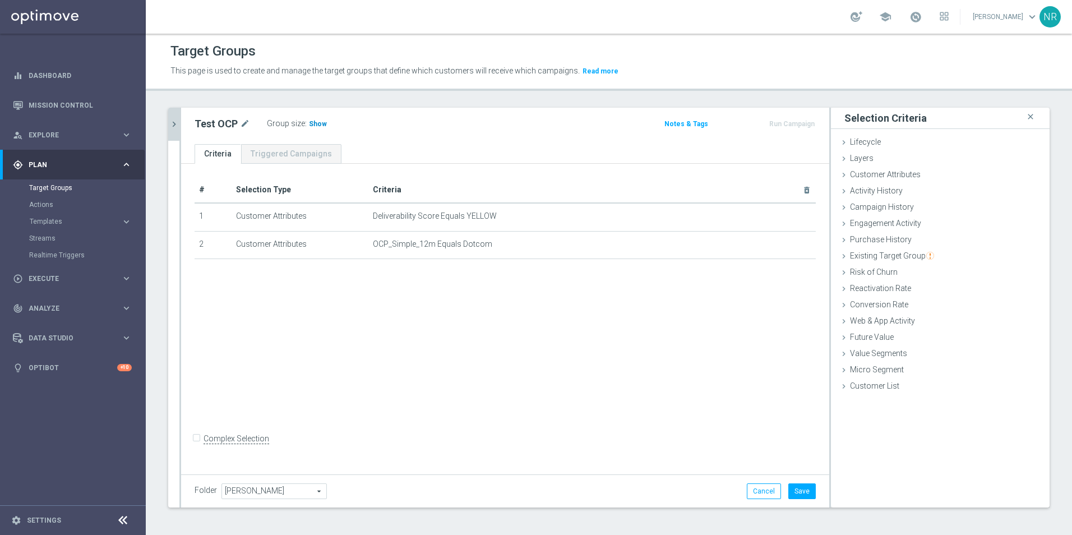
click at [318, 120] on span "Show" at bounding box center [318, 124] width 18 height 8
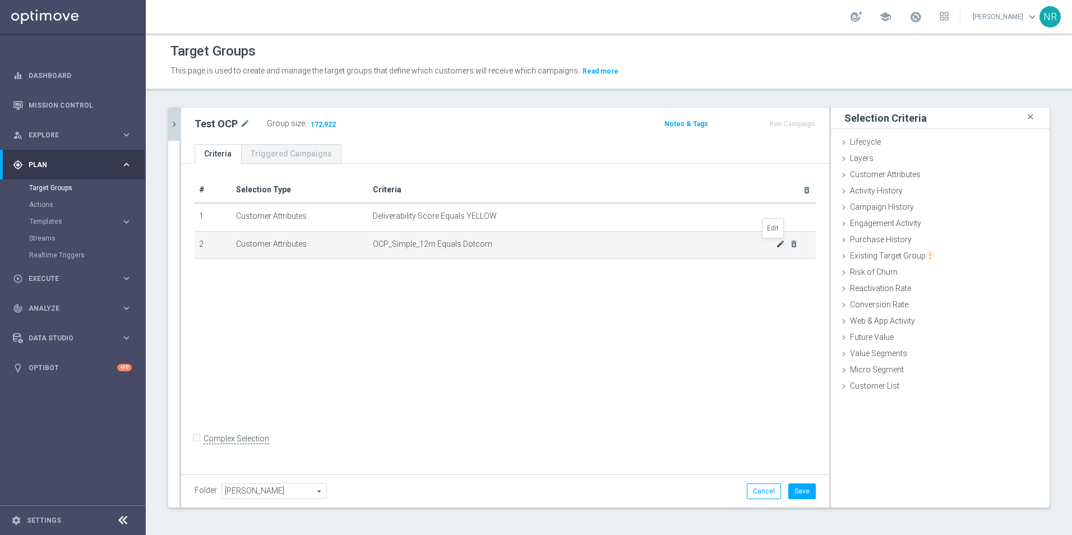
click at [713, 247] on icon "mode_edit" at bounding box center [780, 244] width 9 height 9
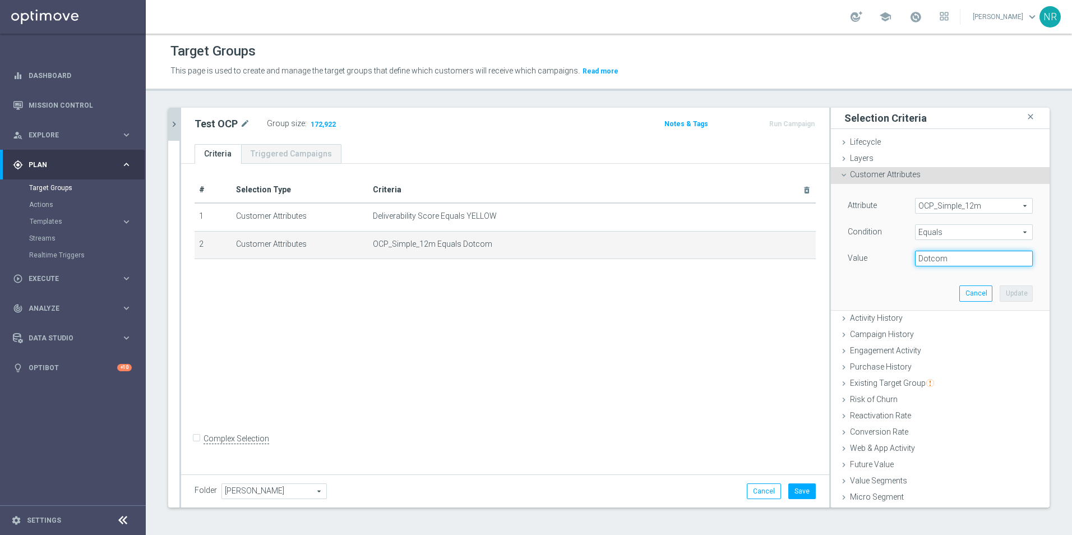
drag, startPoint x: 947, startPoint y: 259, endPoint x: 902, endPoint y: 247, distance: 46.3
click at [713, 247] on div "Attribute OCP_Simple_12m OCP_Simple_12m arrow_drop_down search Condition Equals…" at bounding box center [940, 233] width 185 height 71
type input "Omni"
click at [713, 291] on button "Update" at bounding box center [1016, 294] width 33 height 16
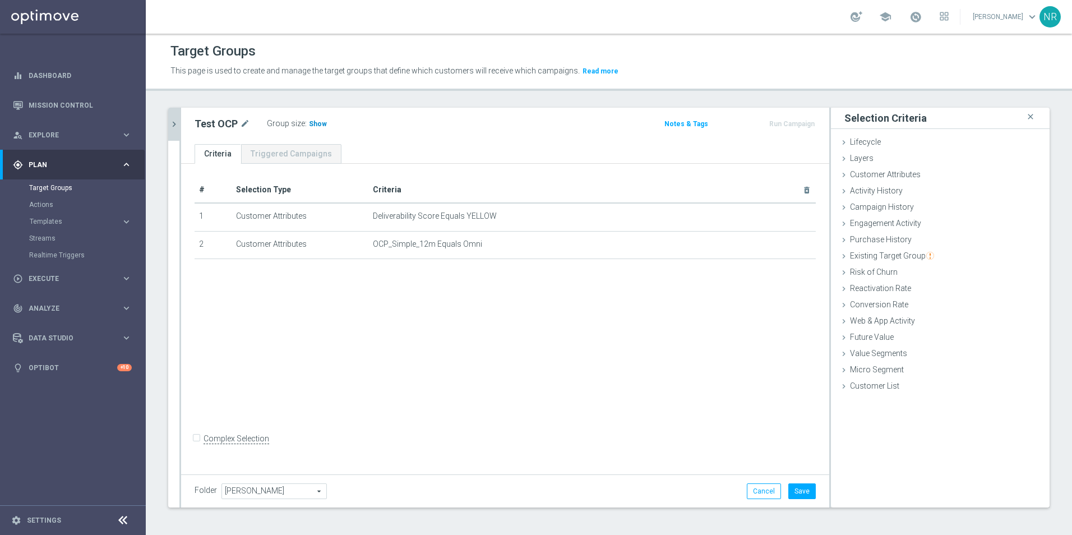
click at [319, 126] on span "Show" at bounding box center [318, 124] width 18 height 8
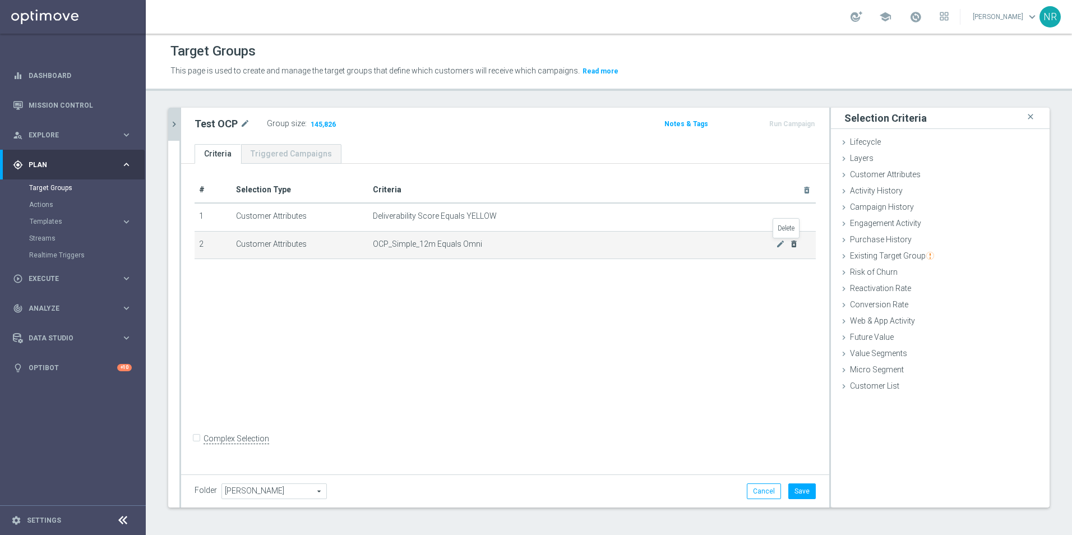
click at [713, 245] on icon "delete_forever" at bounding box center [794, 244] width 9 height 9
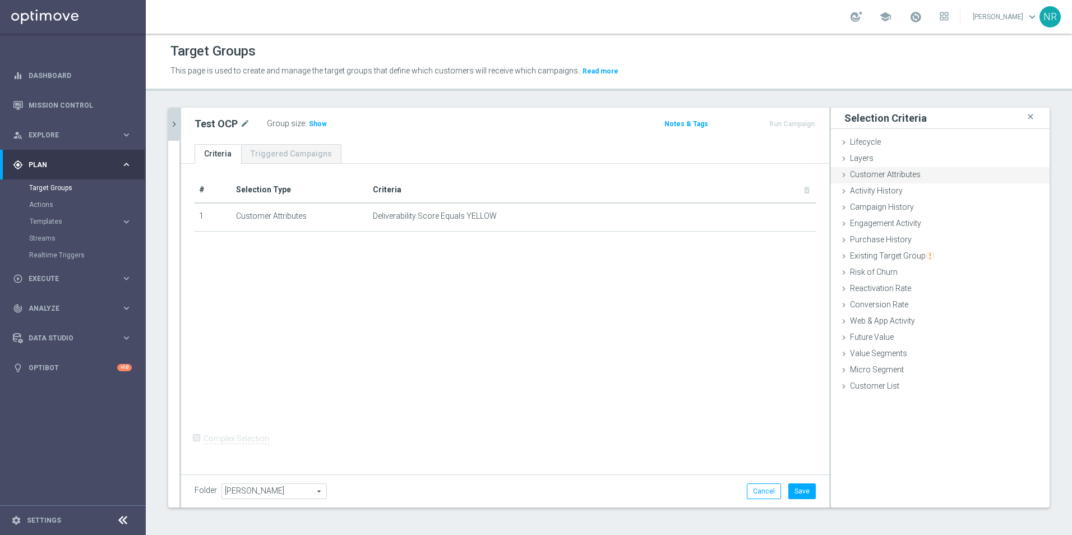
click at [713, 177] on span "Customer Attributes" at bounding box center [885, 174] width 71 height 9
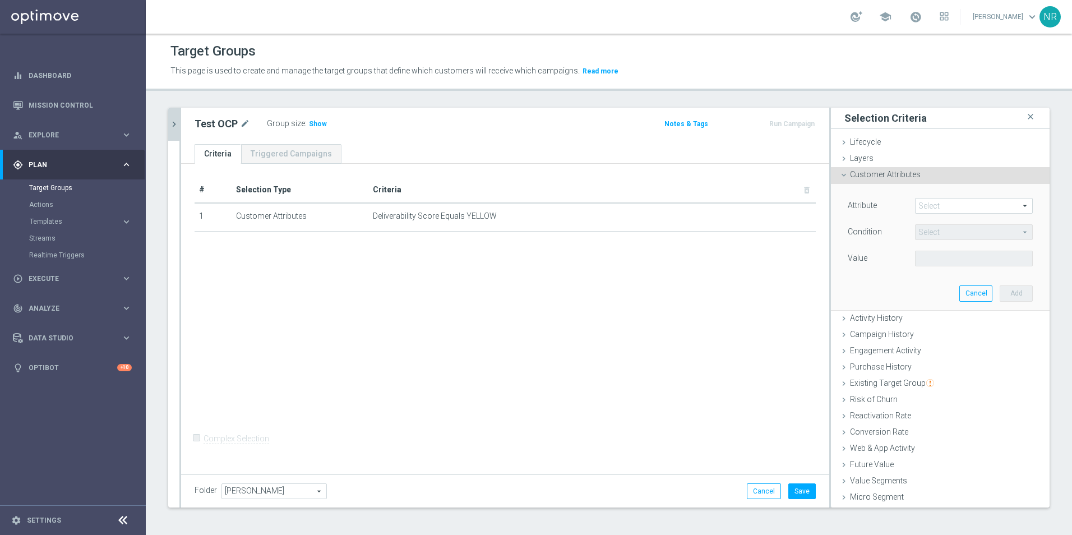
click at [713, 209] on span at bounding box center [974, 206] width 117 height 15
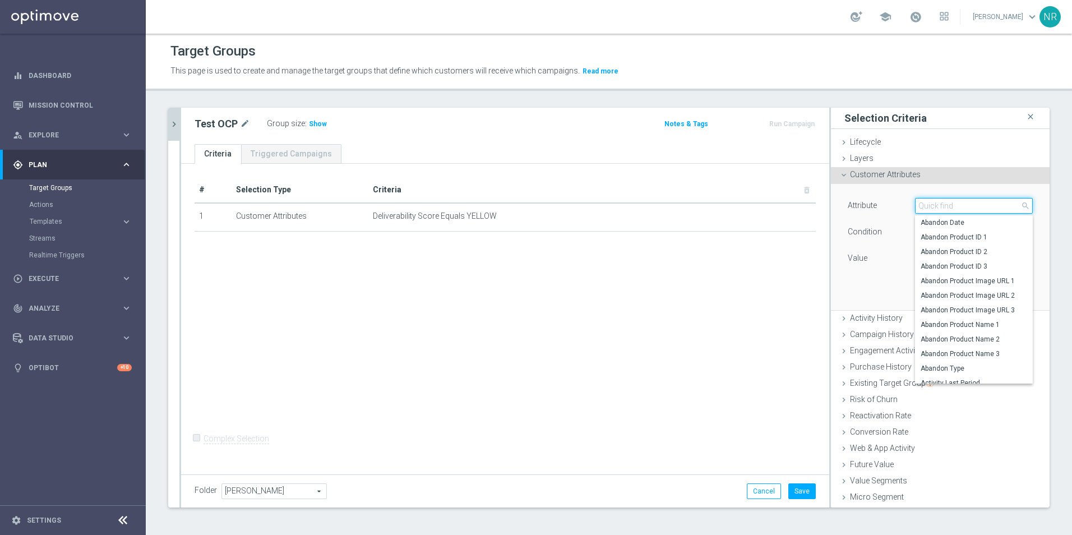
click at [713, 208] on input "search" at bounding box center [974, 206] width 118 height 16
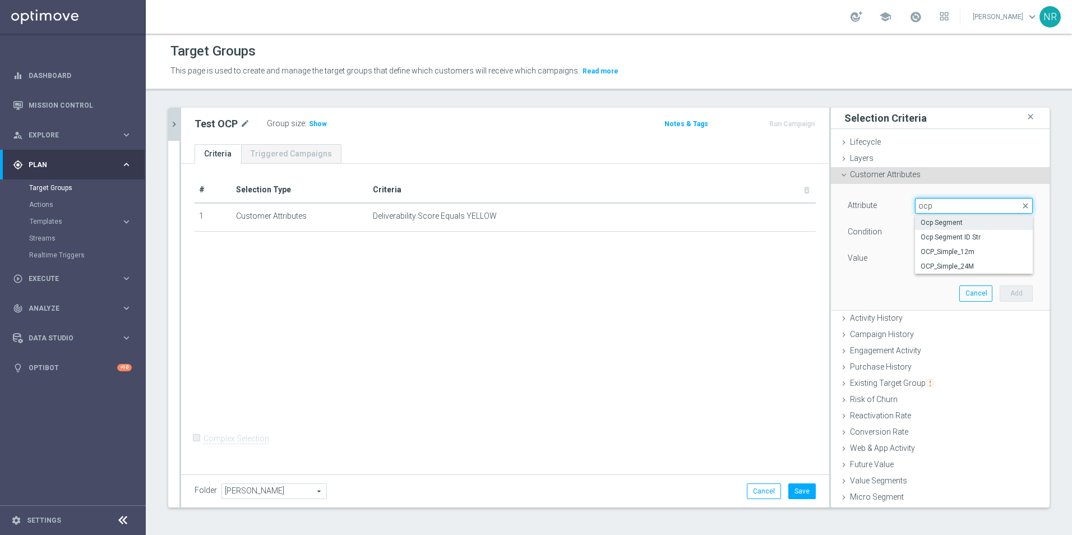
type input "ocp"
click at [713, 219] on span "Ocp Segment" at bounding box center [974, 222] width 107 height 9
type input "Ocp Segment"
type input "Equals"
click at [713, 256] on span at bounding box center [974, 258] width 117 height 15
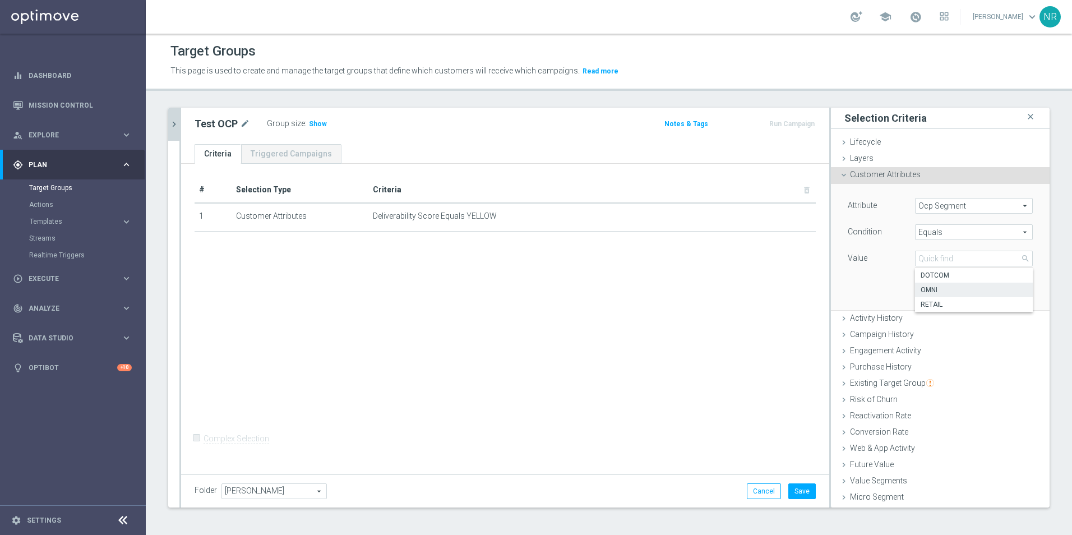
click at [713, 289] on span "OMNI" at bounding box center [974, 290] width 107 height 9
type input "OMNI"
click at [713, 292] on button "Add" at bounding box center [1016, 294] width 33 height 16
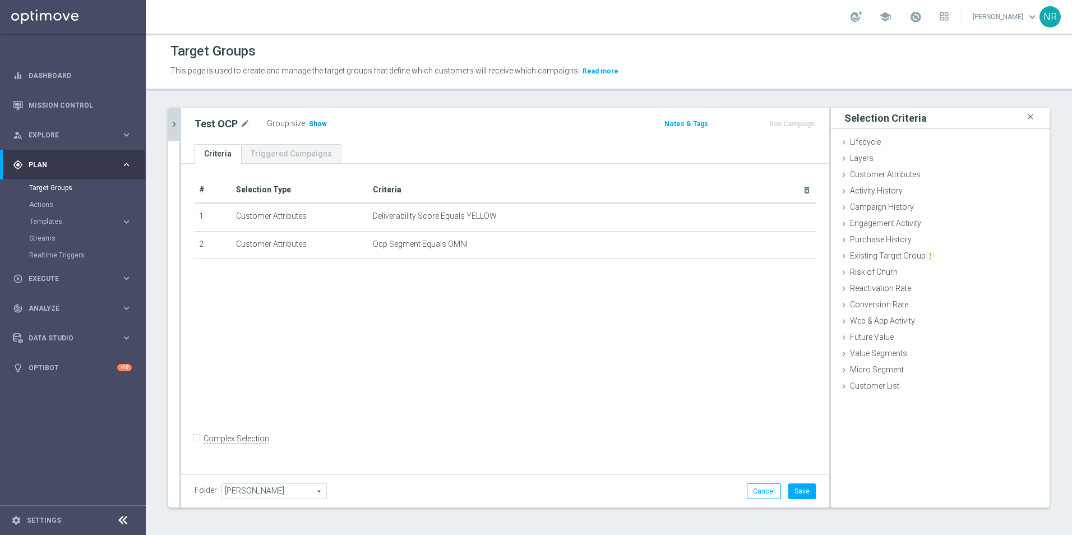
click at [322, 122] on span "Show" at bounding box center [318, 124] width 18 height 8
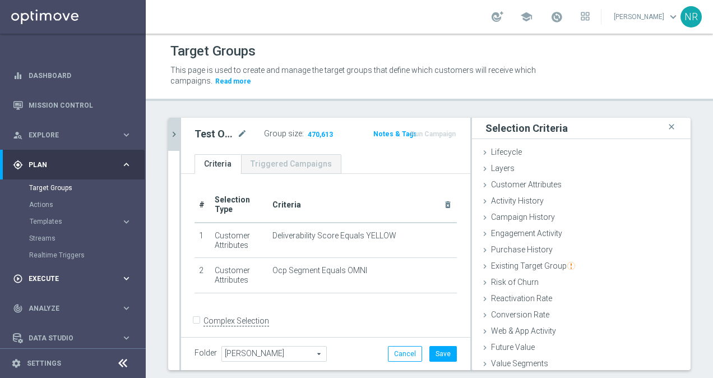
scroll to position [37, 0]
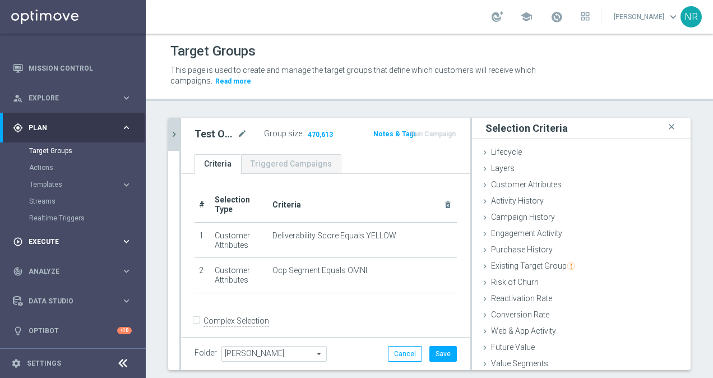
click at [55, 245] on span "Execute" at bounding box center [75, 241] width 93 height 7
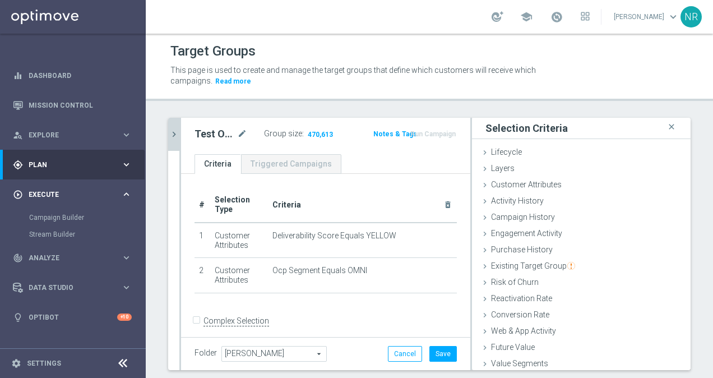
scroll to position [0, 0]
click at [50, 256] on span "Analyze" at bounding box center [75, 258] width 93 height 7
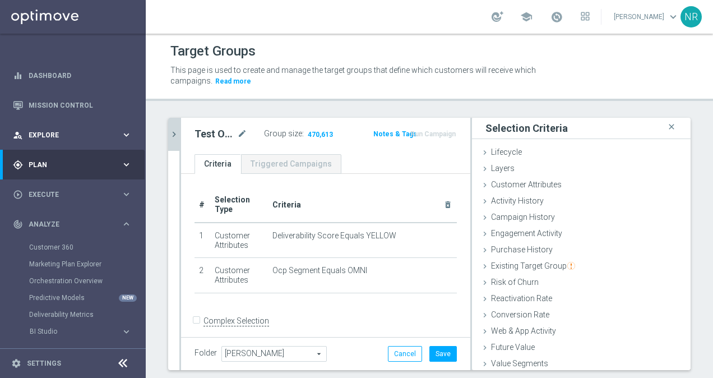
click at [71, 129] on div "person_search Explore keyboard_arrow_right" at bounding box center [72, 135] width 145 height 30
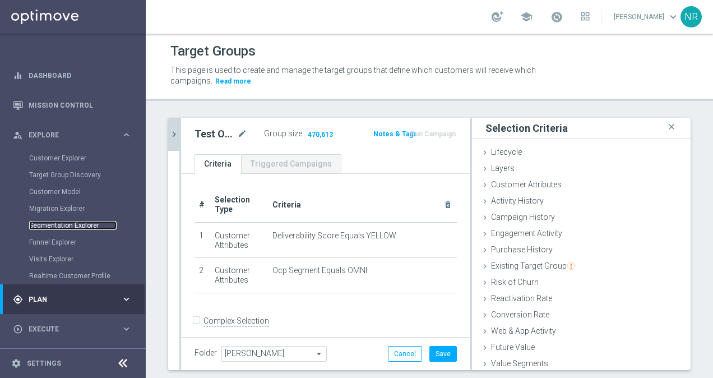
click at [75, 227] on link "Segmentation Explorer" at bounding box center [73, 225] width 88 height 9
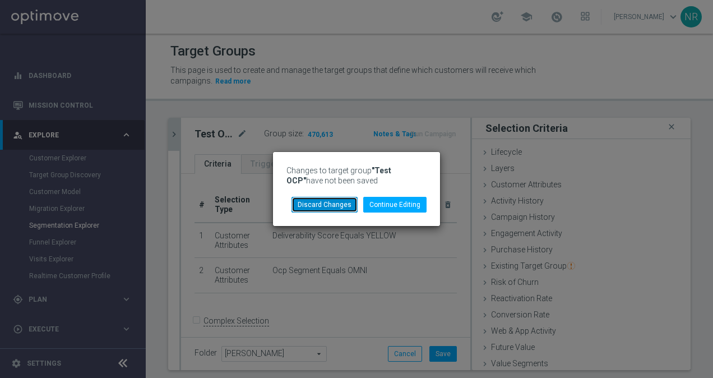
click at [341, 205] on button "Discard Changes" at bounding box center [325, 205] width 66 height 16
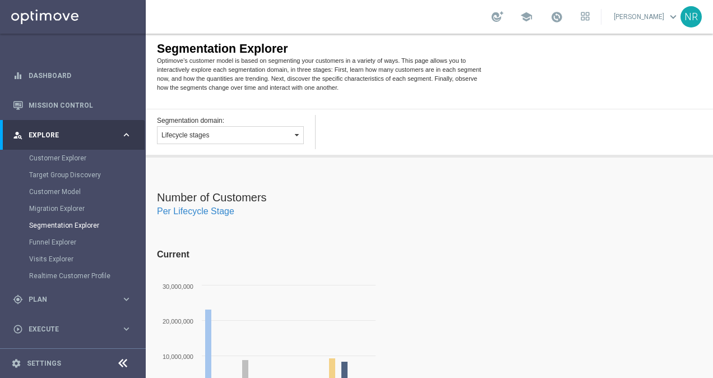
click at [243, 135] on button "Lifecycle stages" at bounding box center [230, 135] width 147 height 18
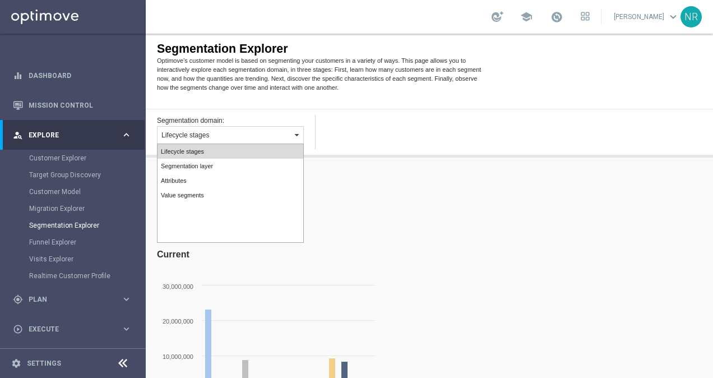
click at [410, 123] on div "Segmentation domain: Lifecycle stages Segmentation layer Attributes Value segme…" at bounding box center [430, 133] width 568 height 49
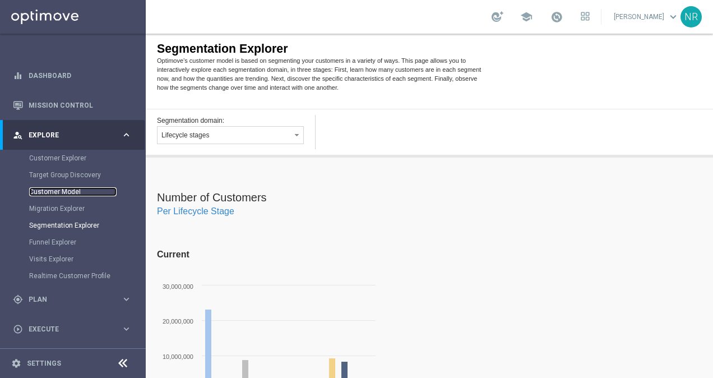
click at [76, 190] on link "Customer Model" at bounding box center [73, 191] width 88 height 9
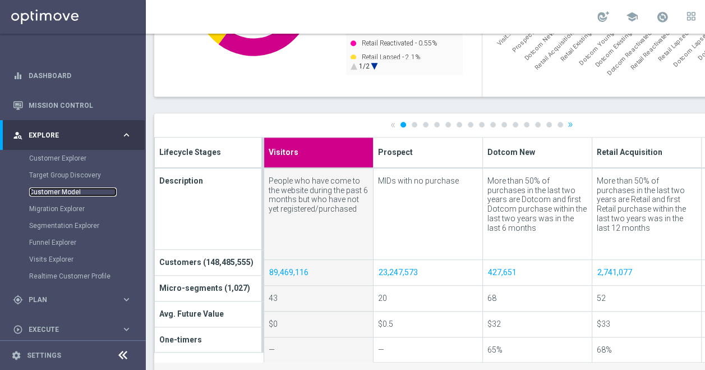
scroll to position [0, 122]
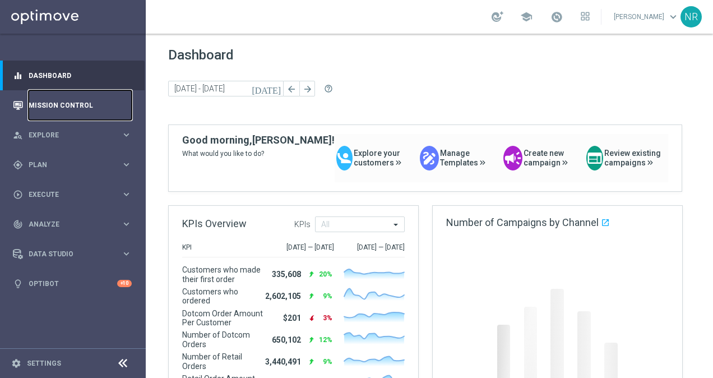
click at [81, 108] on link "Mission Control" at bounding box center [80, 105] width 103 height 30
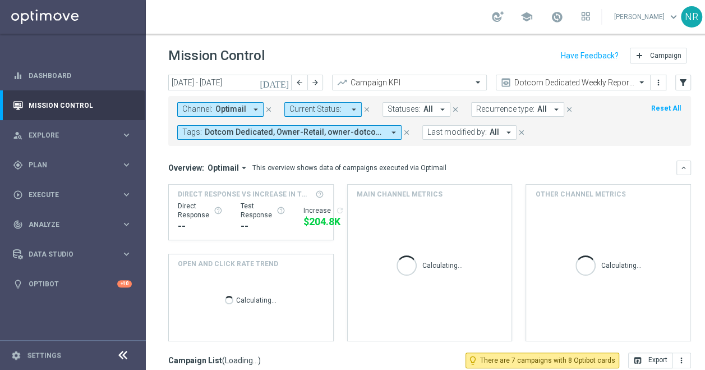
click at [234, 108] on span "Optimail" at bounding box center [230, 109] width 31 height 10
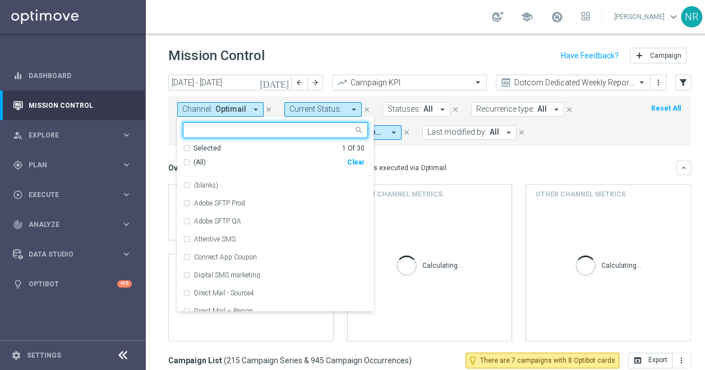
click at [315, 50] on div "Mission Control add Campaign" at bounding box center [429, 56] width 523 height 22
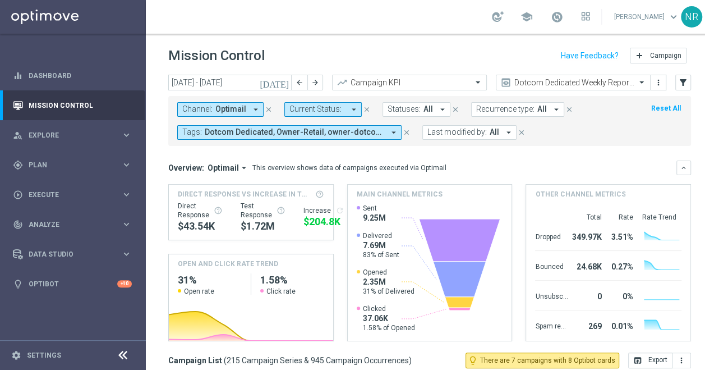
click at [283, 82] on icon "[DATE]" at bounding box center [275, 82] width 30 height 10
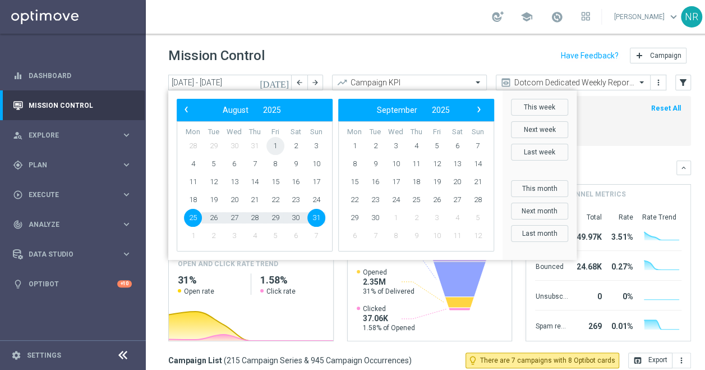
click at [277, 145] on span "1" at bounding box center [275, 146] width 18 height 18
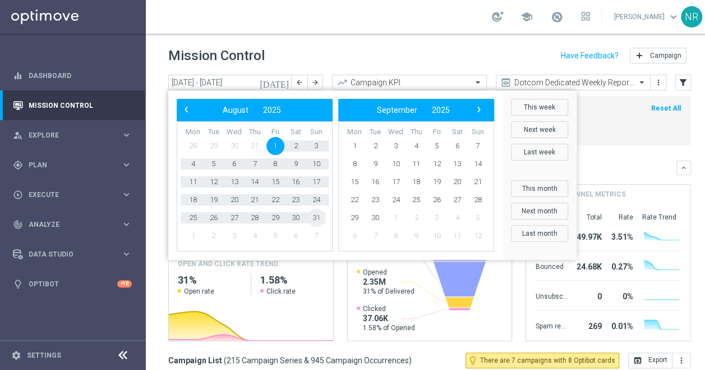
click at [317, 215] on span "31" at bounding box center [316, 218] width 18 height 18
type input "[DATE] - [DATE]"
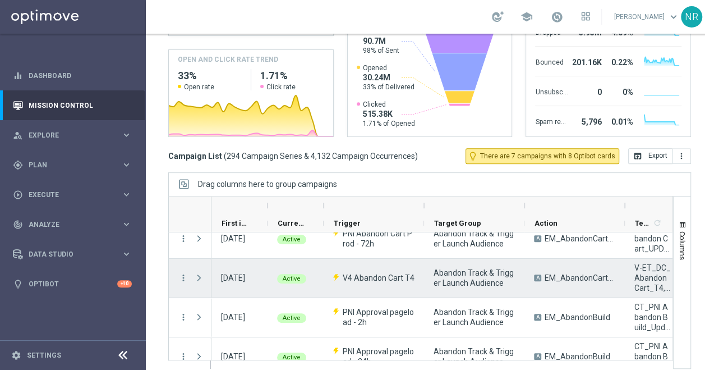
scroll to position [130, 0]
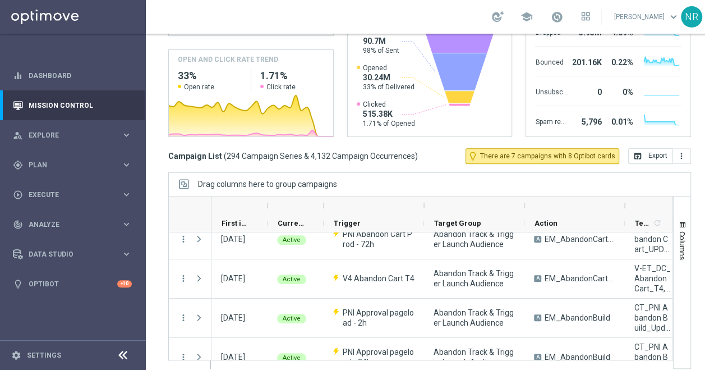
click at [458, 158] on div "Campaign List ( 294 Campaign Series & 4,132 Campaign Occurrences ) lightbulb_ou…" at bounding box center [429, 156] width 523 height 16
click at [246, 17] on div "school [PERSON_NAME] keyboard_arrow_down NR" at bounding box center [430, 17] width 568 height 34
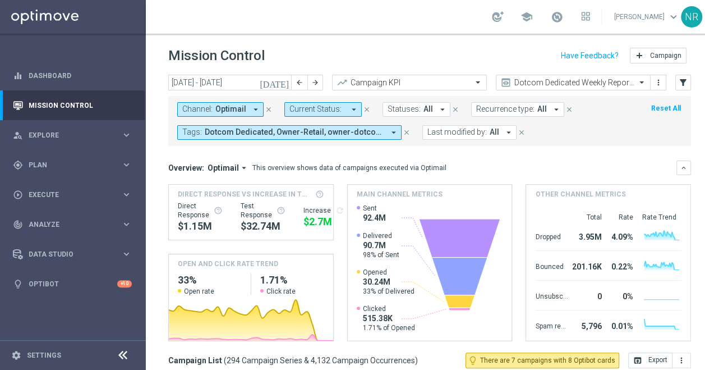
click at [383, 38] on header "Mission Control add Campaign" at bounding box center [430, 54] width 568 height 41
click at [582, 157] on mini-dashboard "Overview: Optimail arrow_drop_down This overview shows data of campaigns execut…" at bounding box center [429, 249] width 523 height 206
click at [498, 49] on div "Mission Control add Campaign" at bounding box center [429, 56] width 523 height 22
click at [347, 33] on div "school [PERSON_NAME] keyboard_arrow_down NR" at bounding box center [430, 17] width 568 height 34
click at [365, 23] on div "school [PERSON_NAME] keyboard_arrow_down NR" at bounding box center [430, 17] width 568 height 34
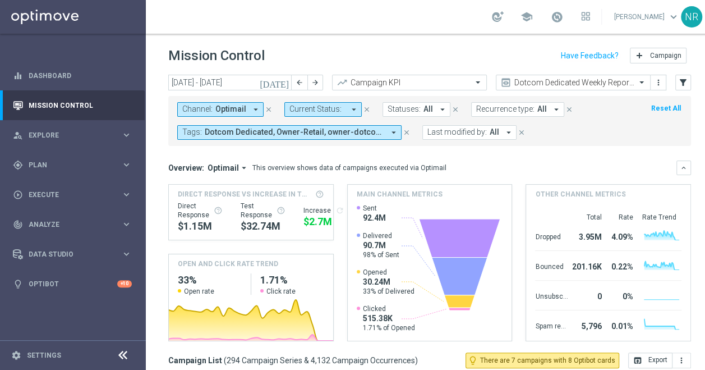
click at [358, 10] on div "school [PERSON_NAME] keyboard_arrow_down NR" at bounding box center [430, 17] width 568 height 34
click at [378, 17] on div "school [PERSON_NAME] keyboard_arrow_down NR" at bounding box center [430, 17] width 568 height 34
click at [385, 51] on div "Mission Control add Campaign" at bounding box center [429, 56] width 523 height 22
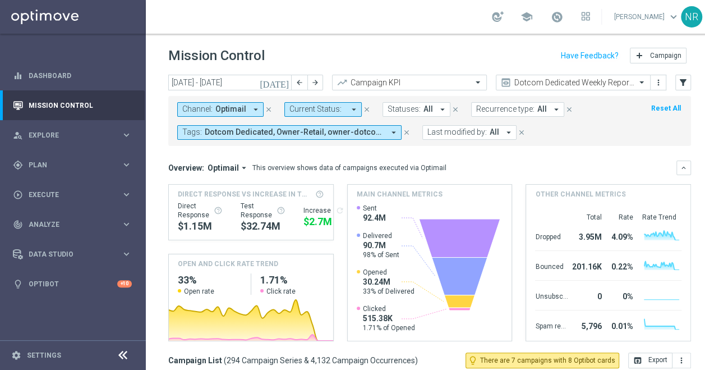
click at [358, 21] on div "school [PERSON_NAME] keyboard_arrow_down NR" at bounding box center [430, 17] width 568 height 34
click at [324, 25] on div "school [PERSON_NAME] keyboard_arrow_down NR" at bounding box center [430, 17] width 568 height 34
click at [401, 3] on div "school [PERSON_NAME] keyboard_arrow_down NR" at bounding box center [430, 17] width 568 height 34
click at [470, 40] on header "Mission Control add Campaign" at bounding box center [430, 54] width 568 height 41
